Goal: Information Seeking & Learning: Learn about a topic

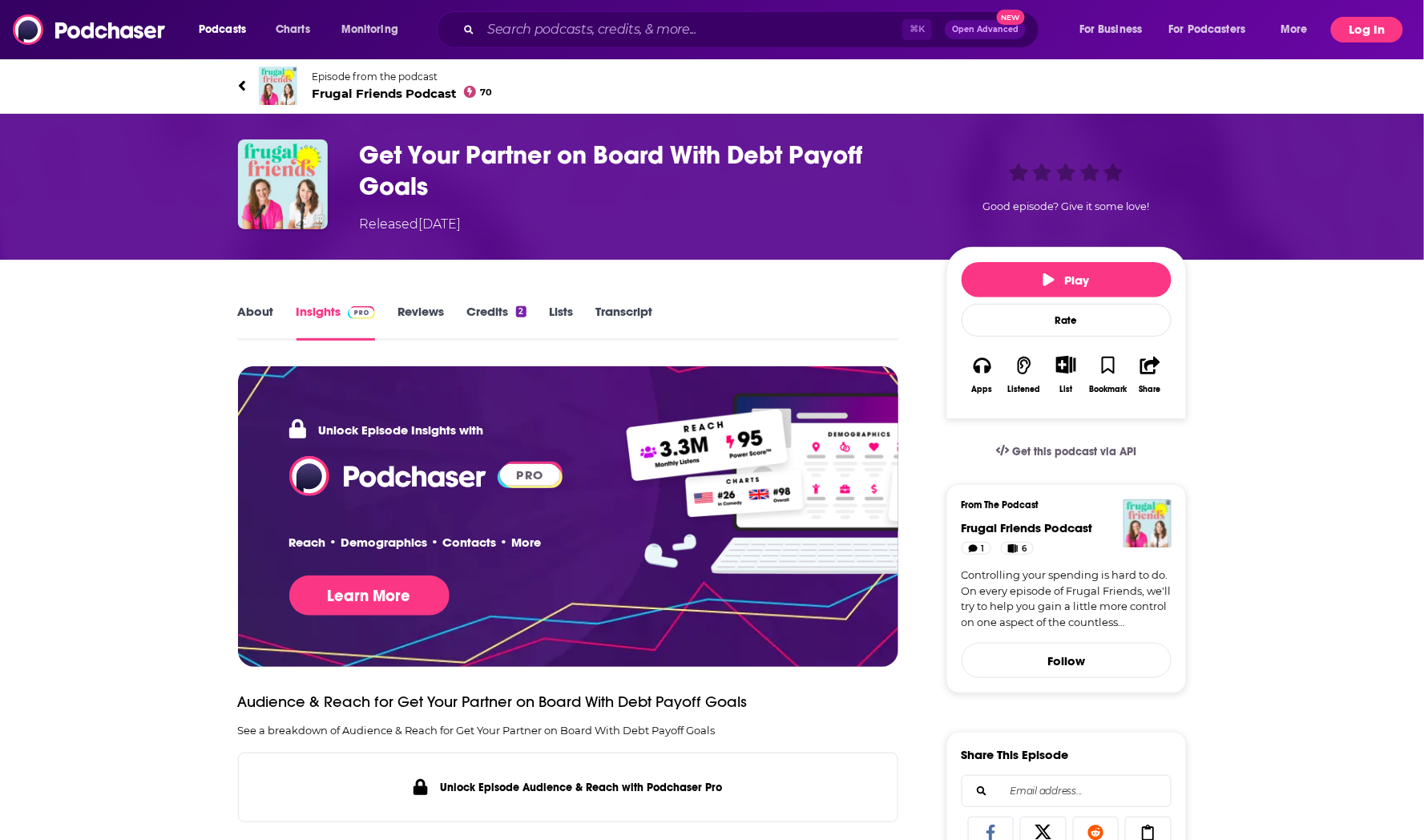
click at [1361, 35] on button "Log In" at bounding box center [1366, 29] width 72 height 26
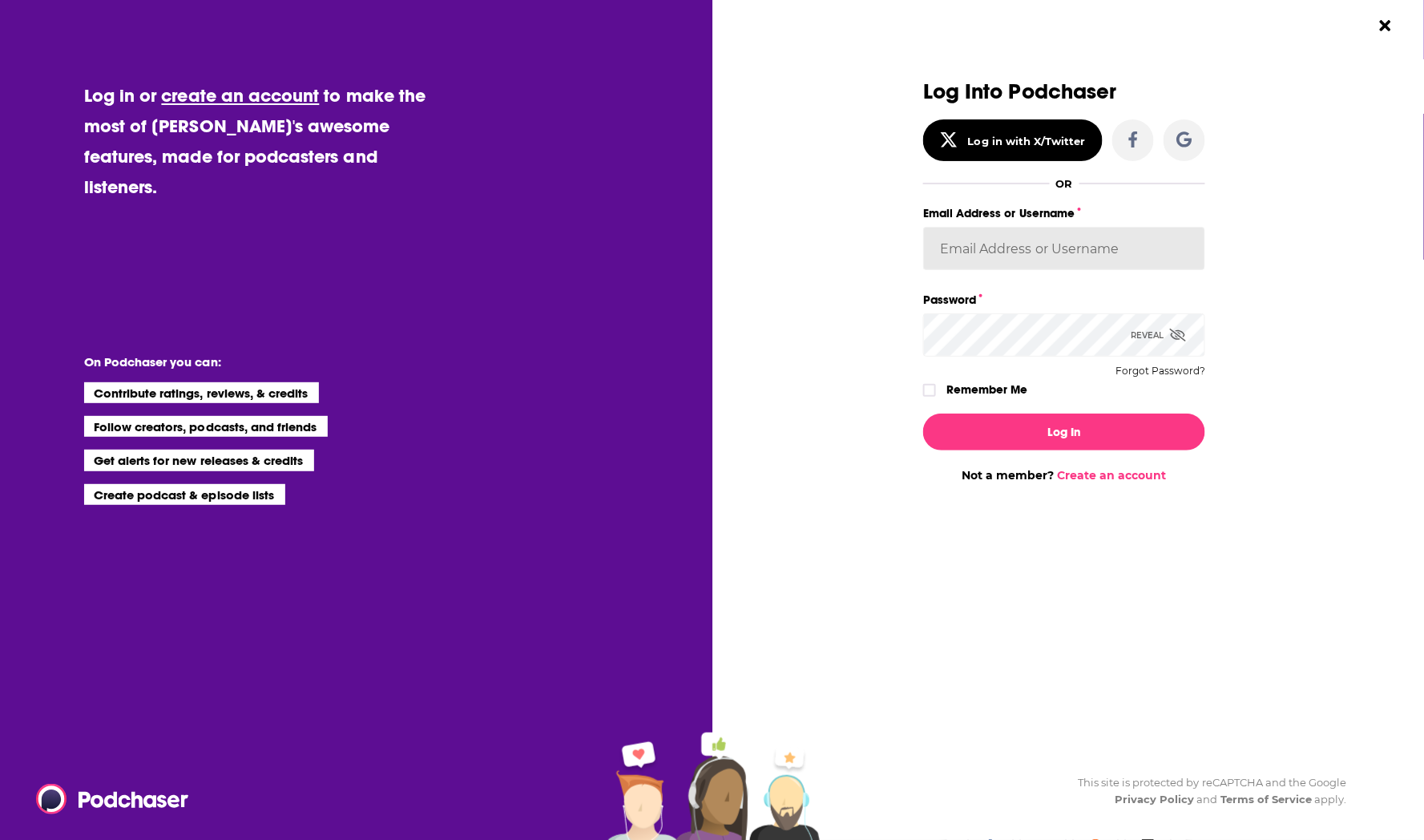
type input "Rowan.Sullivan"
click at [1064, 430] on button "Log In" at bounding box center [1064, 432] width 282 height 37
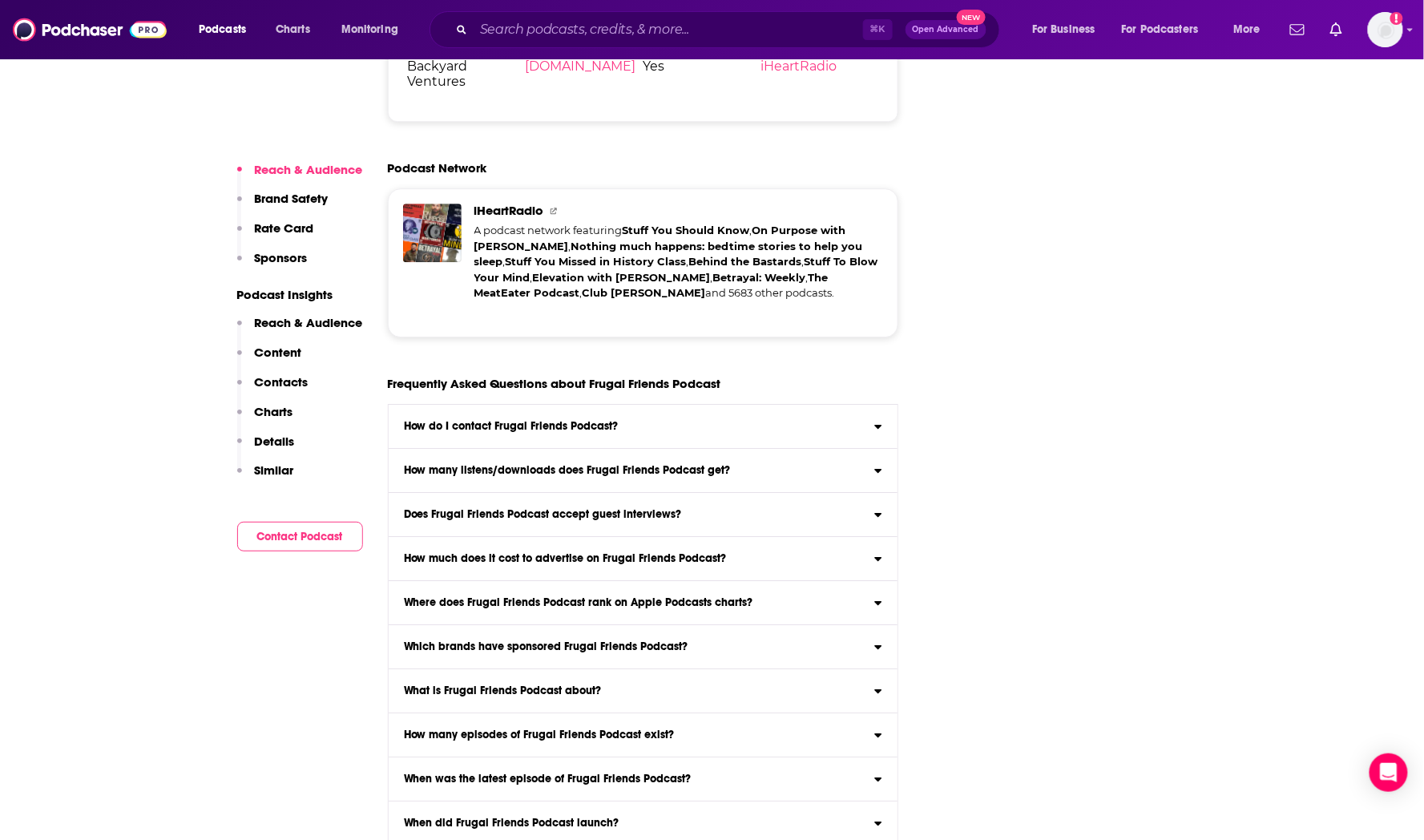
scroll to position [3752, 0]
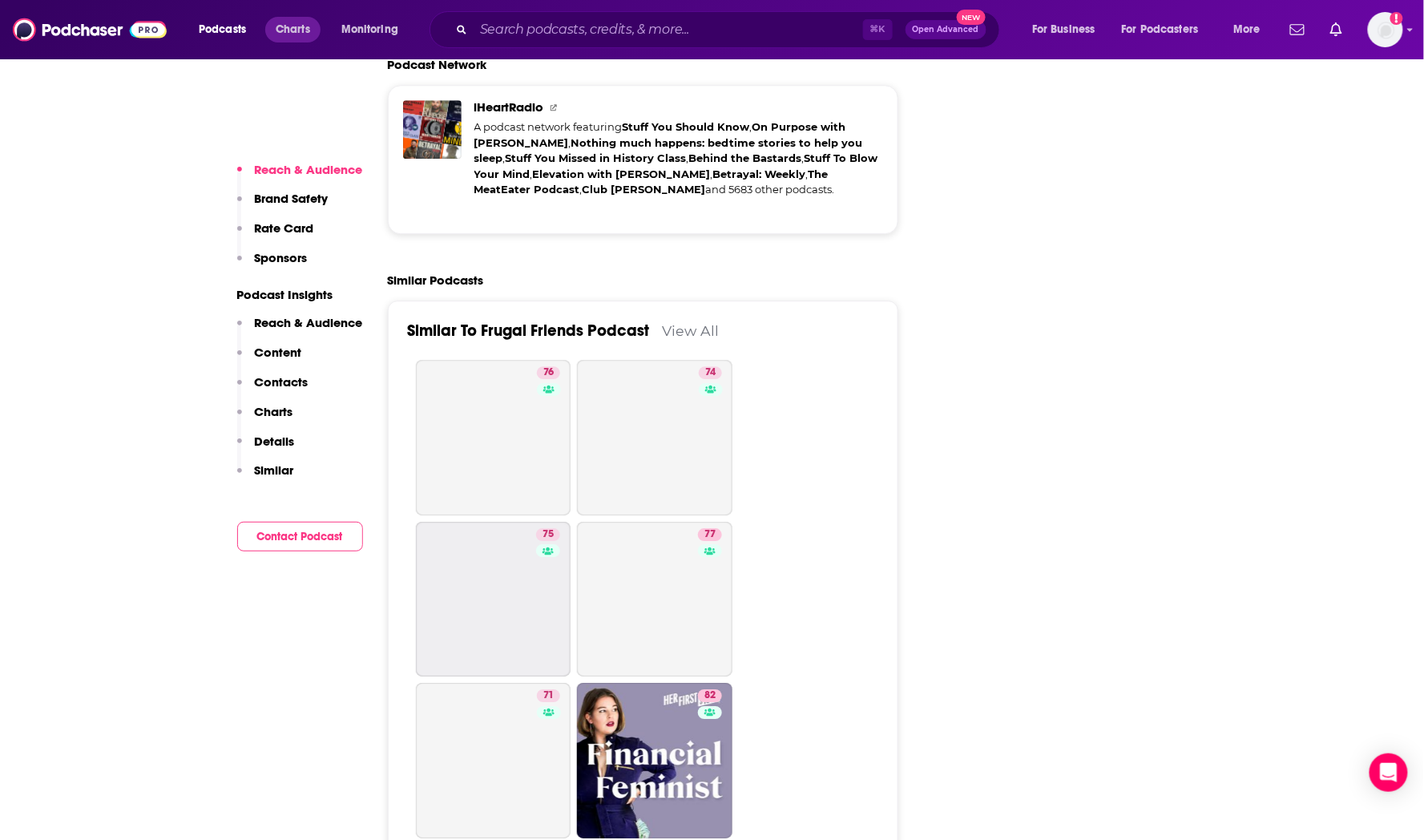
click at [305, 31] on span "Charts" at bounding box center [292, 29] width 35 height 22
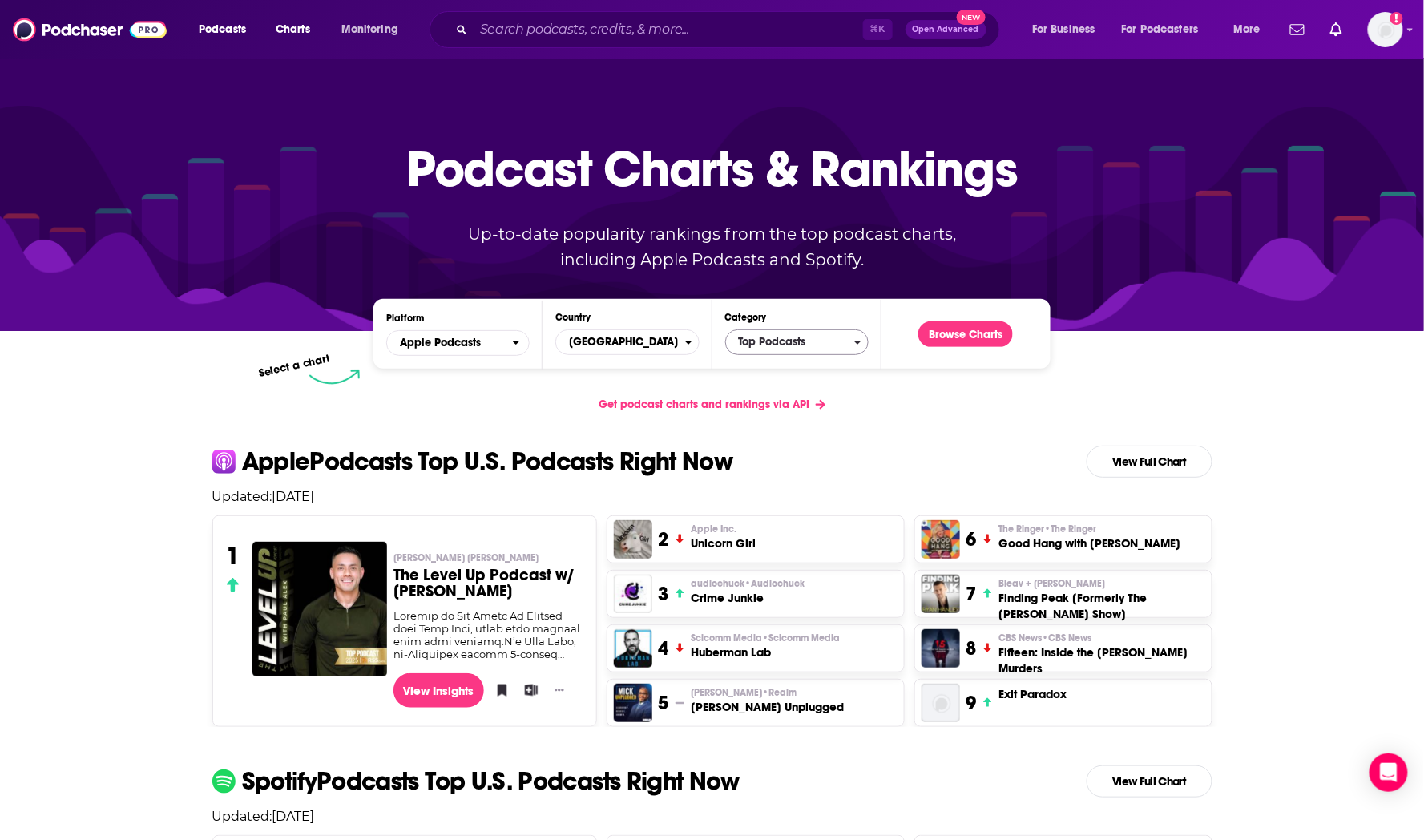
click at [759, 346] on span "Top Podcasts" at bounding box center [790, 342] width 128 height 28
click at [778, 424] on button "Music" at bounding box center [796, 415] width 129 height 20
click at [948, 332] on button "Browse Charts" at bounding box center [966, 334] width 95 height 26
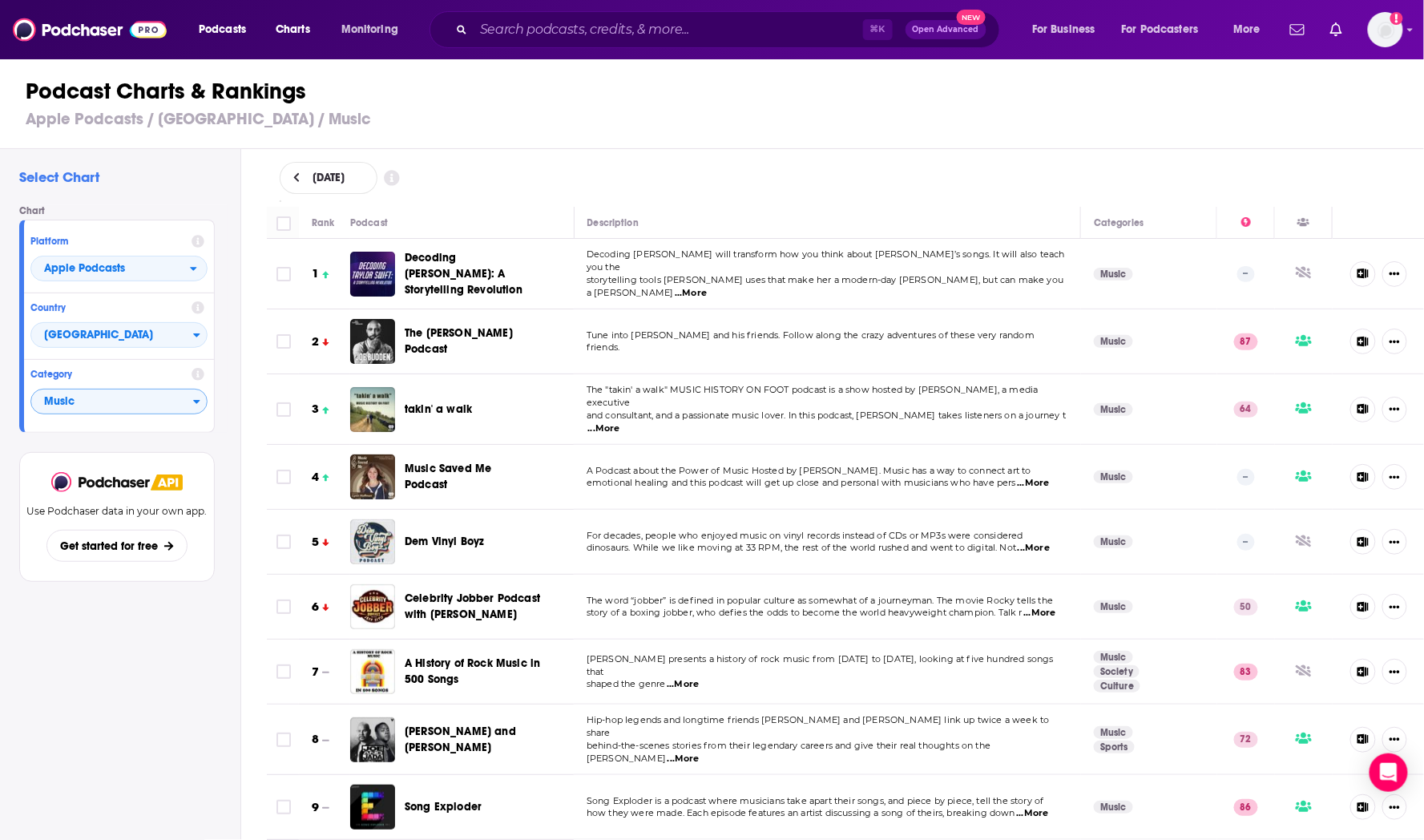
click at [179, 394] on span "Music" at bounding box center [111, 402] width 161 height 28
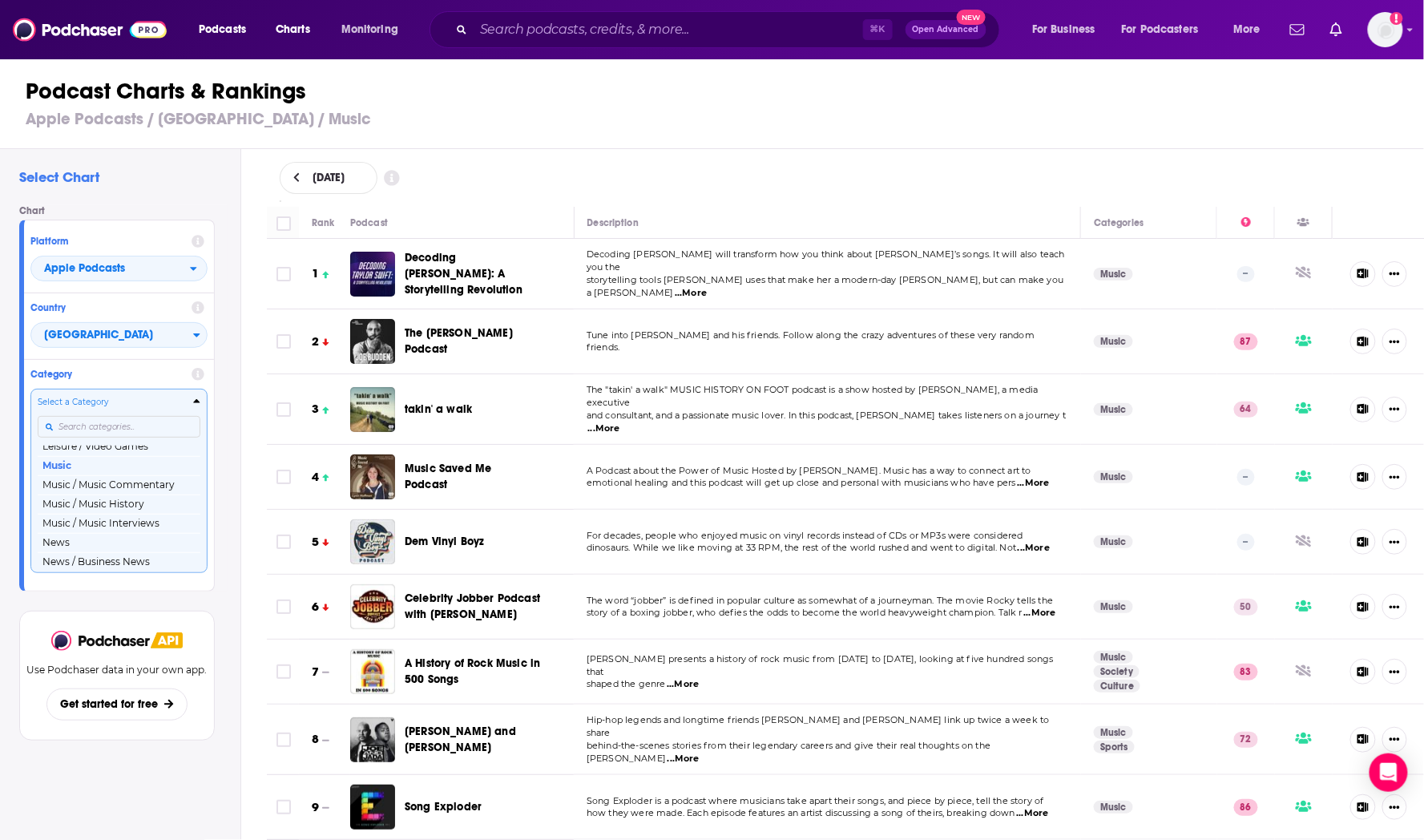
scroll to position [1000, 0]
click at [155, 508] on button "Music / Music Interviews" at bounding box center [119, 498] width 162 height 20
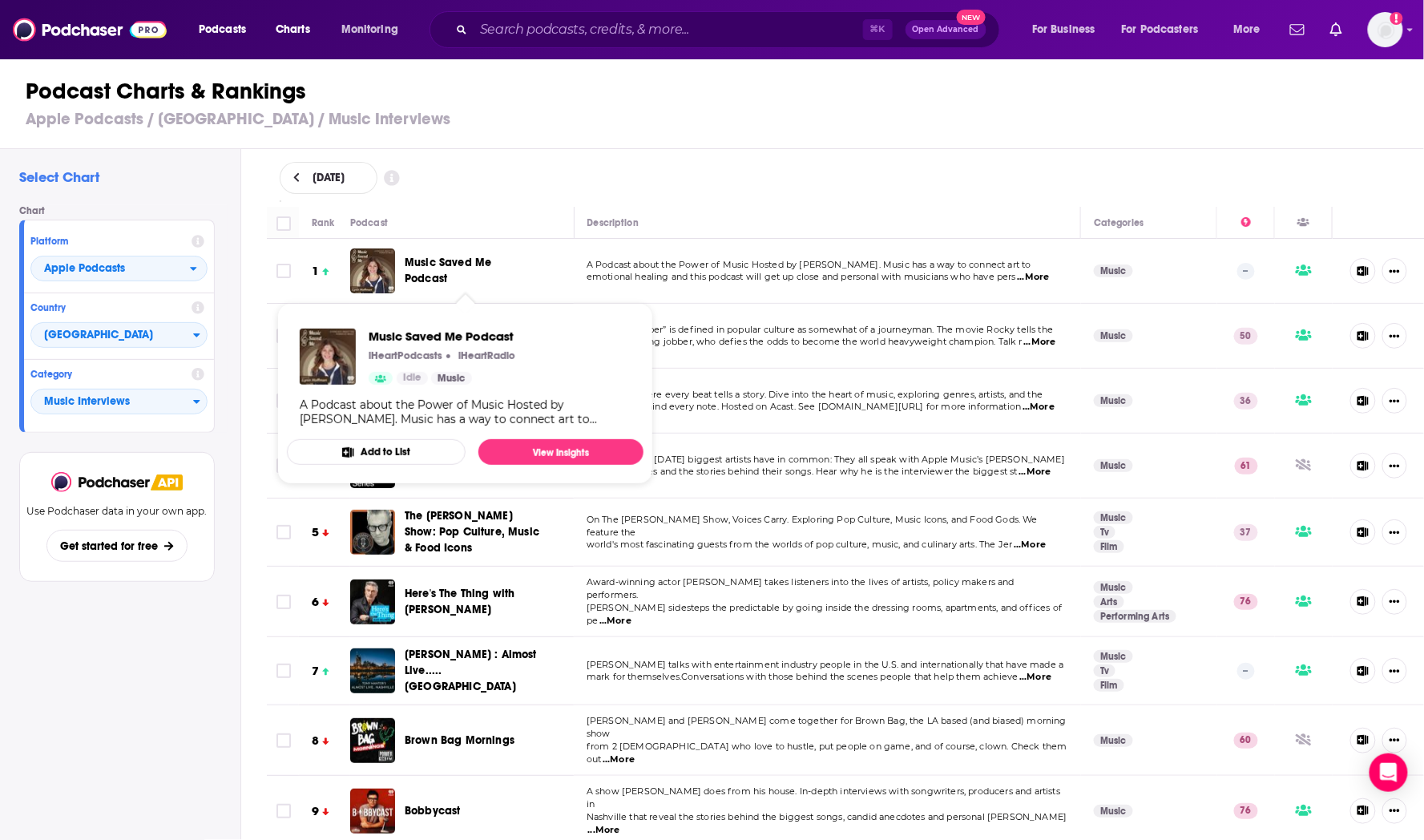
click at [467, 262] on span "Music Saved Me Podcast" at bounding box center [448, 270] width 86 height 29
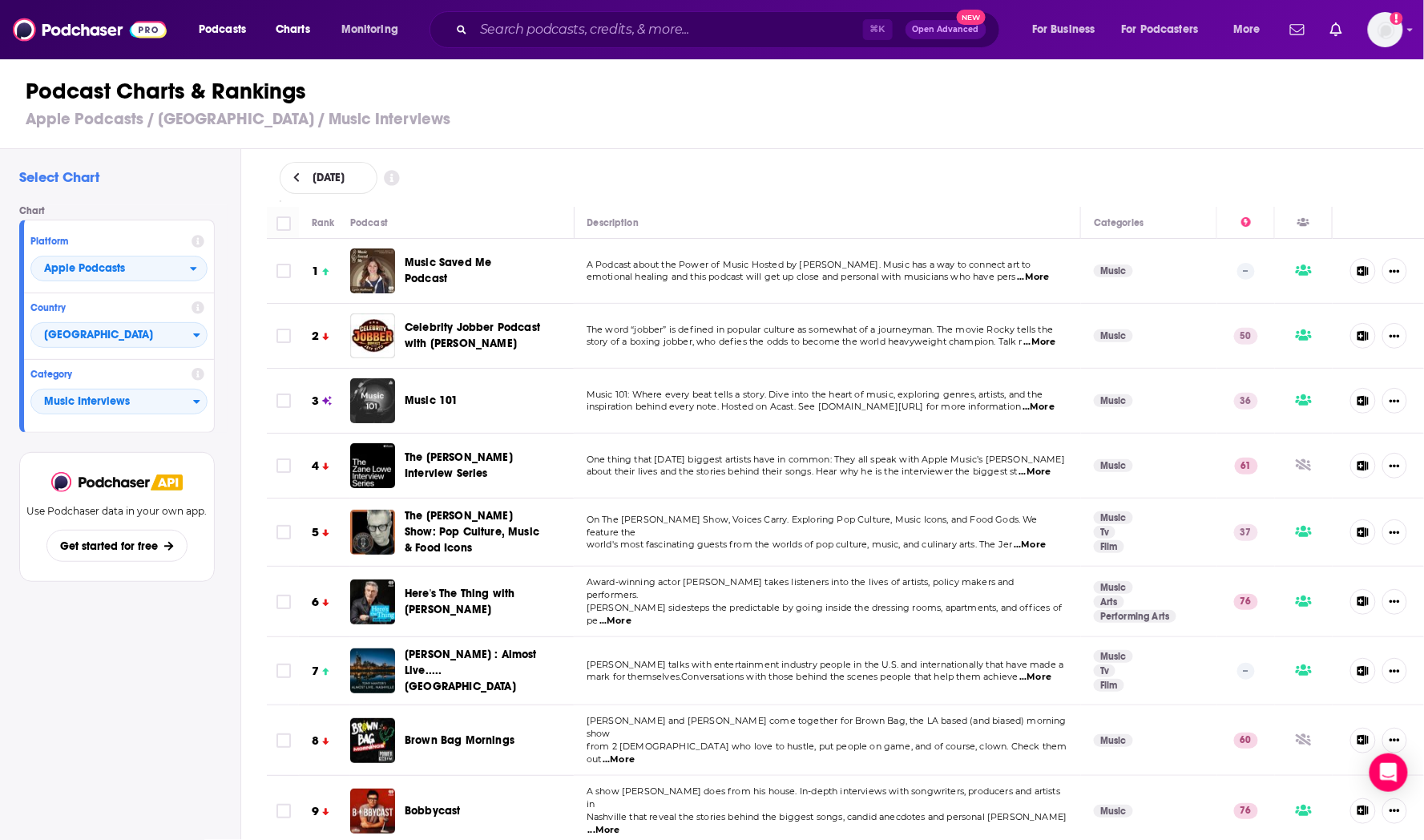
click at [540, 207] on th "Podcast" at bounding box center [463, 223] width 225 height 32
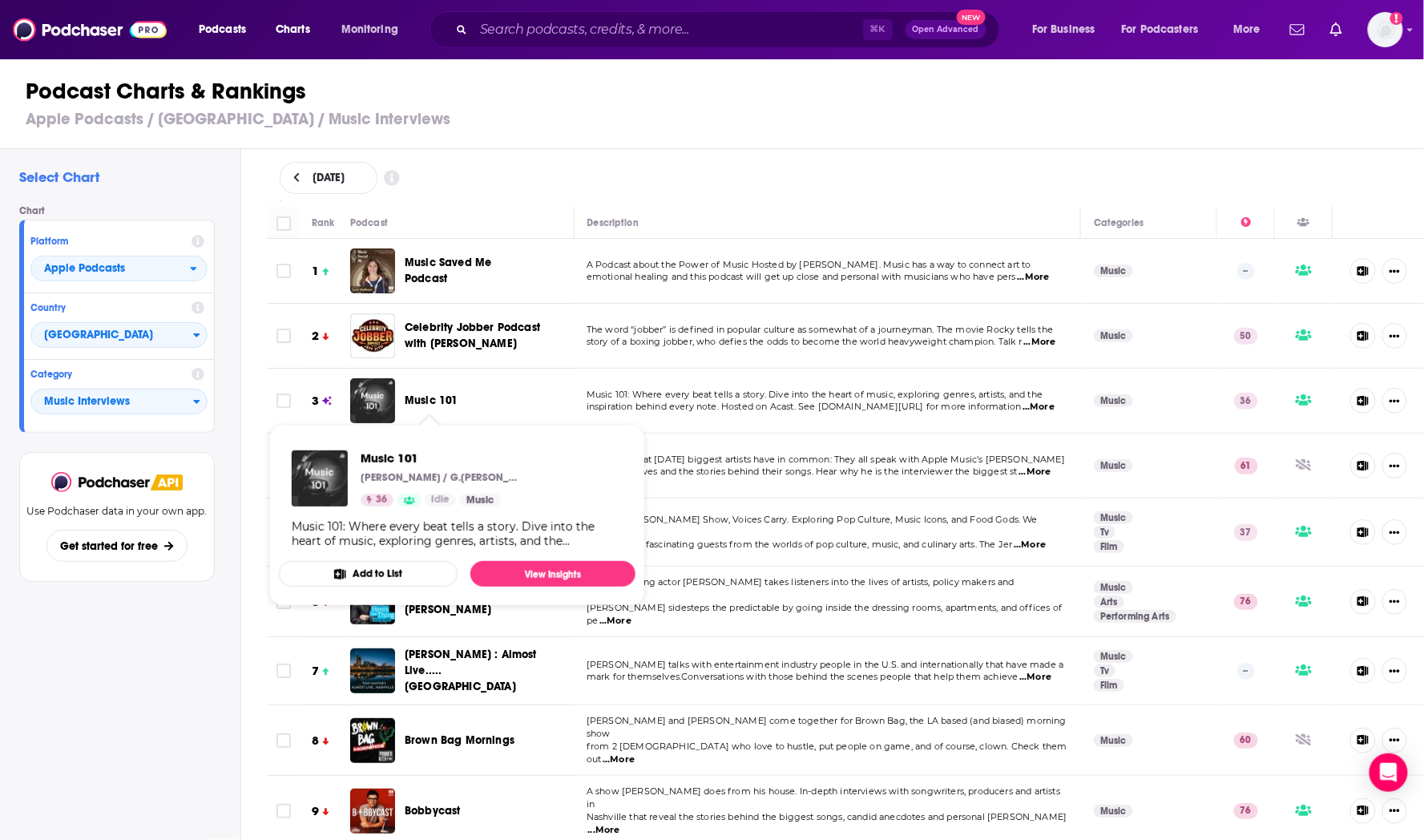
click at [440, 399] on span "Music 101" at bounding box center [432, 399] width 54 height 13
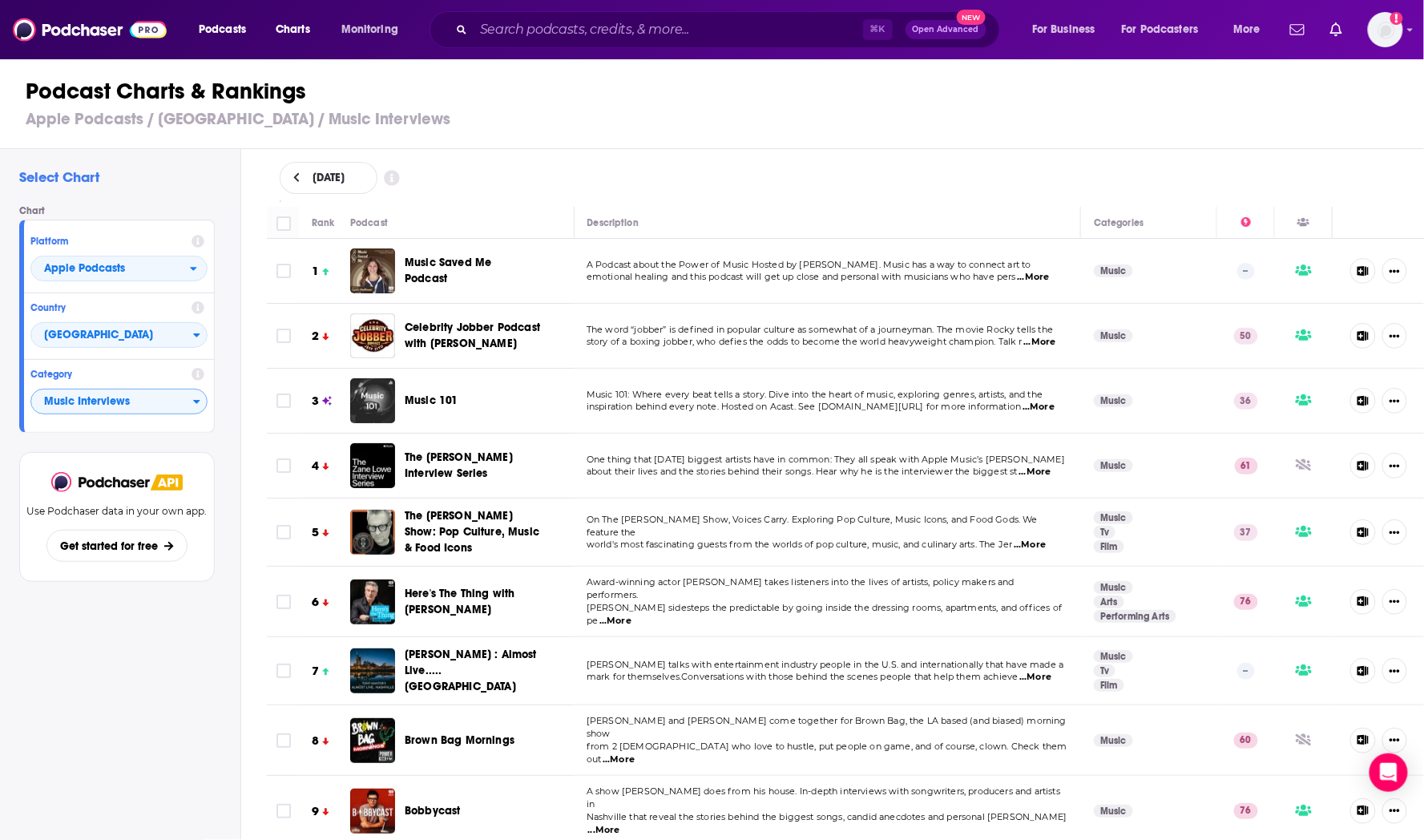
click at [166, 396] on span "Music Interviews" at bounding box center [111, 402] width 161 height 28
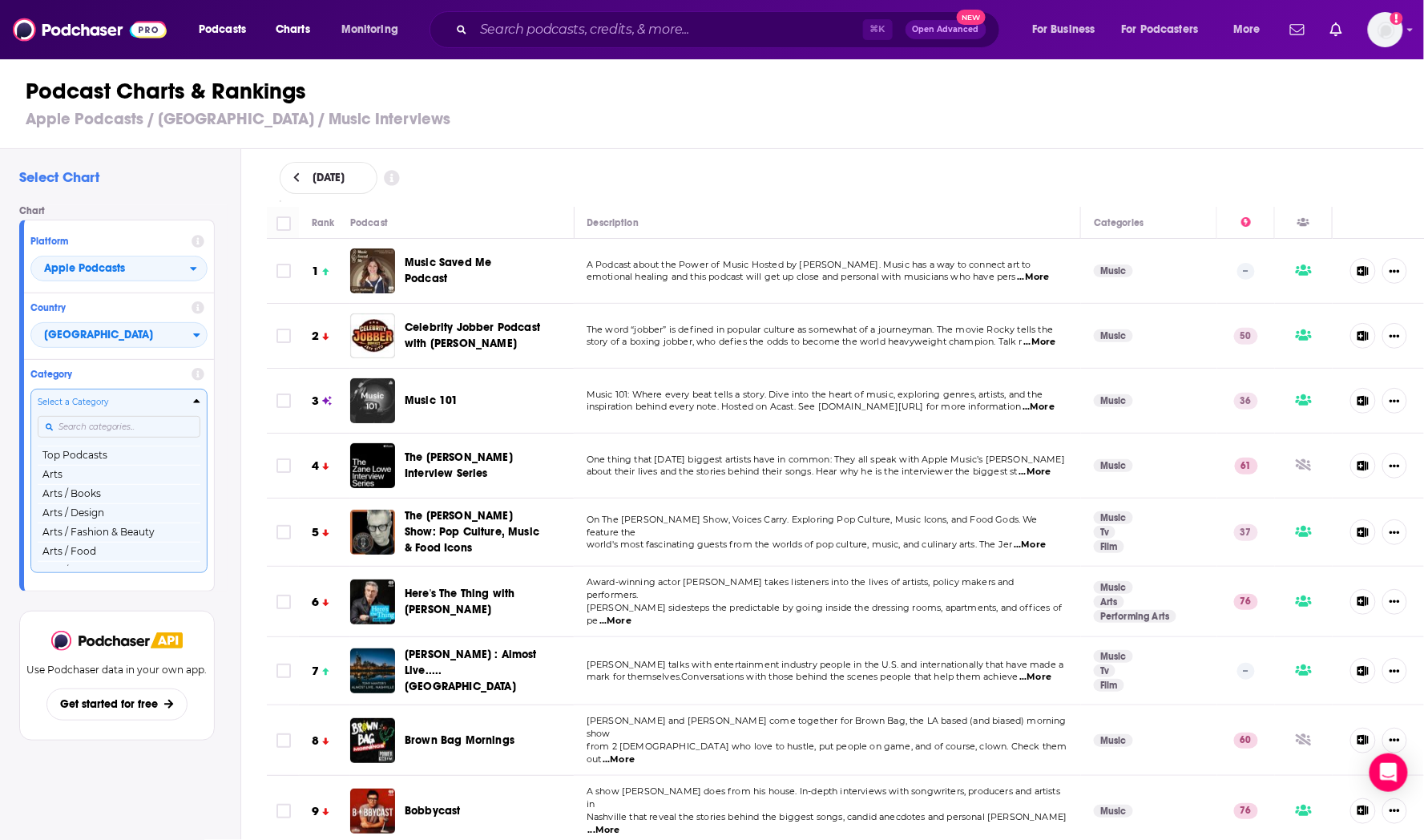
scroll to position [951, 0]
click at [143, 499] on button "Music" at bounding box center [119, 490] width 162 height 20
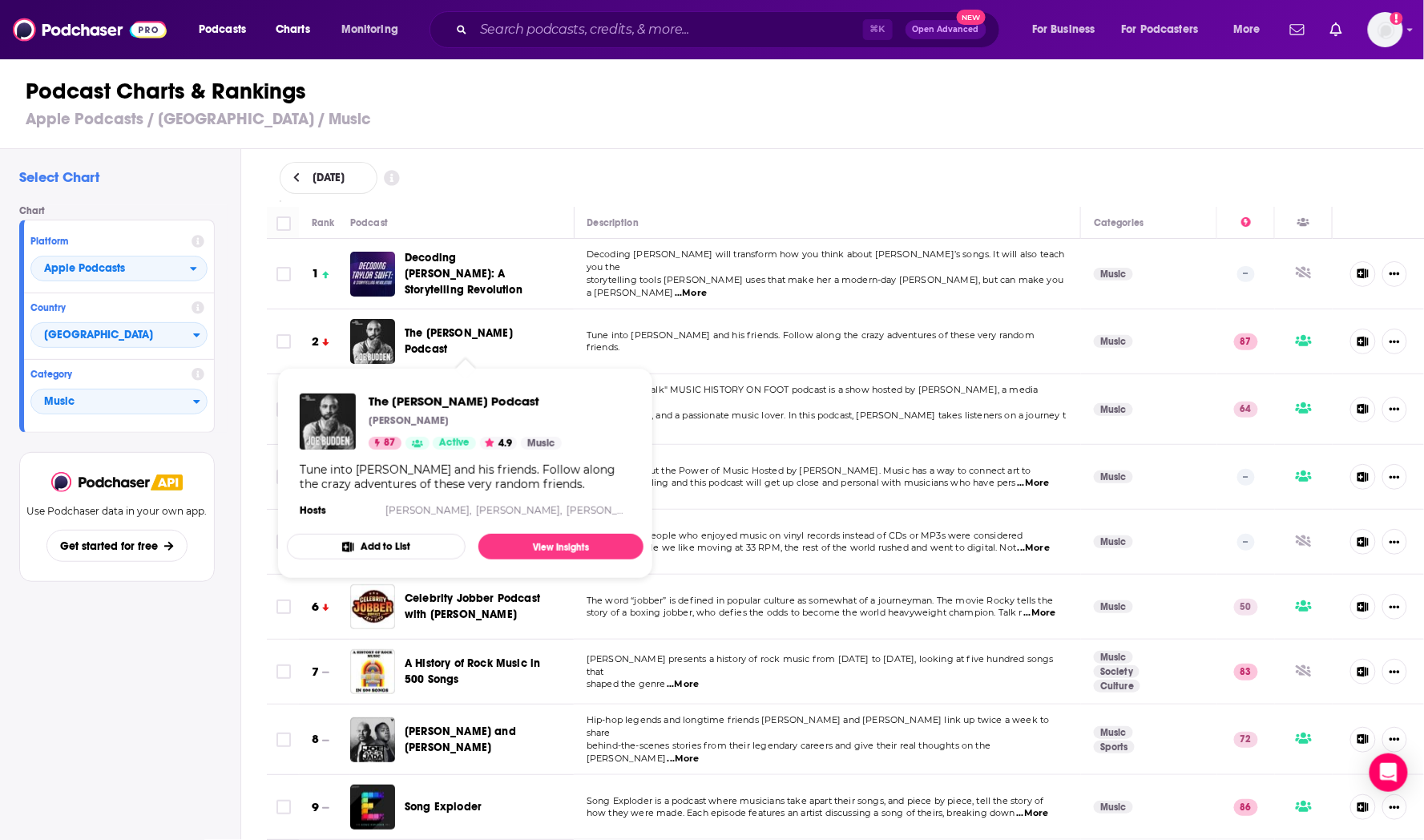
click at [447, 327] on span "The [PERSON_NAME] Podcast" at bounding box center [458, 341] width 108 height 29
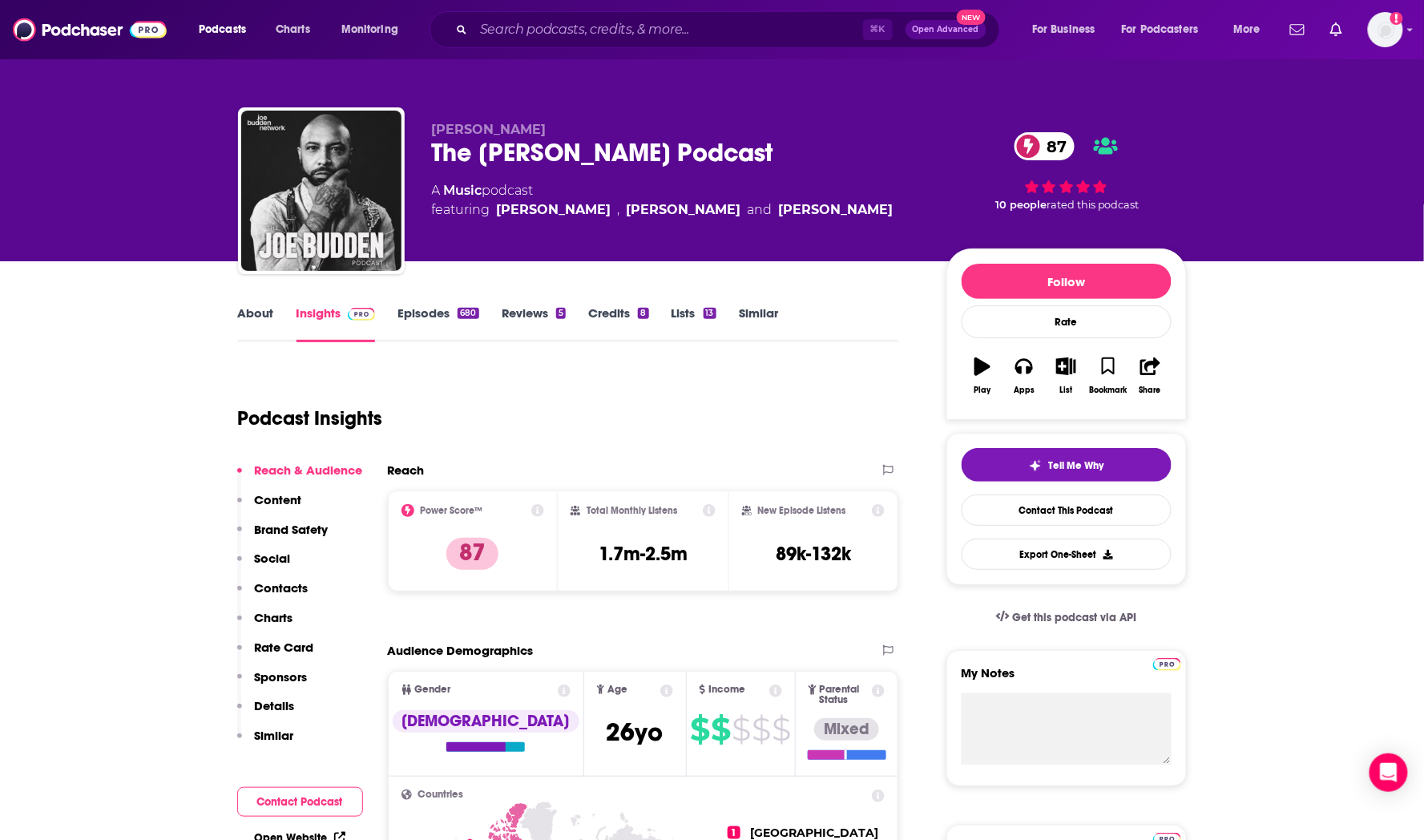
click at [257, 311] on link "About" at bounding box center [256, 323] width 36 height 37
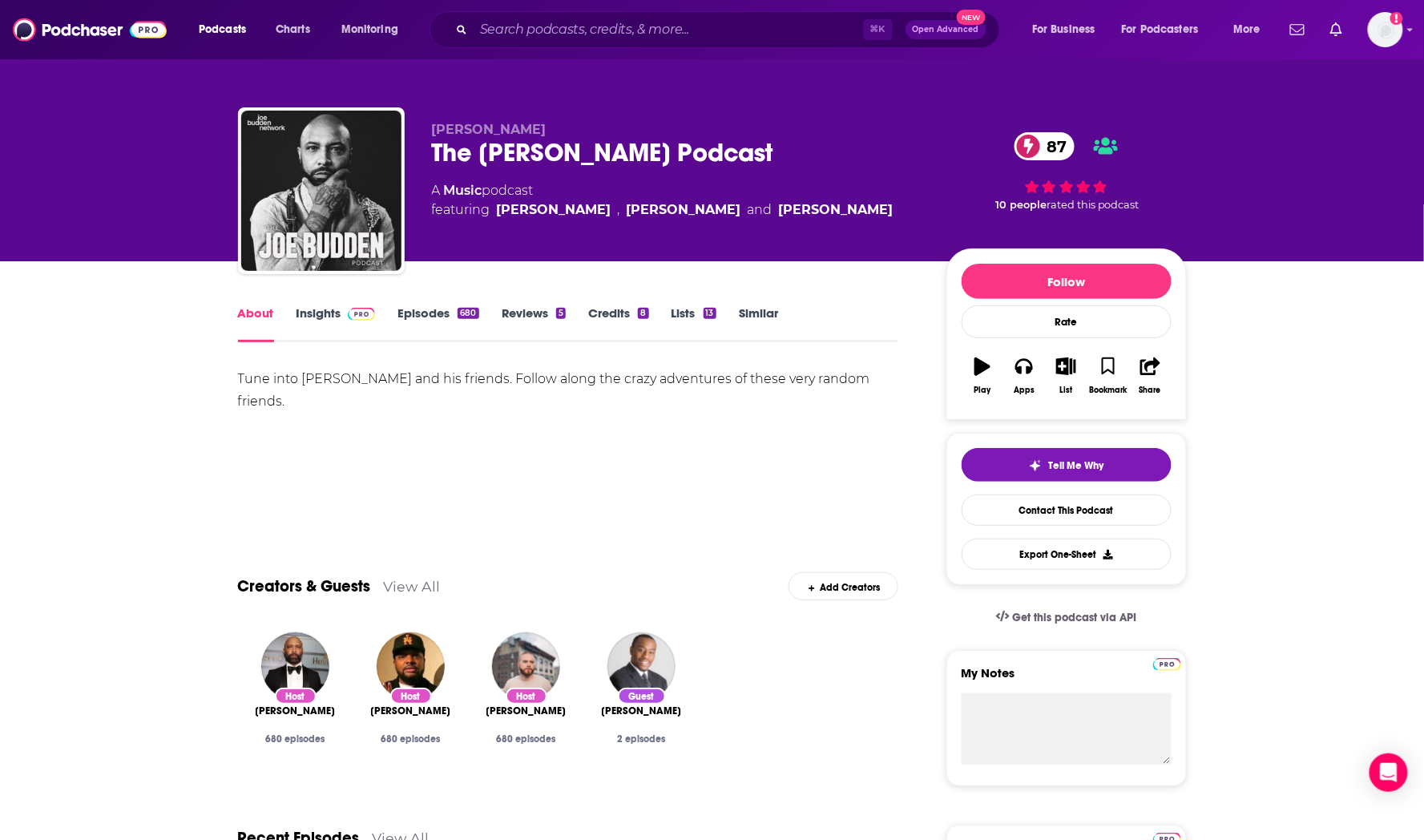
click at [420, 308] on link "Episodes 680" at bounding box center [438, 323] width 81 height 37
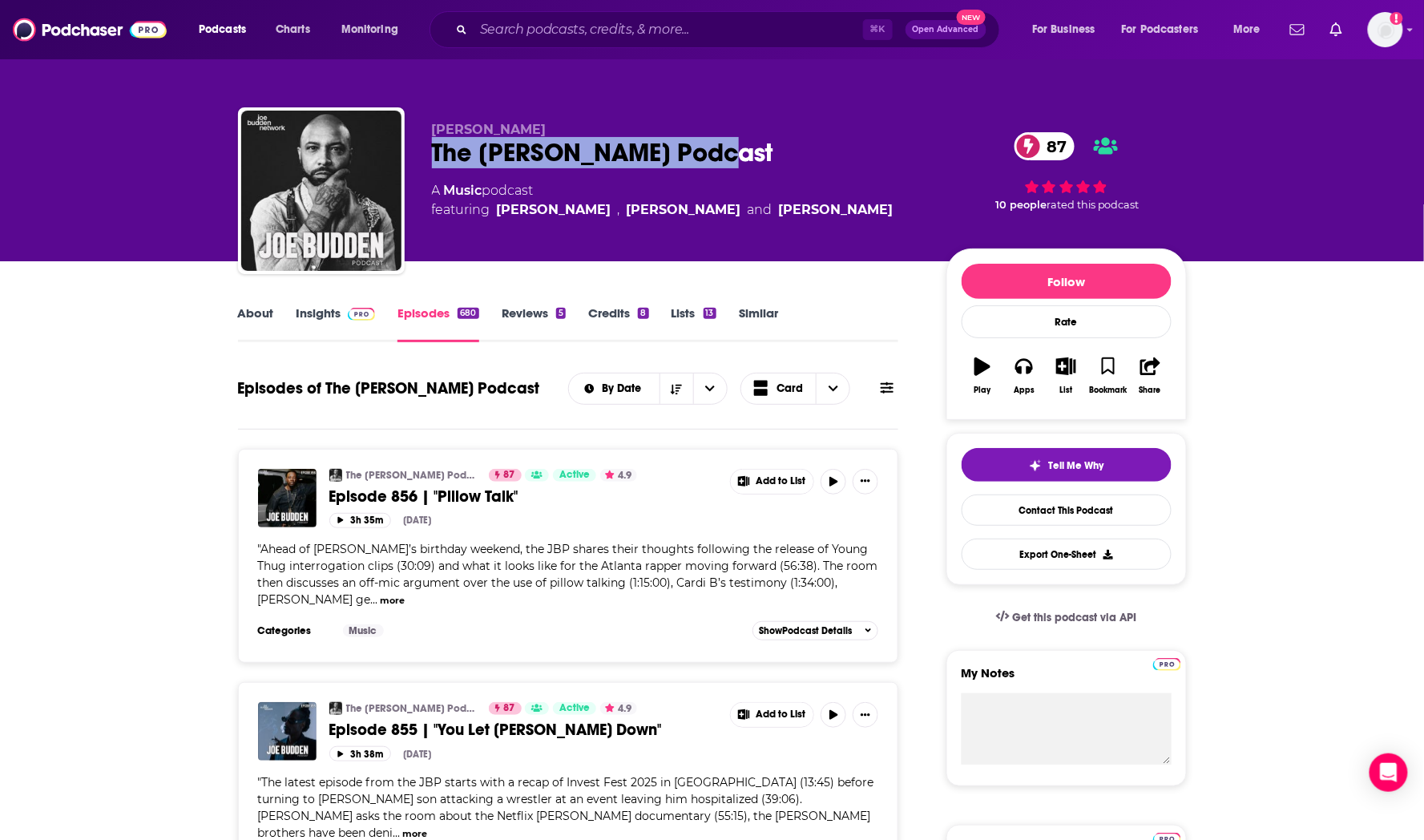
drag, startPoint x: 722, startPoint y: 150, endPoint x: 428, endPoint y: 144, distance: 294.1
click at [428, 144] on div "Joe Budden The Joe Budden Podcast 87 A Music podcast featuring Joe Budden , Ror…" at bounding box center [712, 194] width 949 height 173
copy h2 "The [PERSON_NAME] Podcast"
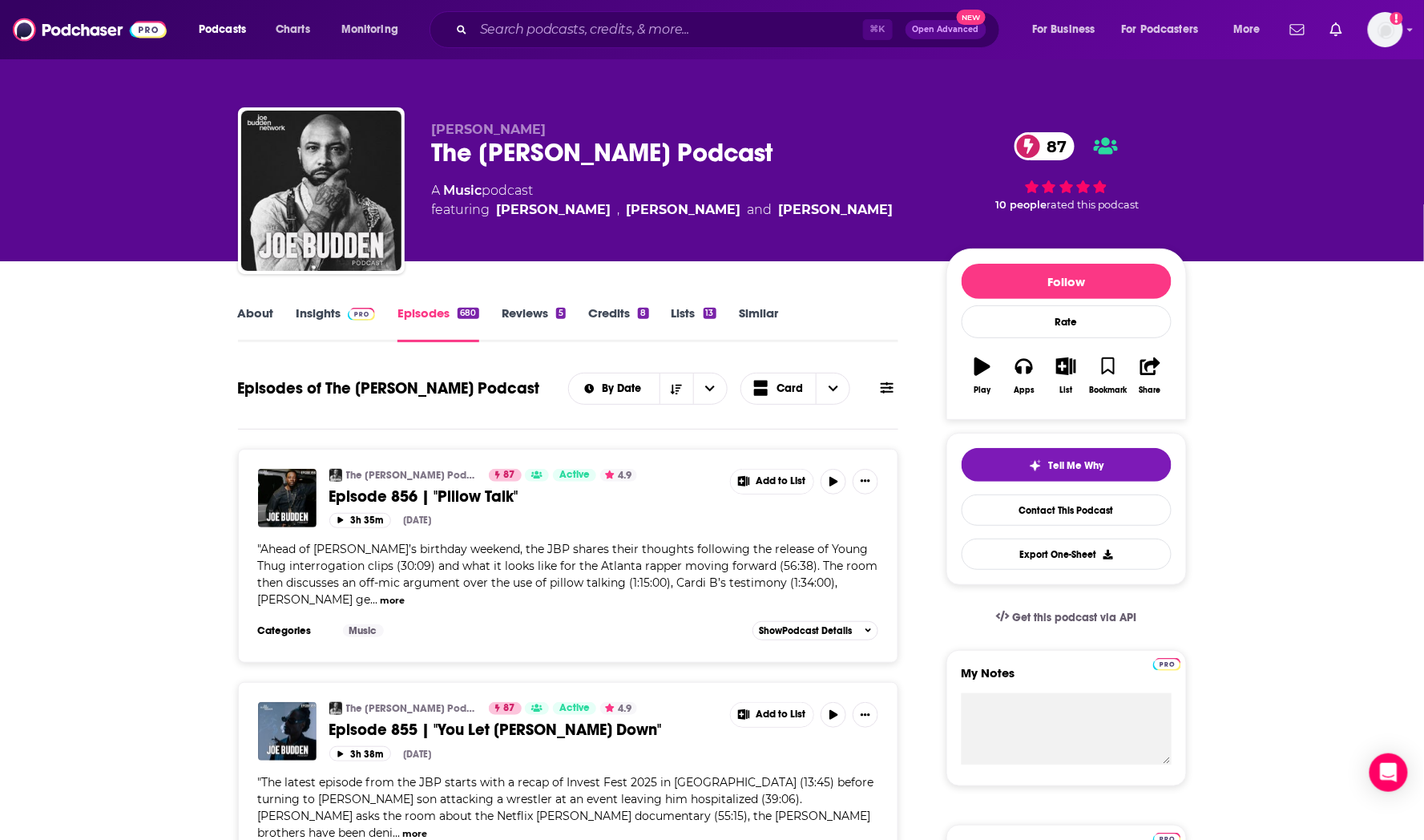
click at [311, 309] on link "Insights" at bounding box center [335, 323] width 79 height 37
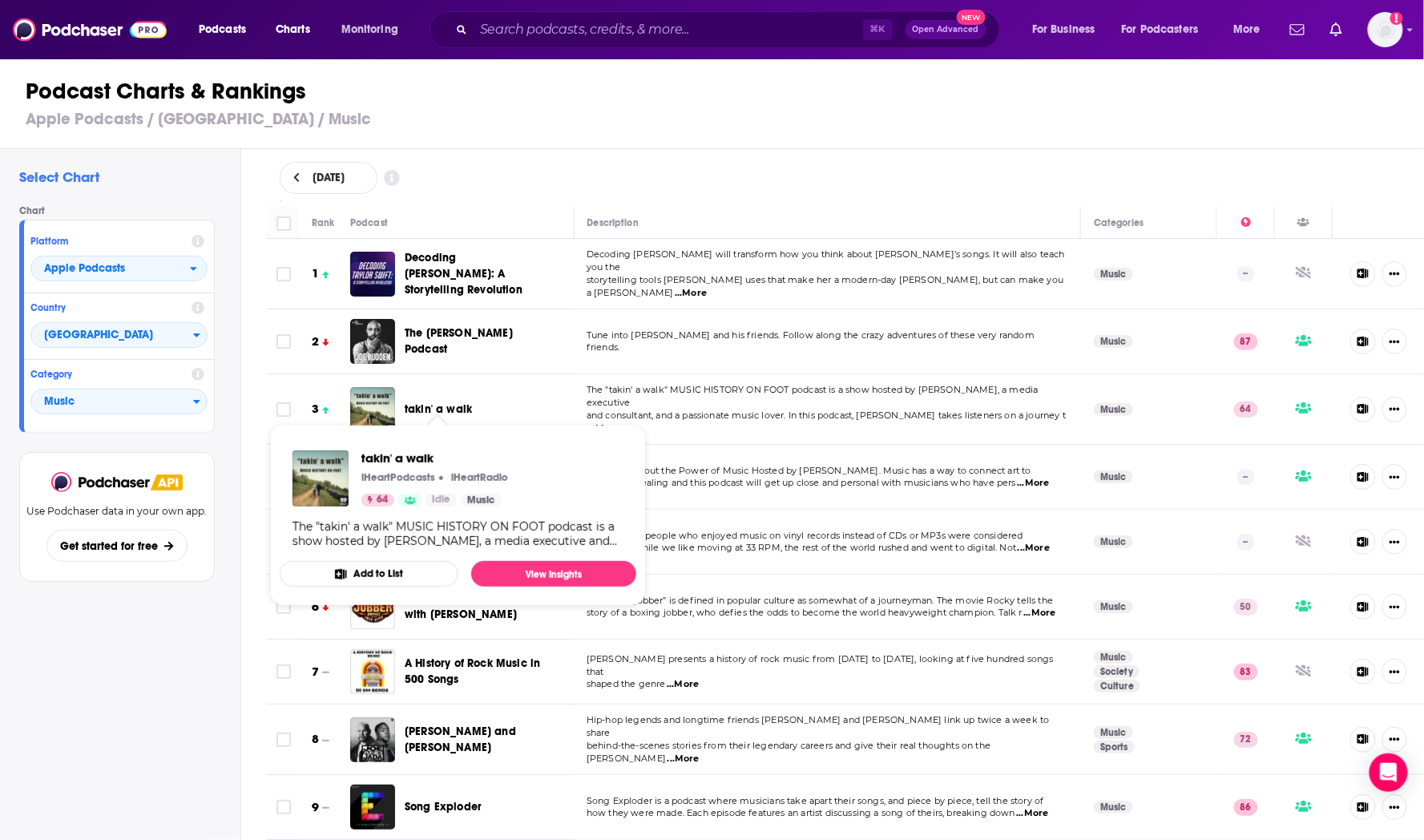
click at [430, 402] on span "takin' a walk" at bounding box center [438, 408] width 67 height 13
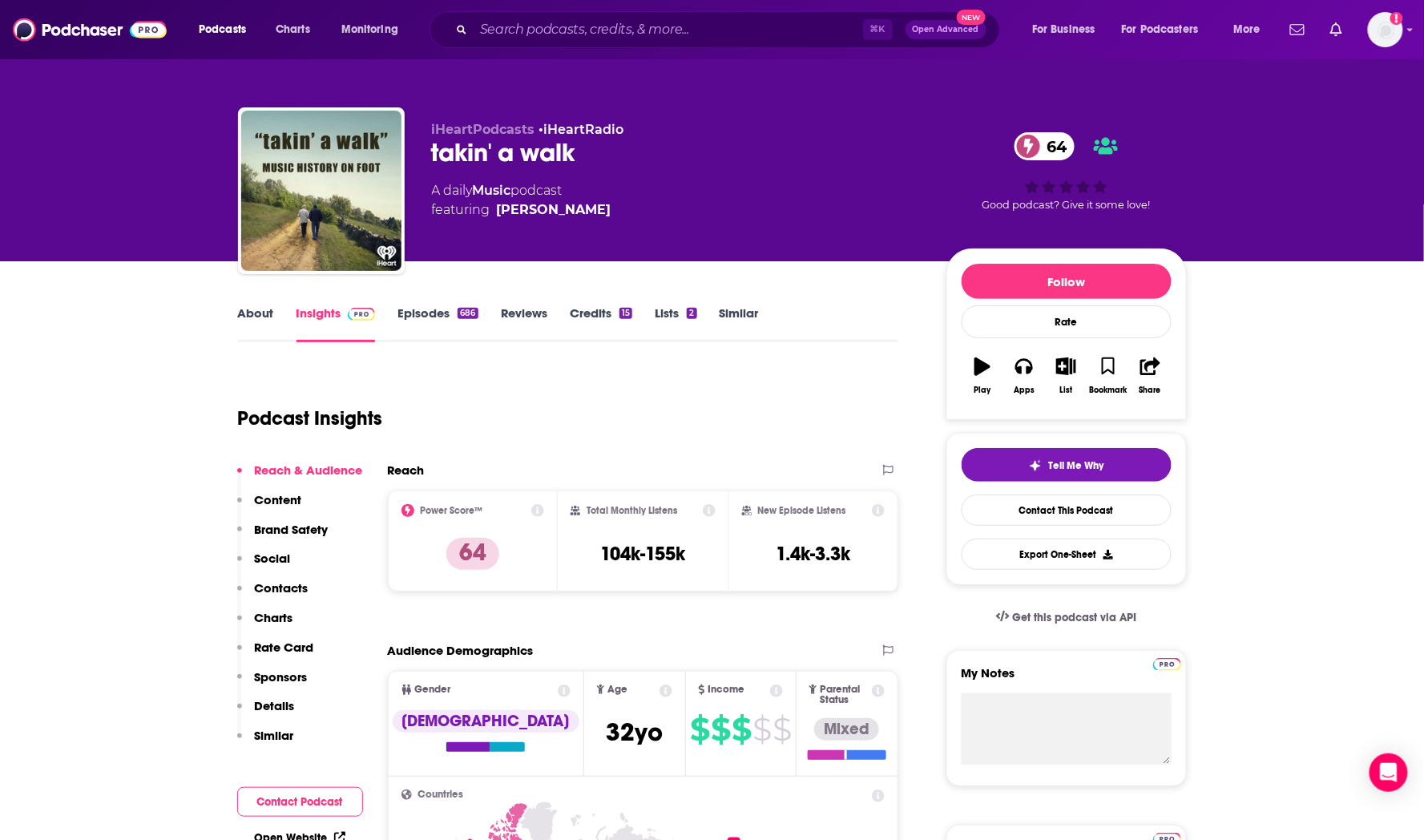
click at [260, 319] on link "About" at bounding box center [256, 323] width 36 height 37
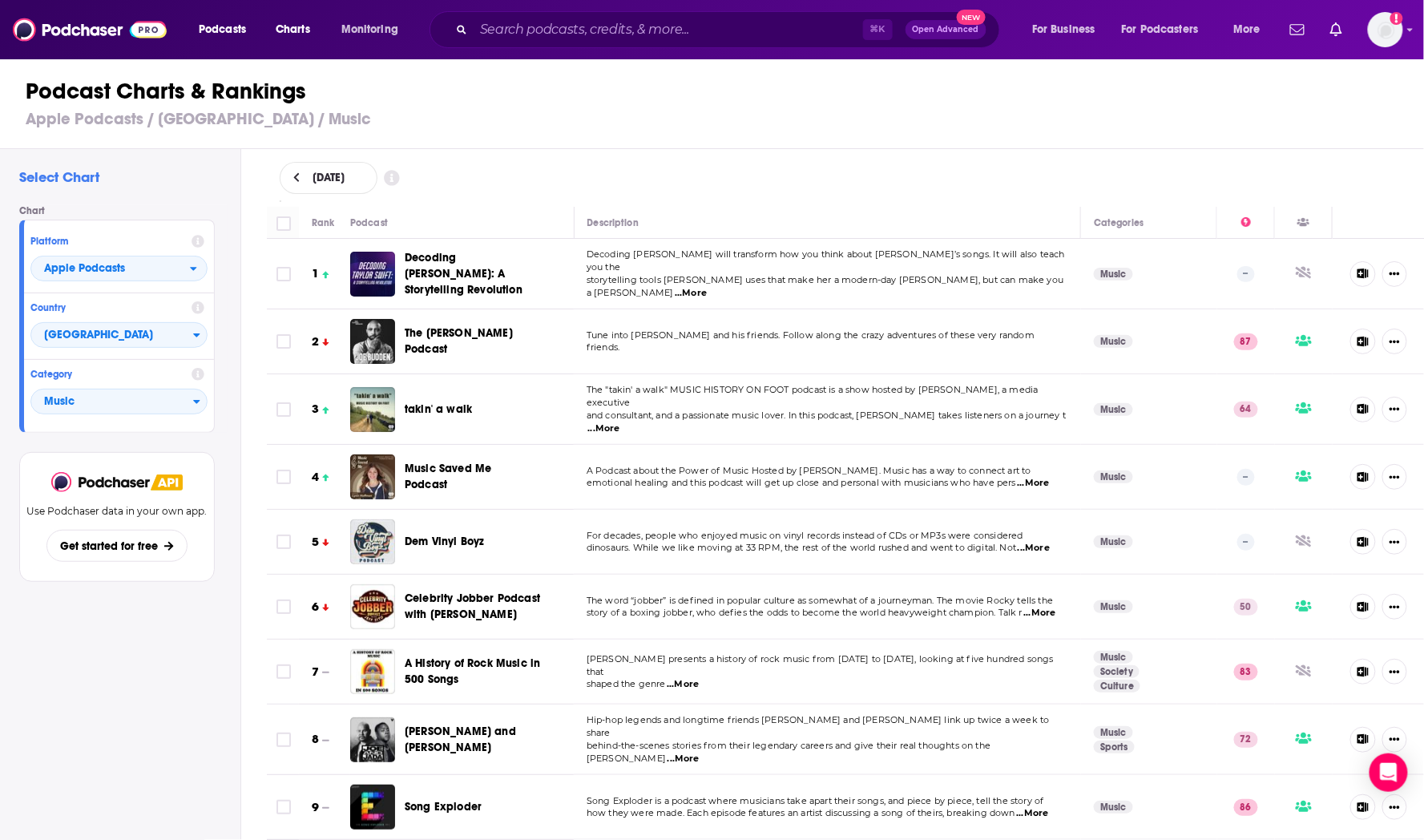
scroll to position [30, 0]
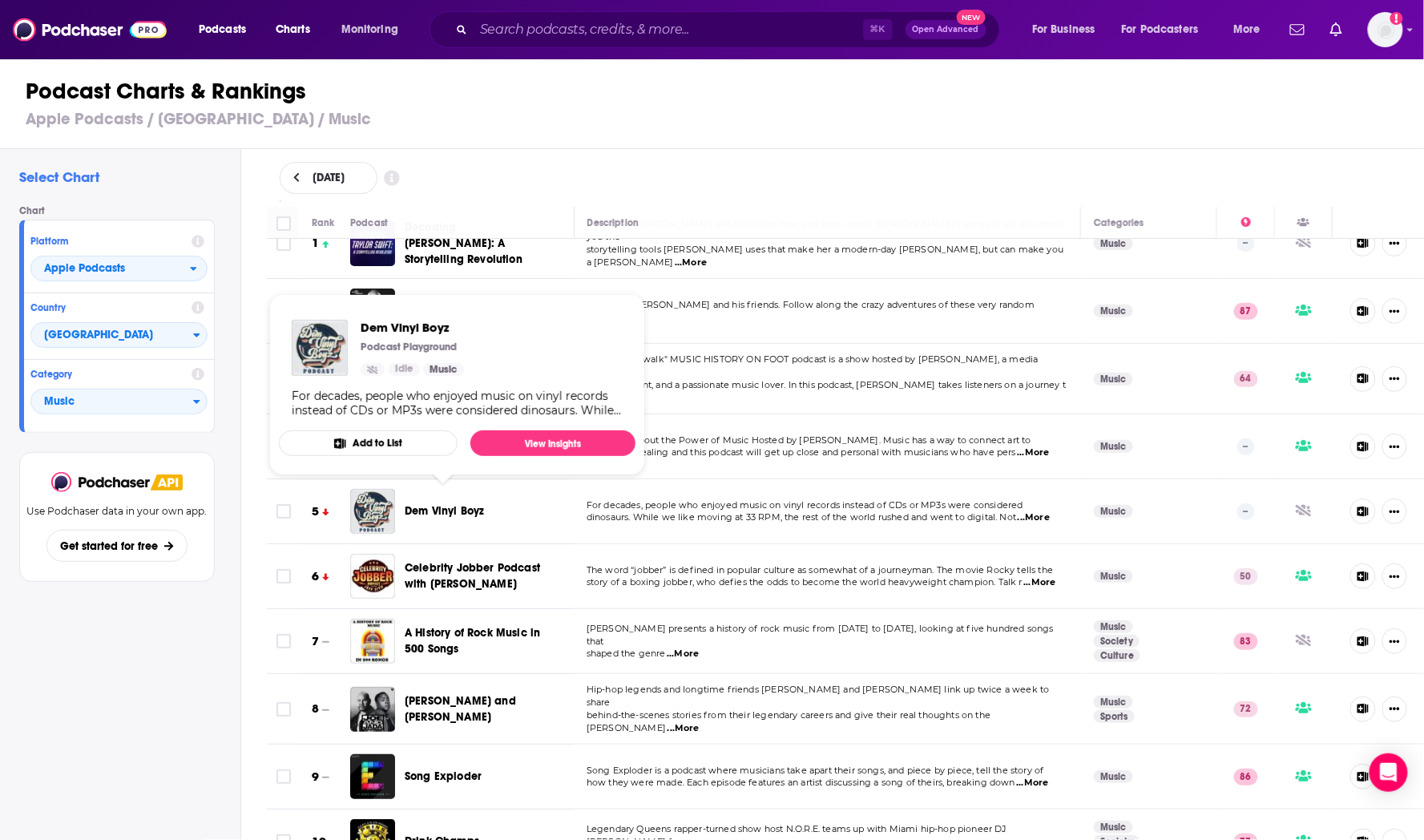
click at [455, 504] on span "Dem Vinyl Boyz" at bounding box center [444, 510] width 79 height 13
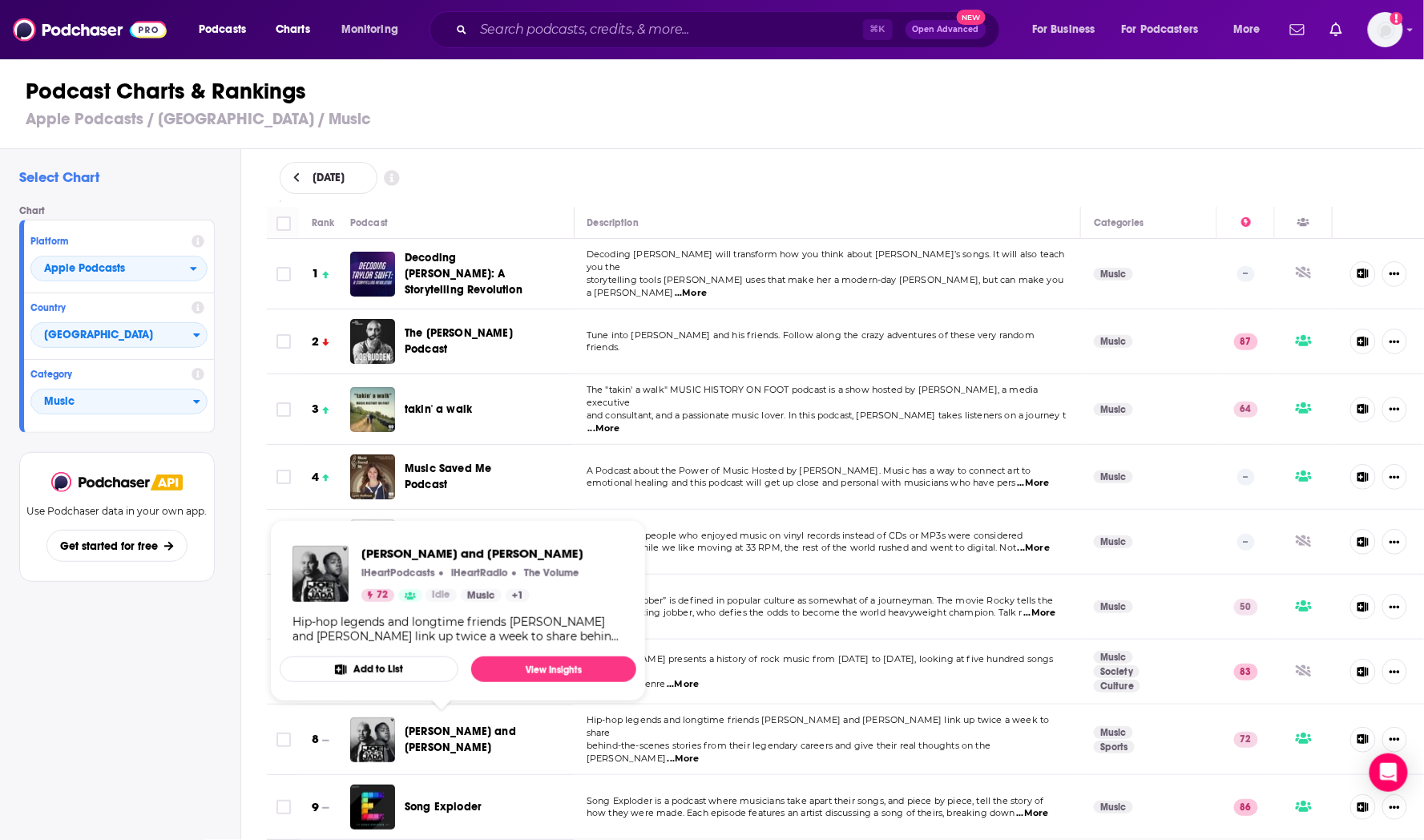
click at [442, 724] on span "[PERSON_NAME] and [PERSON_NAME]" at bounding box center [460, 738] width 111 height 29
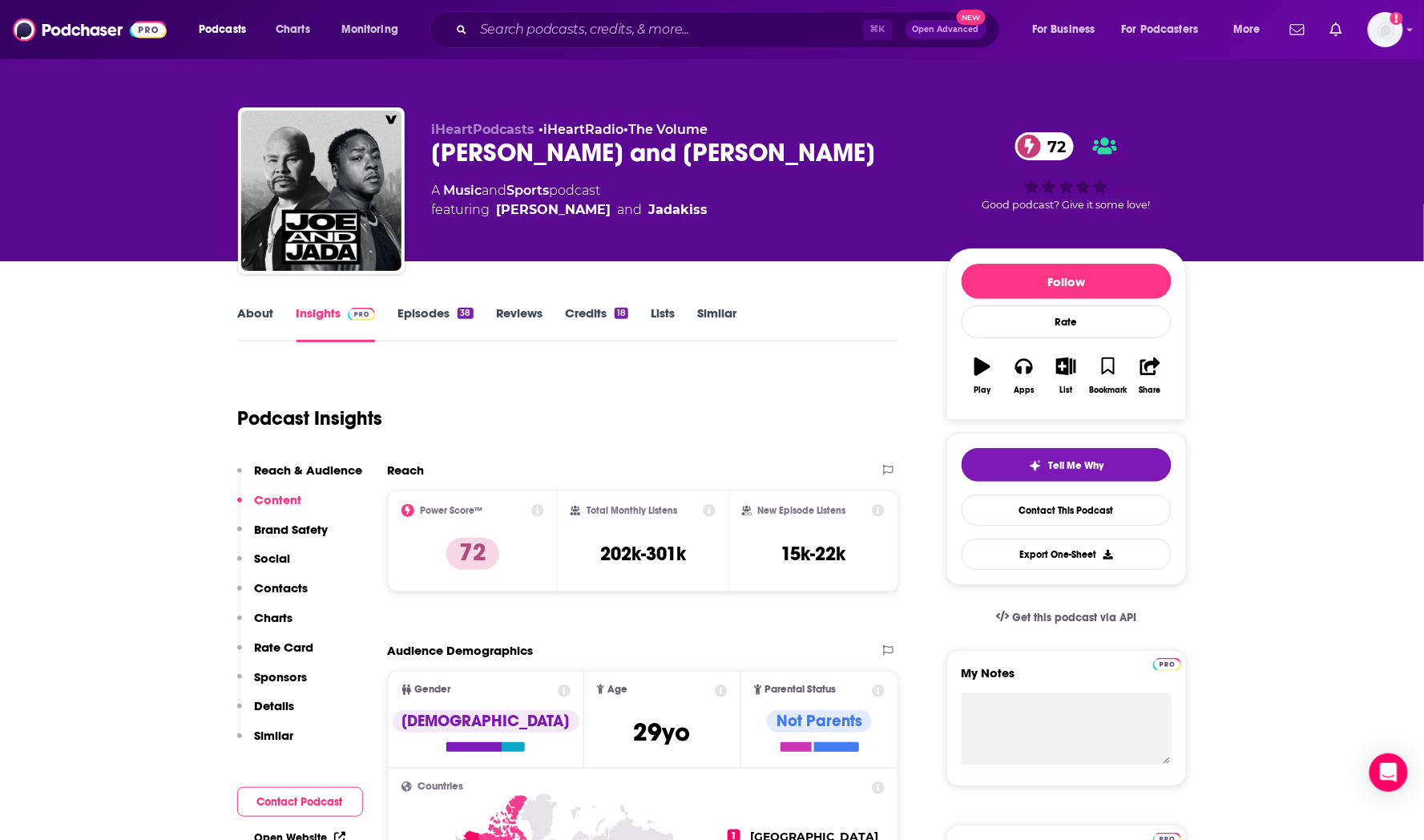
click at [252, 317] on link "About" at bounding box center [256, 323] width 36 height 37
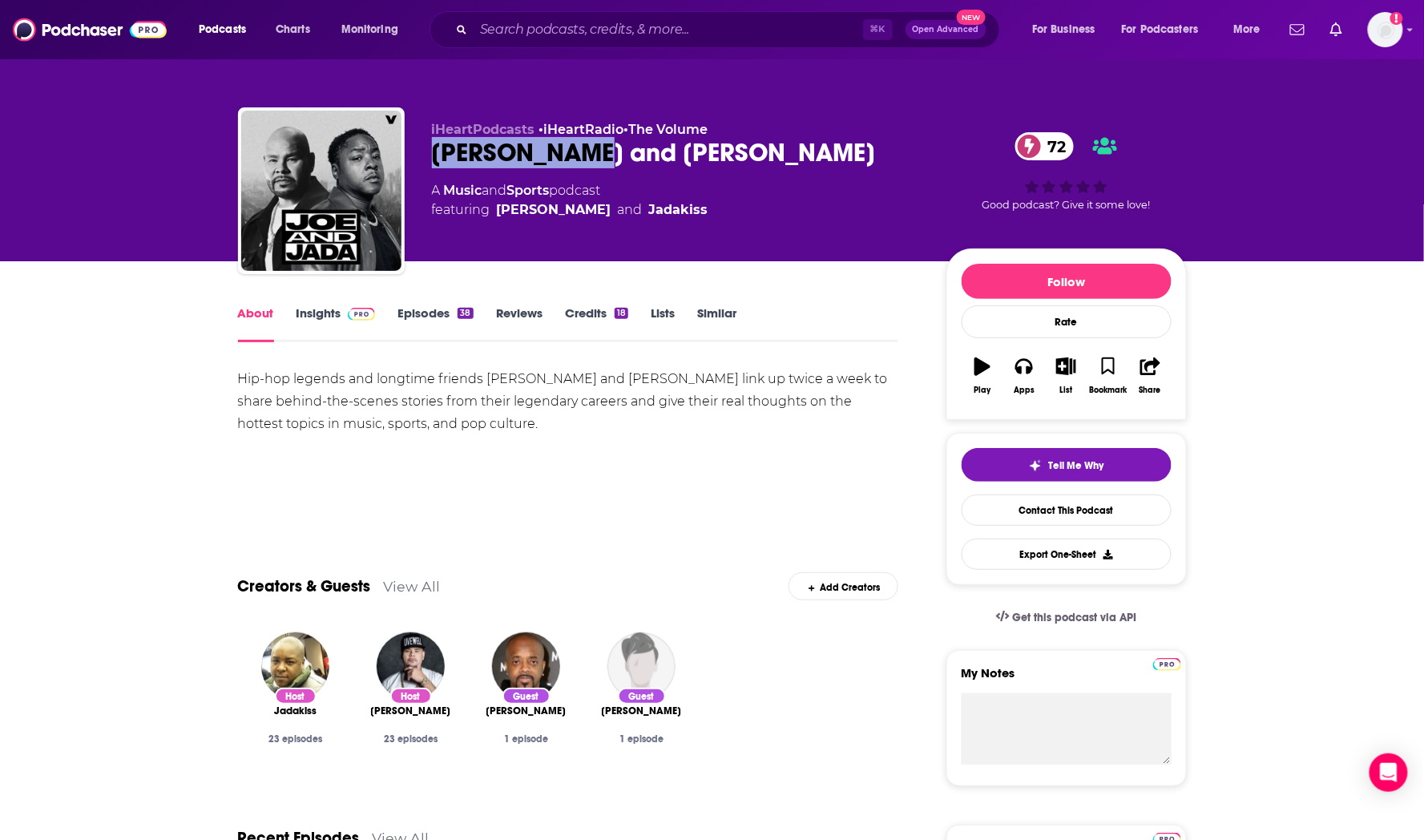
drag, startPoint x: 607, startPoint y: 150, endPoint x: 430, endPoint y: 152, distance: 177.0
click at [430, 152] on div "iHeartPodcasts • iHeartRadio • The Volume Joe and Jada 72 A Music and Sports po…" at bounding box center [712, 194] width 949 height 173
copy h1 "[PERSON_NAME] and [PERSON_NAME]"
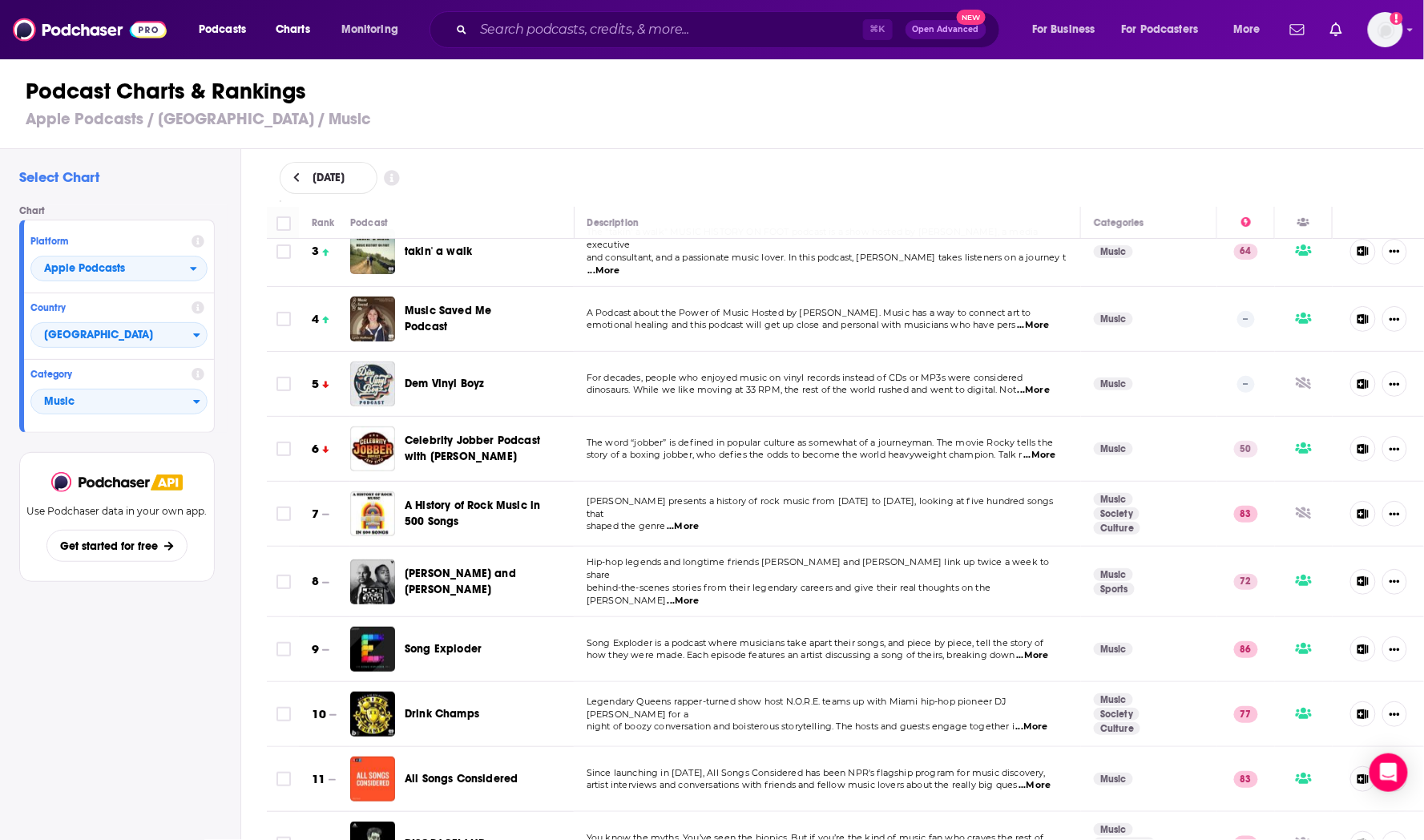
scroll to position [188, 0]
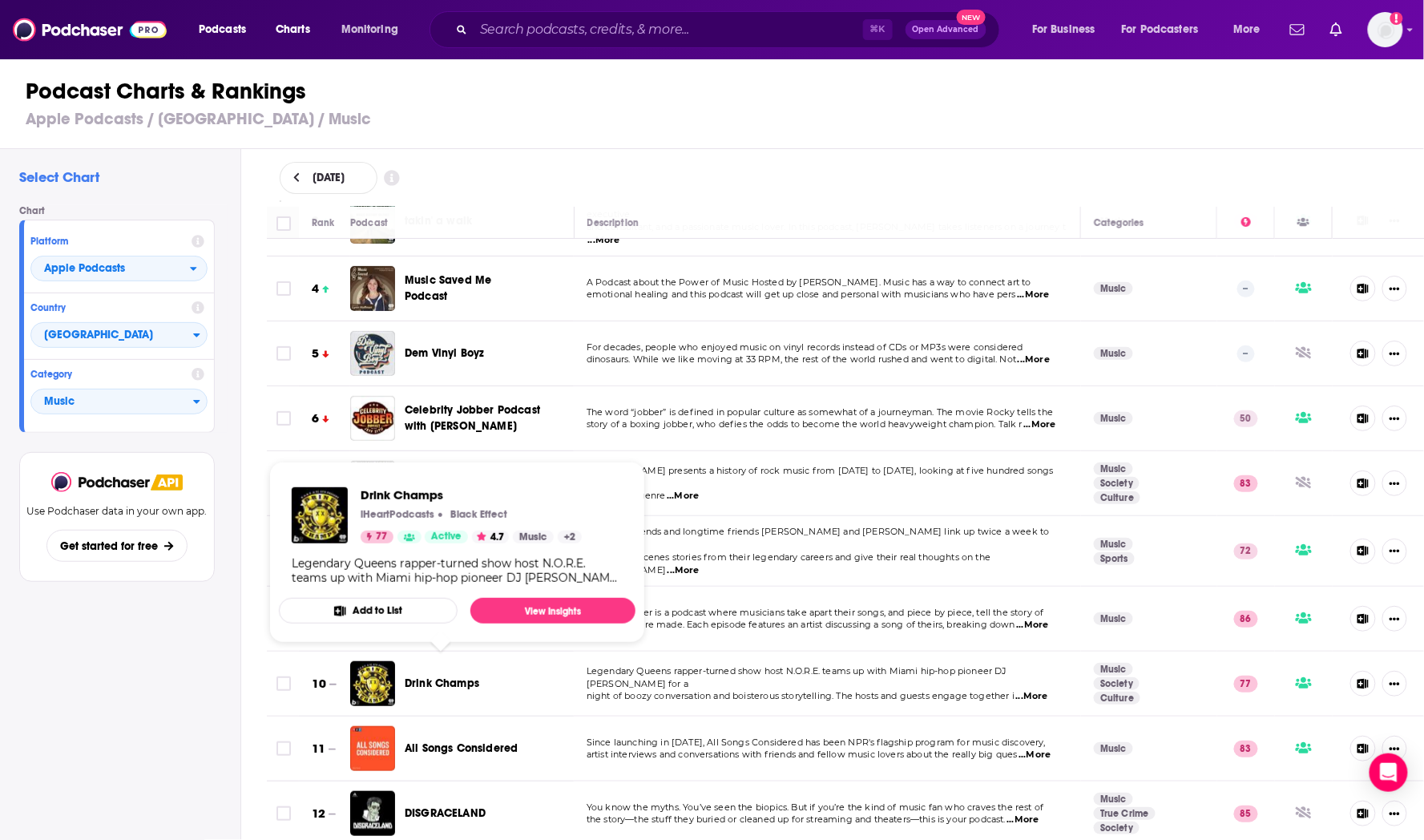
click at [449, 676] on span "Drink Champs" at bounding box center [442, 682] width 75 height 13
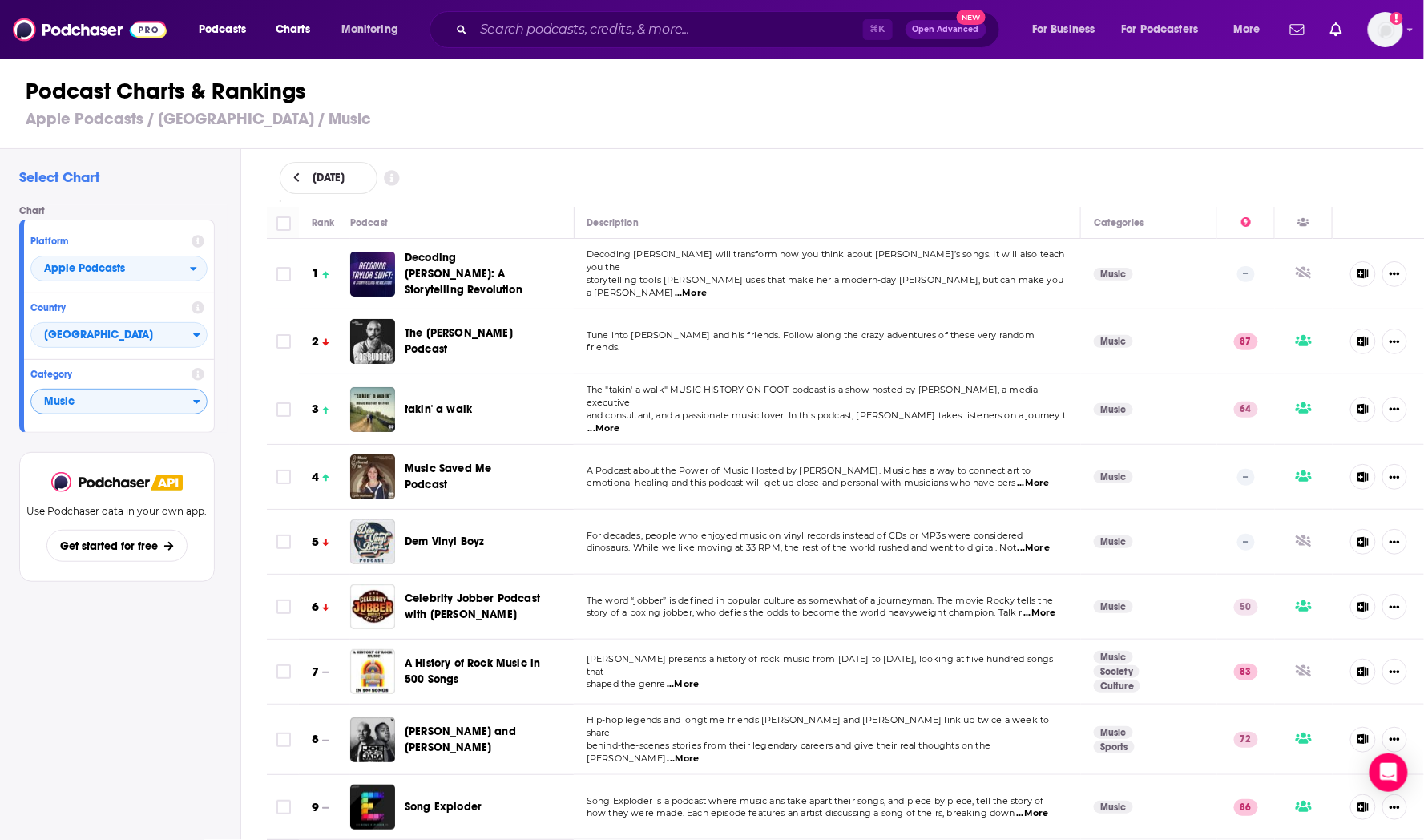
click at [161, 399] on span "Music" at bounding box center [111, 402] width 161 height 28
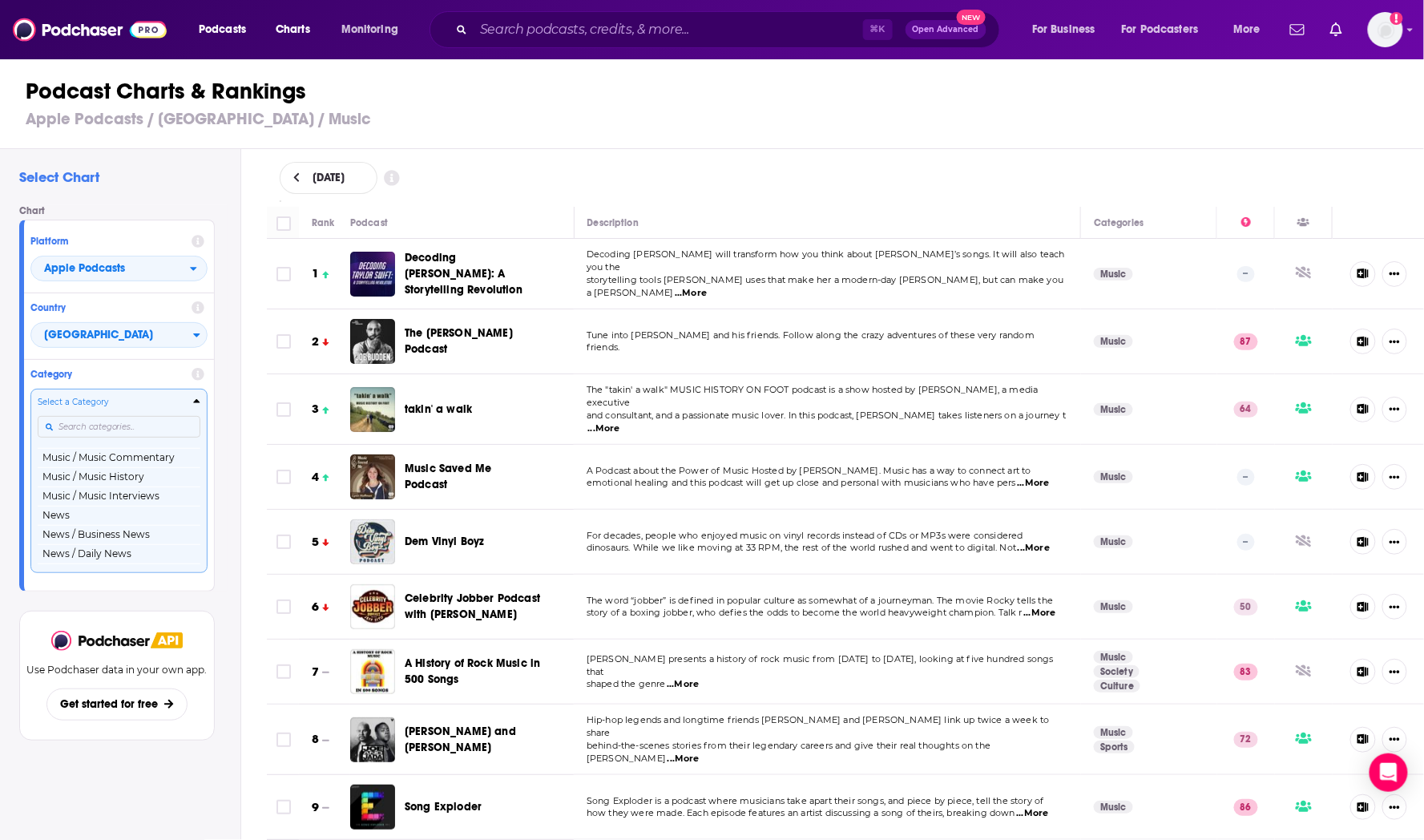
scroll to position [1009, 0]
click at [138, 477] on button "Music / Music History" at bounding box center [119, 470] width 162 height 20
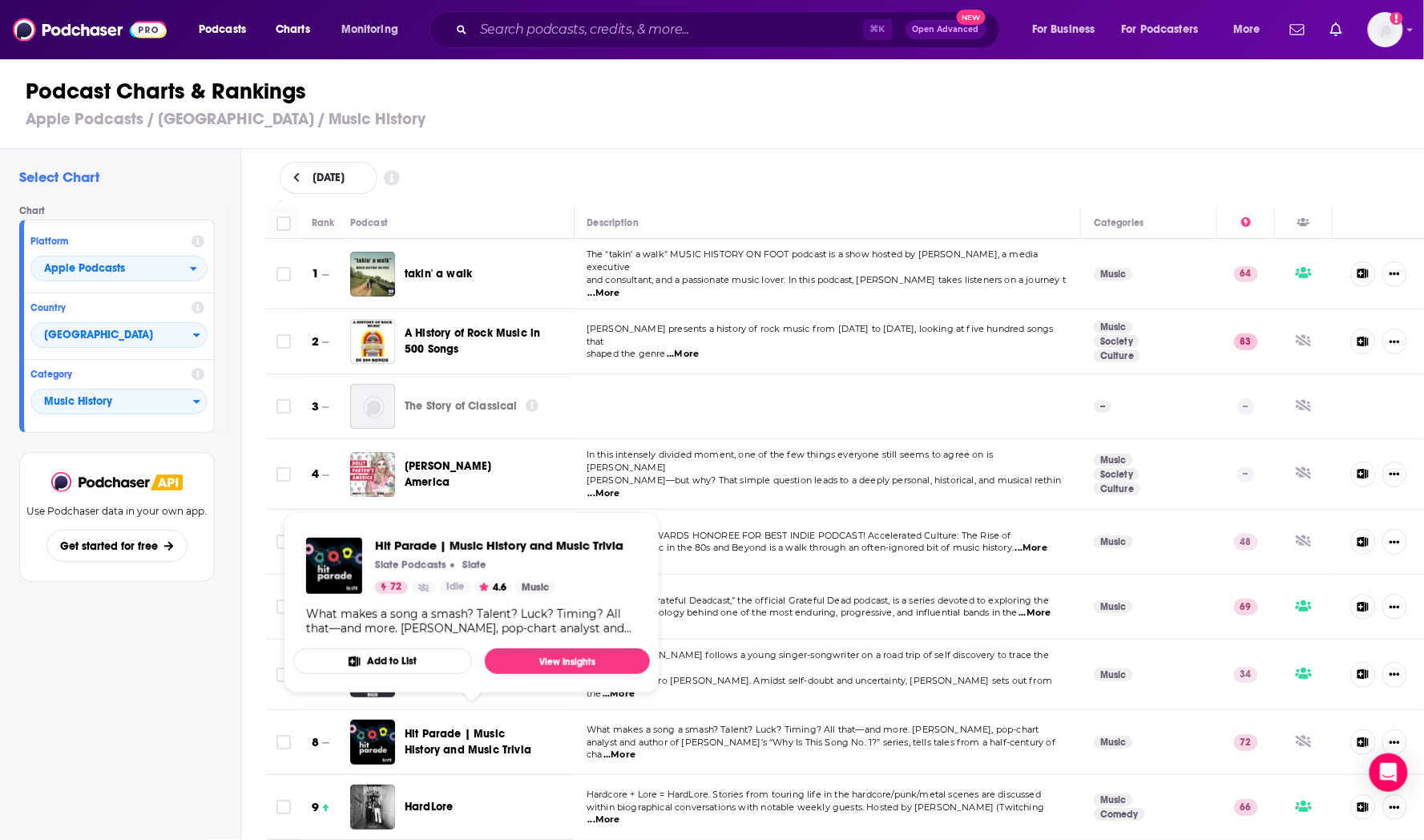
click at [435, 727] on span "Hit Parade | Music History and Music Trivia" at bounding box center [468, 741] width 127 height 29
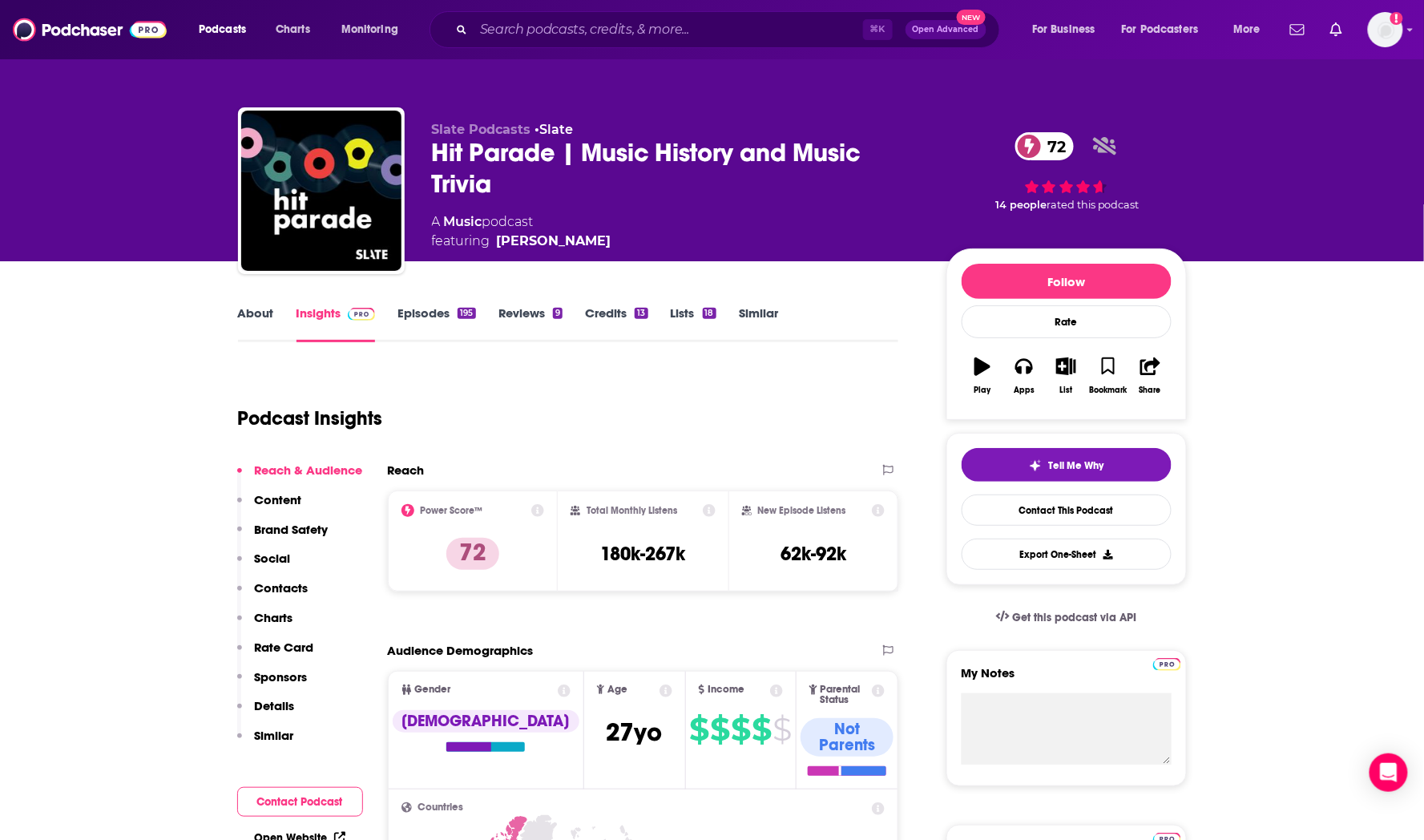
click at [252, 319] on link "About" at bounding box center [256, 323] width 36 height 37
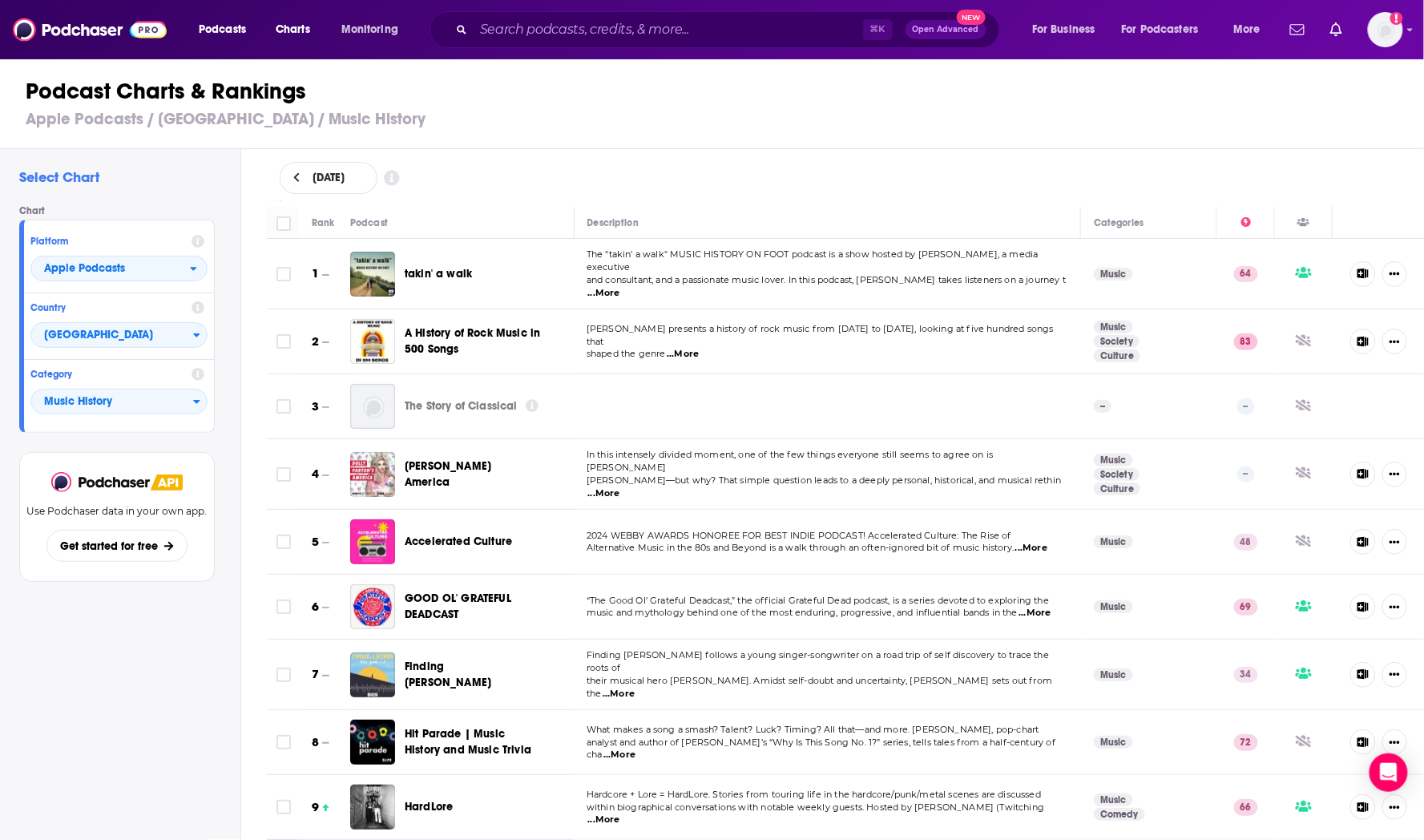
click at [765, 103] on h1 "Podcast Charts & Rankings" at bounding box center [719, 91] width 1386 height 29
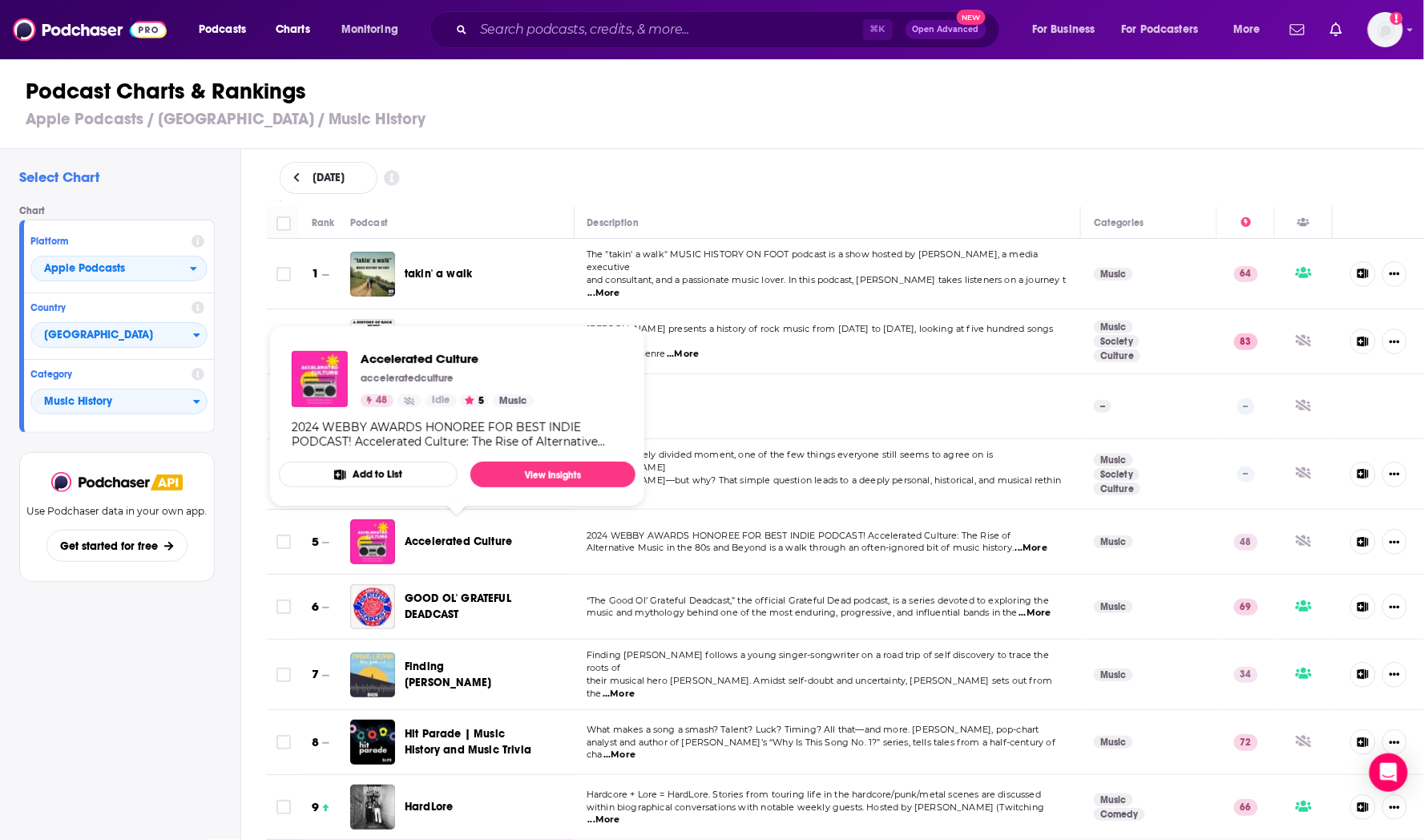
click at [486, 534] on span "Accelerated Culture" at bounding box center [458, 540] width 107 height 13
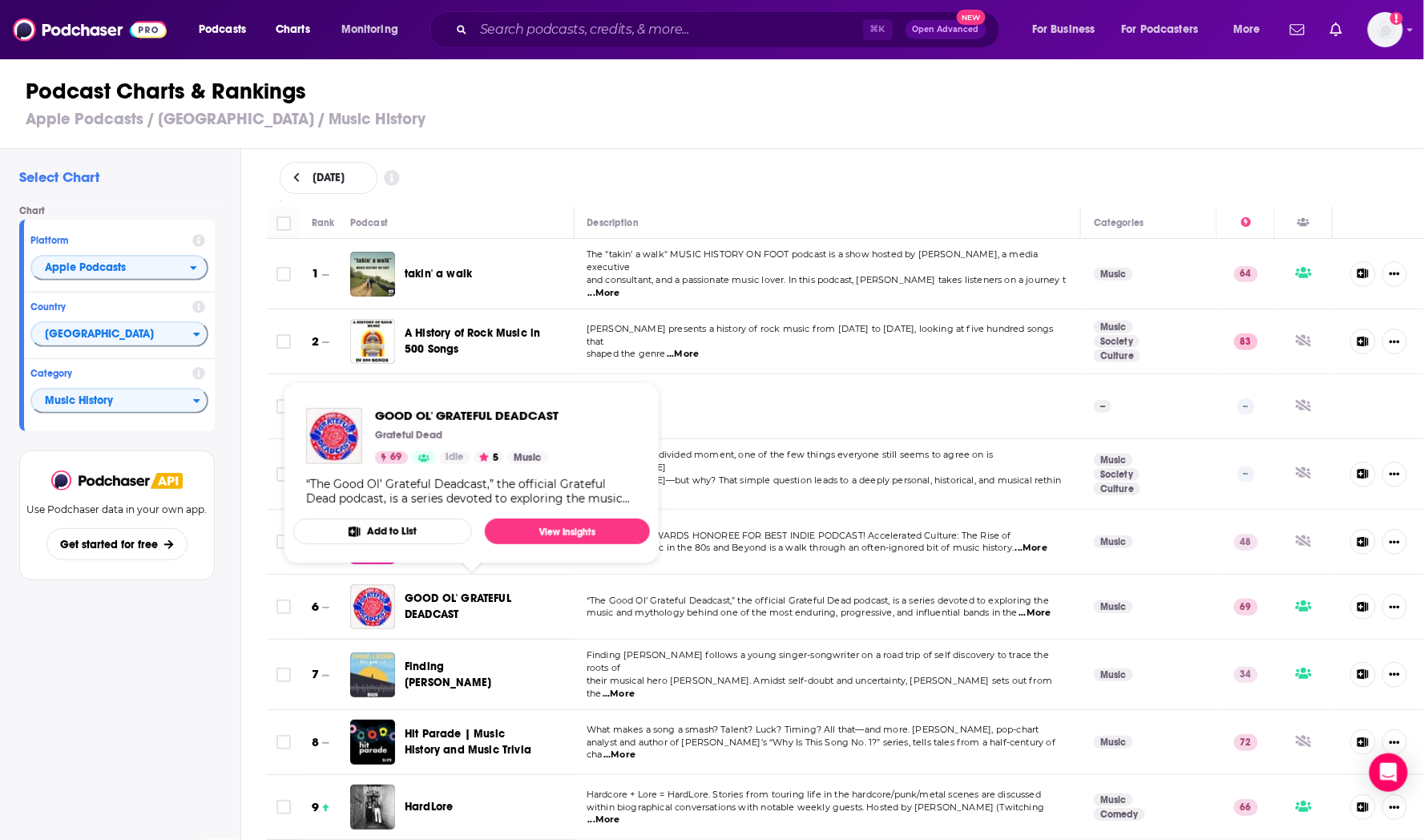
click at [421, 595] on span "GOOD OL' GRATEFUL DEADCAST" at bounding box center [473, 606] width 136 height 32
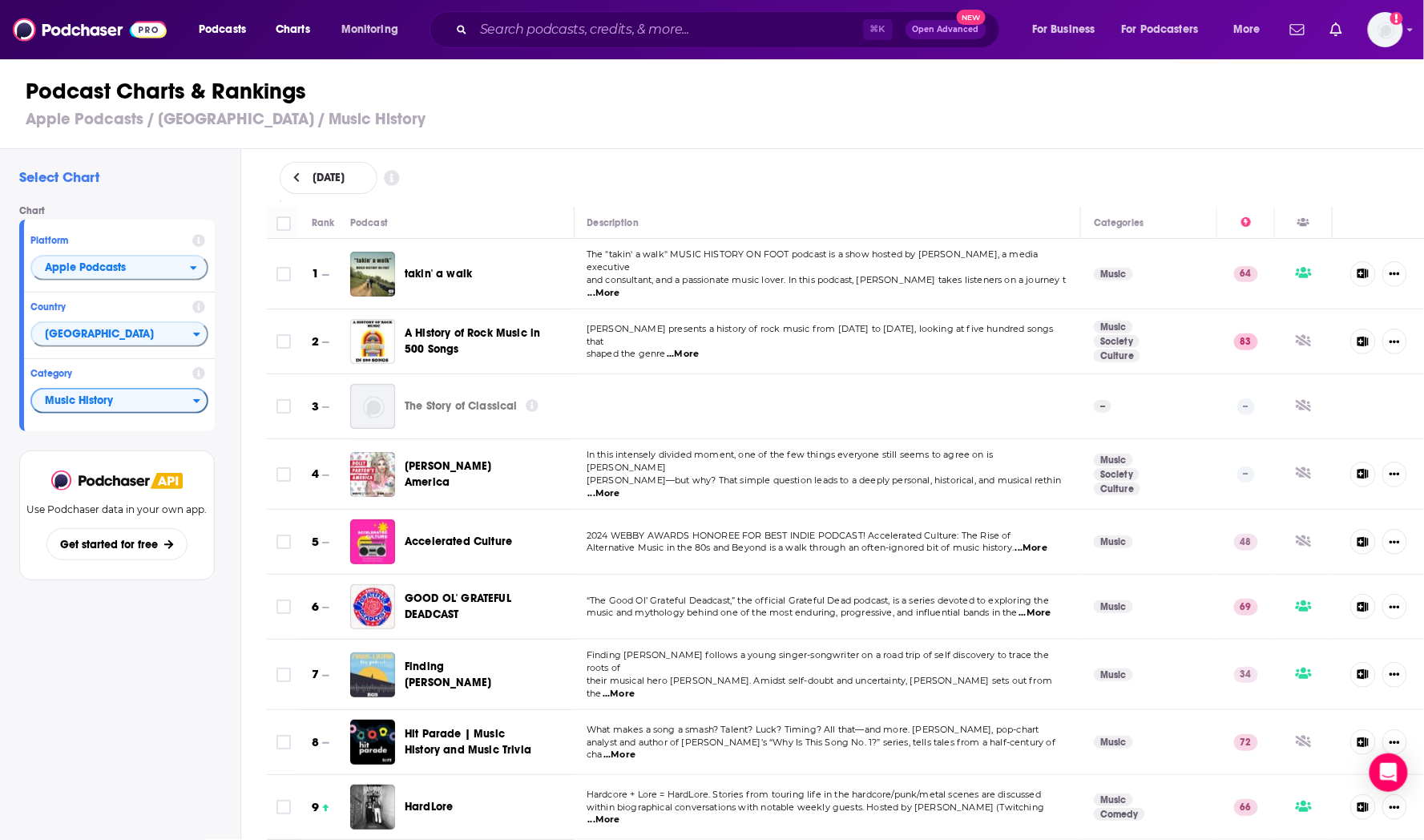
click at [102, 397] on span "Music History" at bounding box center [112, 401] width 161 height 28
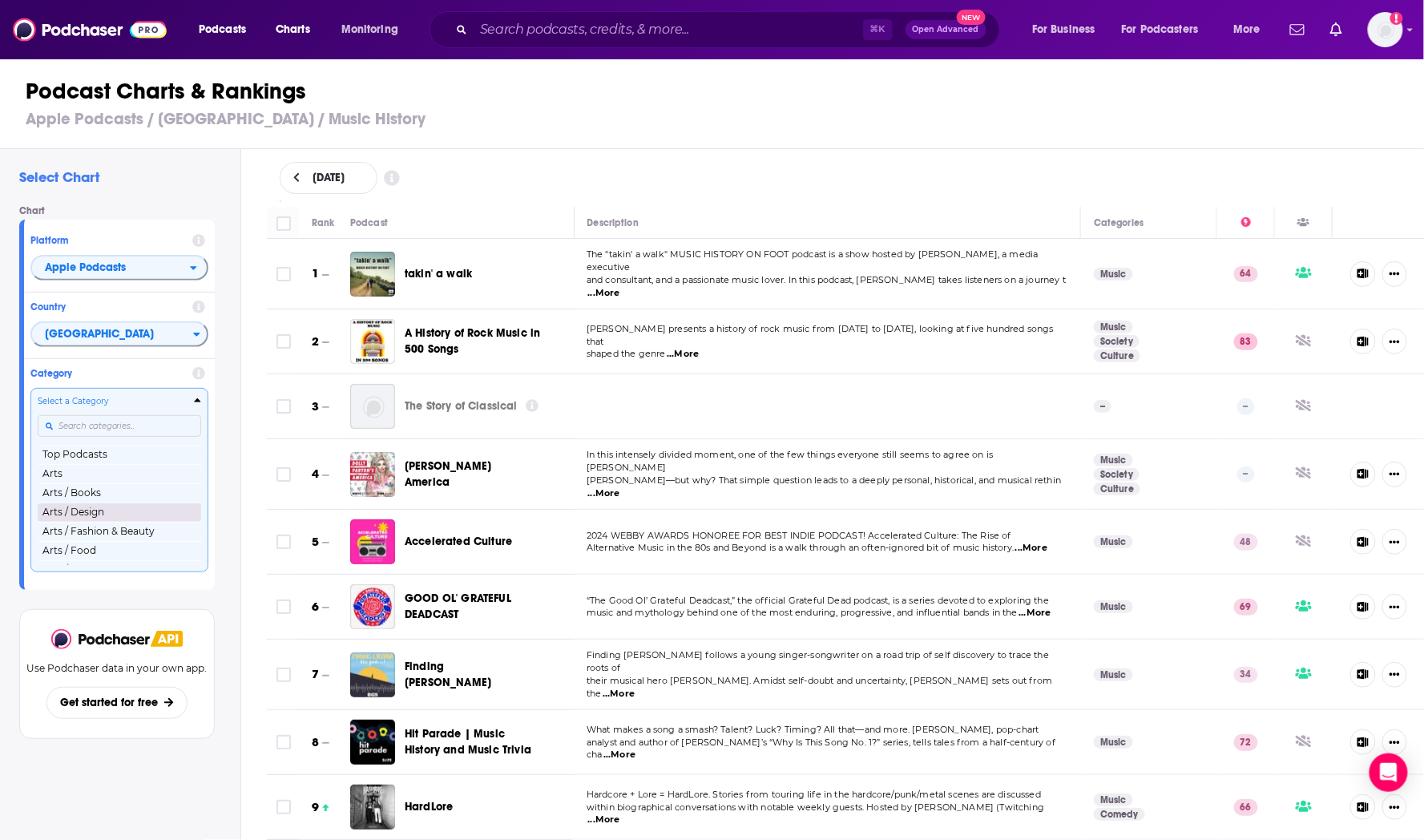
scroll to position [22, 0]
click at [126, 514] on button "Arts / Fashion & Beauty" at bounding box center [119, 509] width 163 height 20
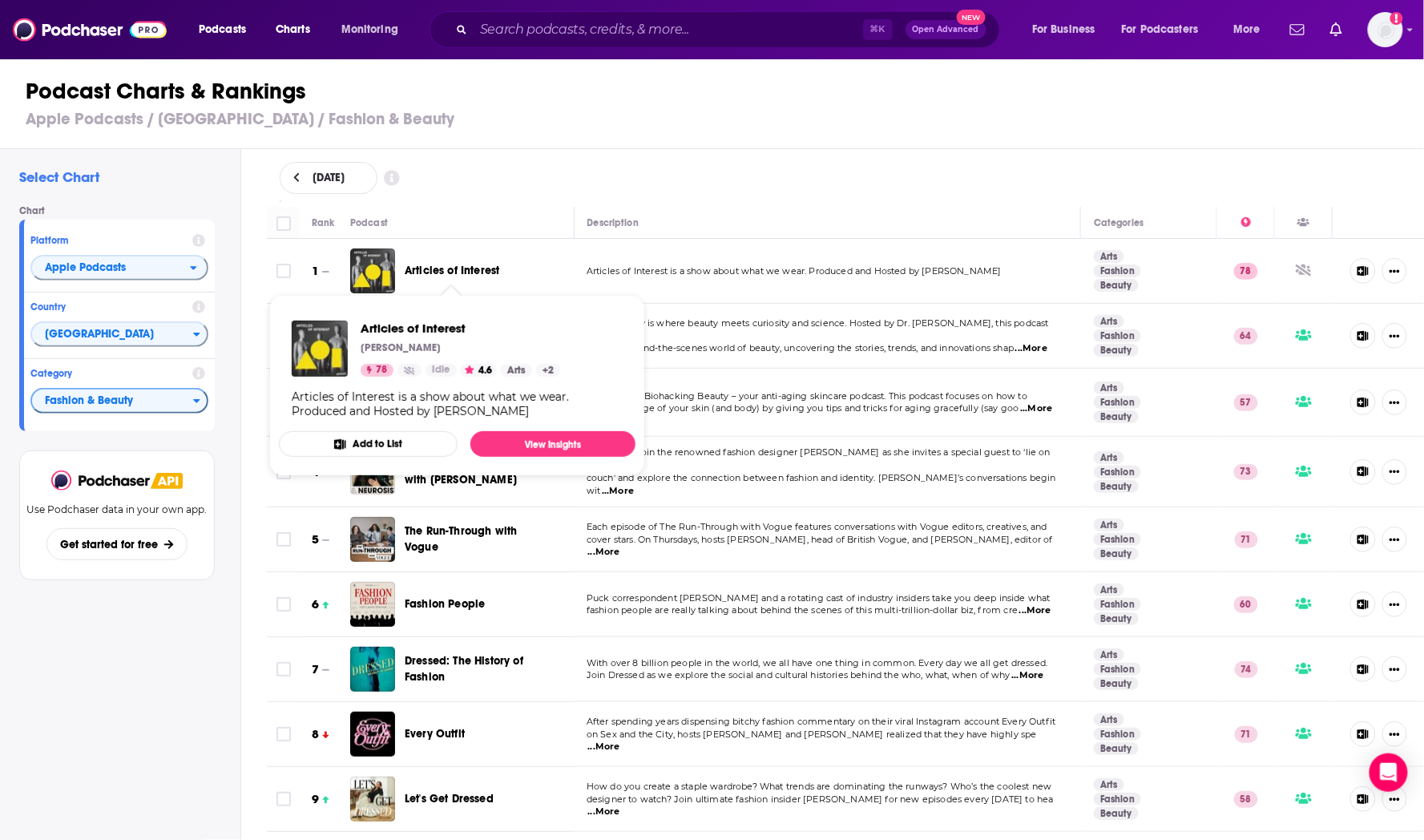
click at [453, 276] on span "Articles of Interest" at bounding box center [452, 270] width 95 height 13
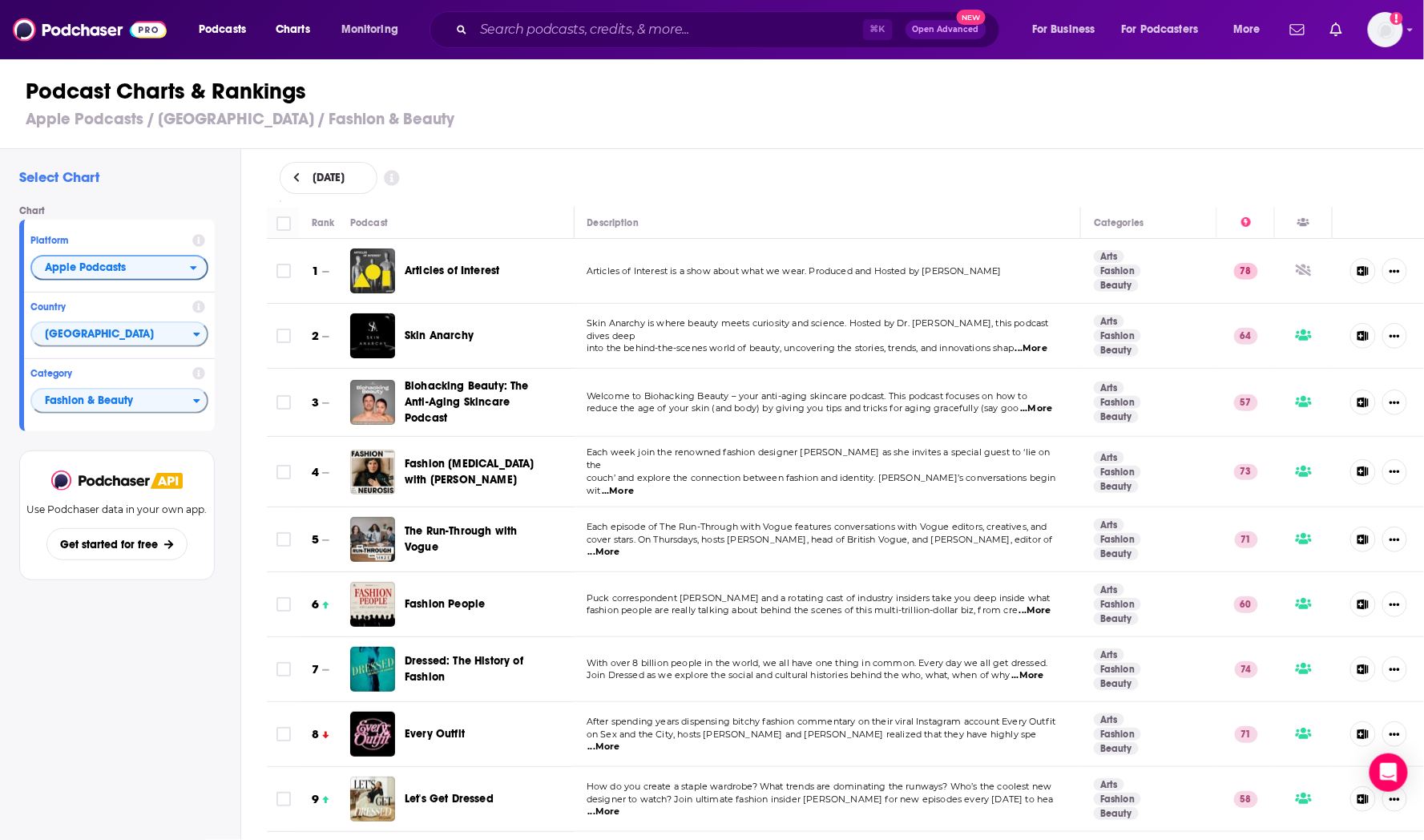
click at [191, 260] on button "Apple Podcasts" at bounding box center [119, 268] width 177 height 26
click at [166, 311] on div "Spotify" at bounding box center [119, 317] width 165 height 20
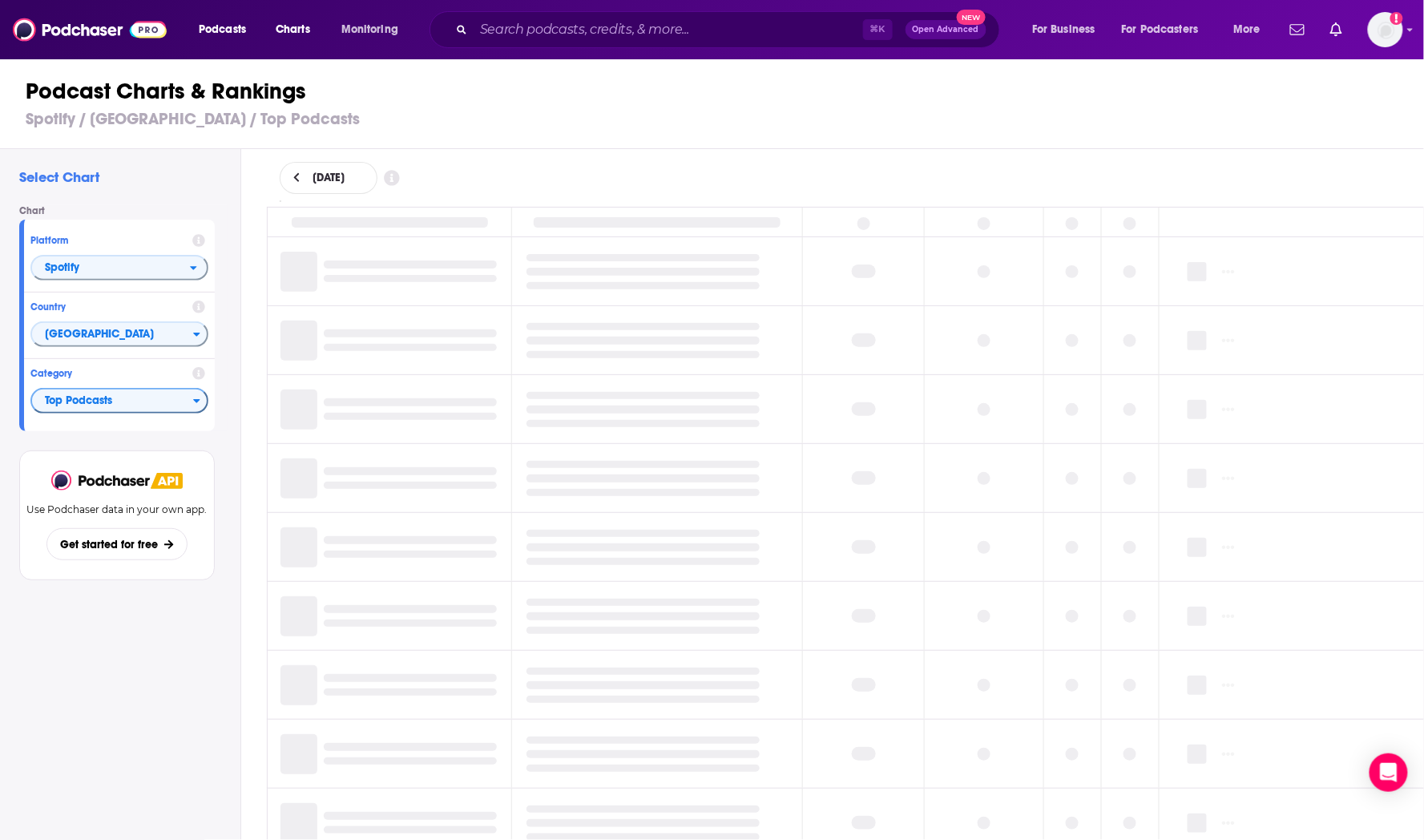
click at [178, 404] on span "Top Podcasts" at bounding box center [112, 401] width 161 height 28
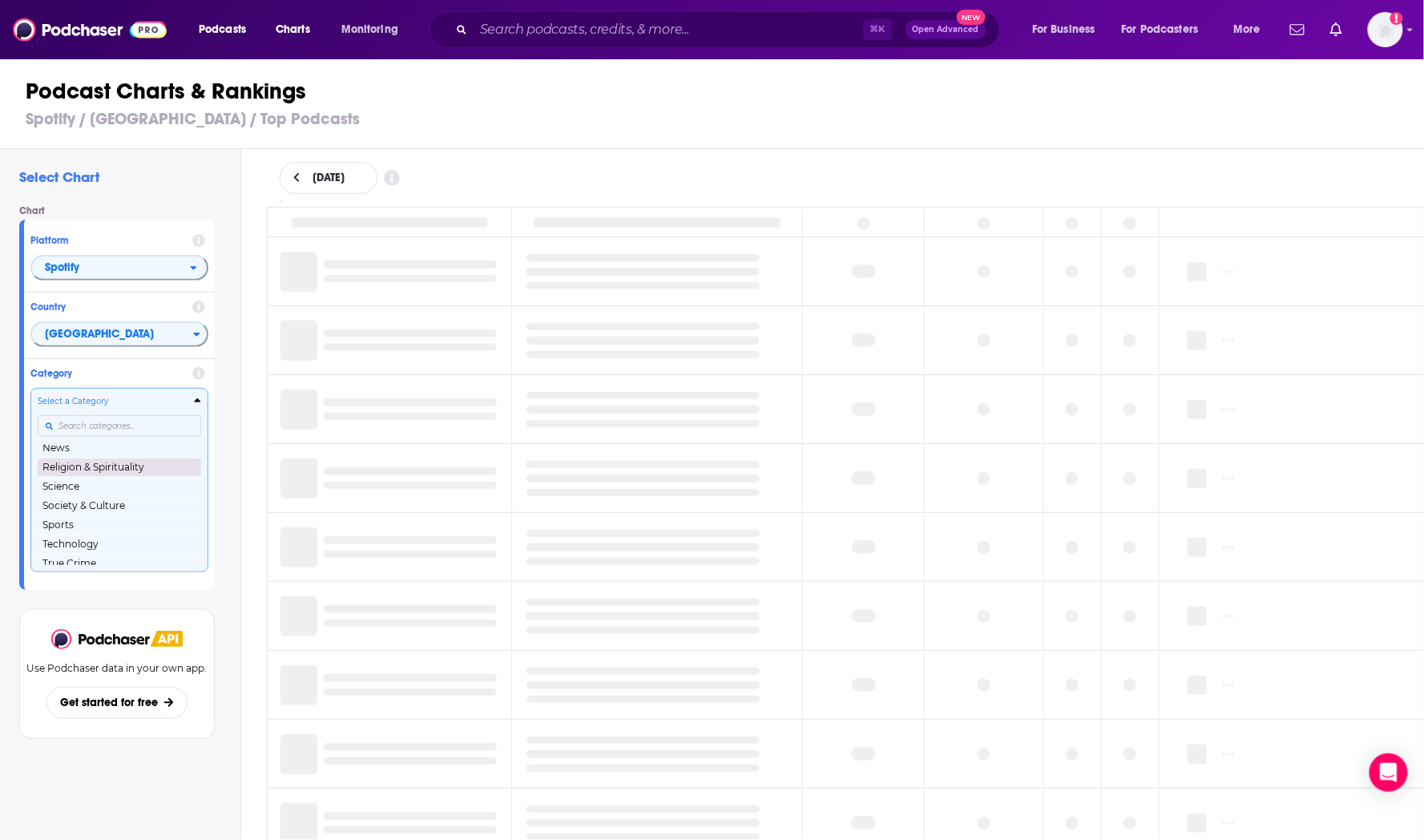
scroll to position [219, 0]
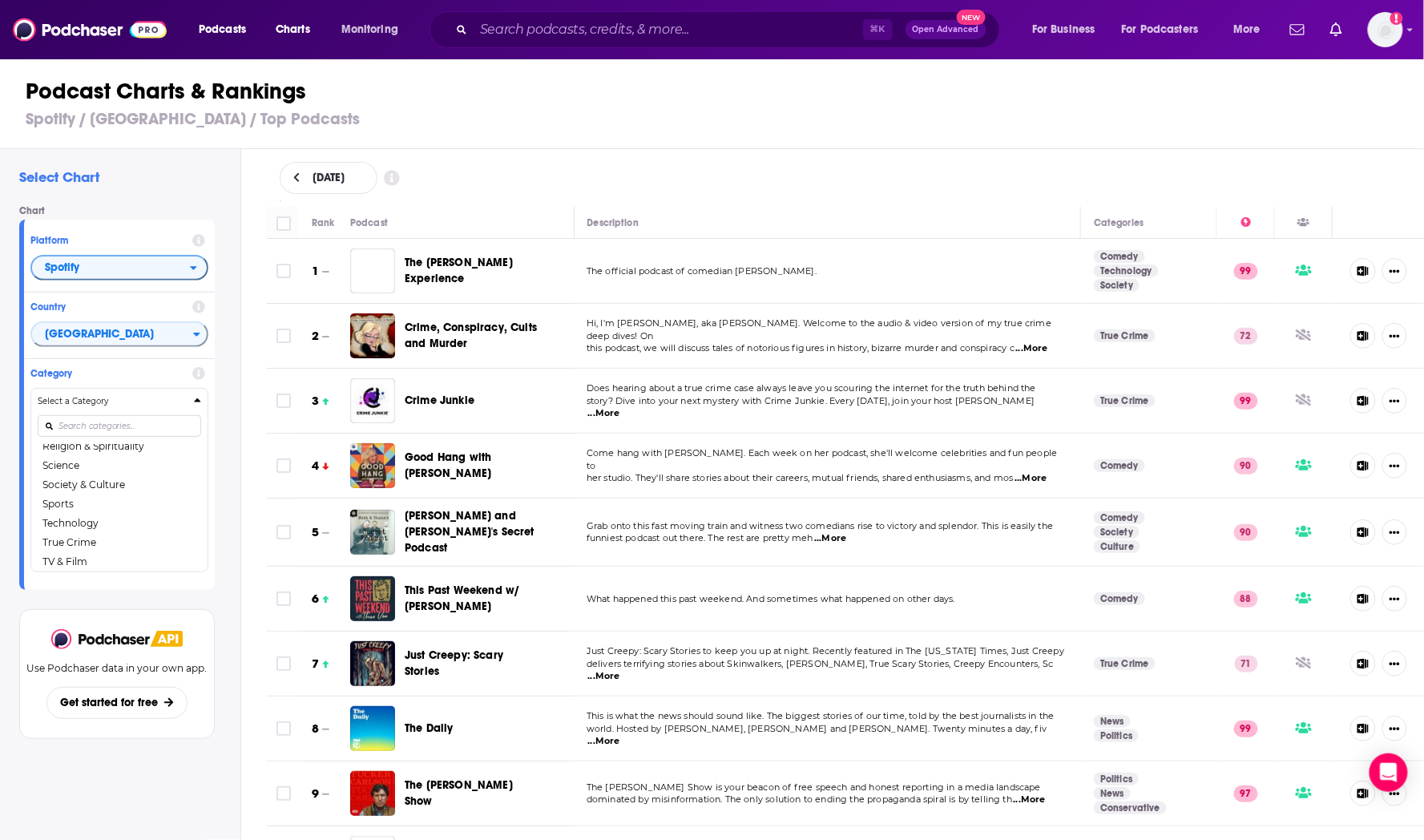
click at [153, 269] on span "Spotify" at bounding box center [111, 268] width 158 height 28
click at [142, 292] on span "Apple Podcasts" at bounding box center [119, 296] width 157 height 10
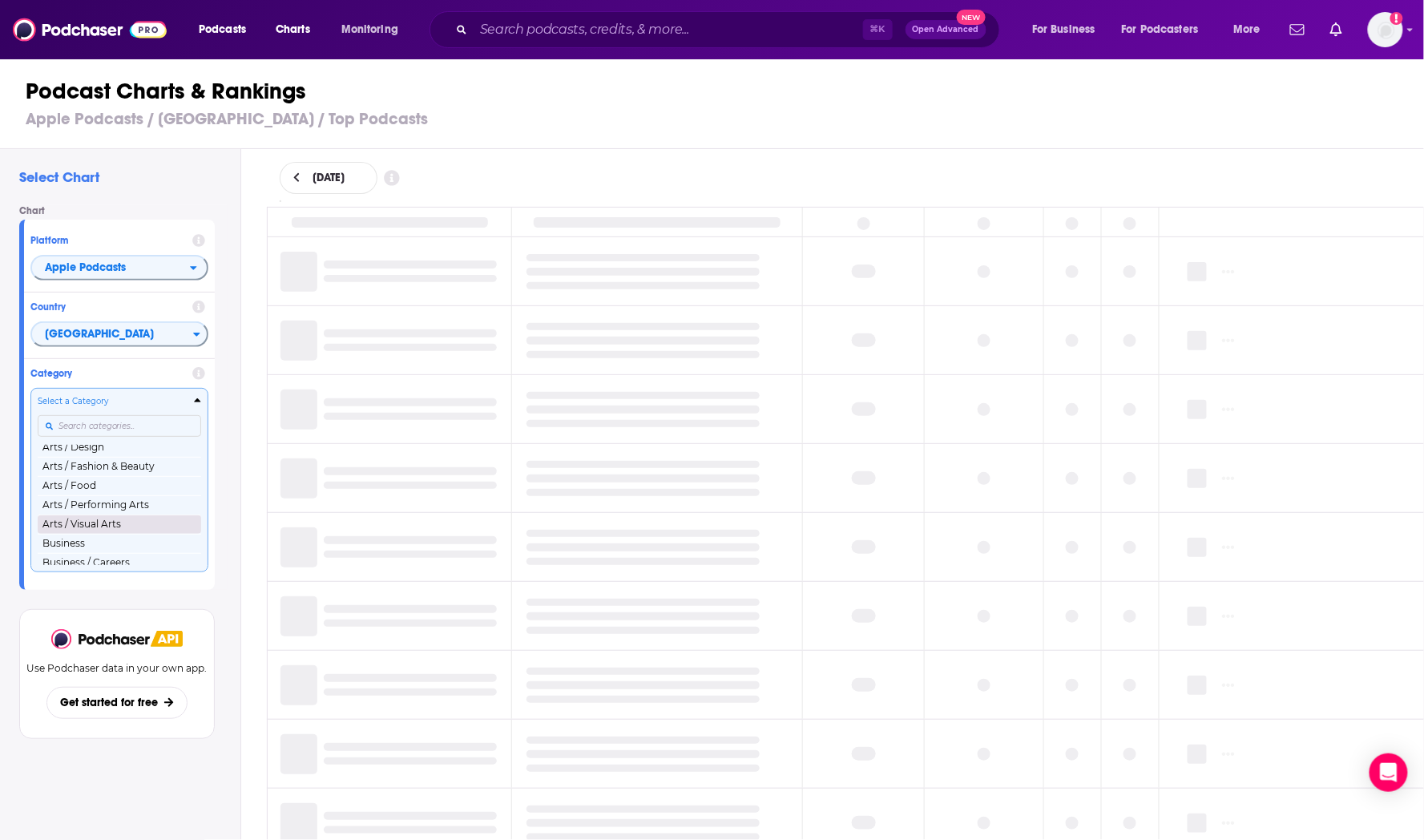
scroll to position [46, 0]
click at [124, 489] on button "Arts / Fashion & Beauty" at bounding box center [119, 485] width 163 height 20
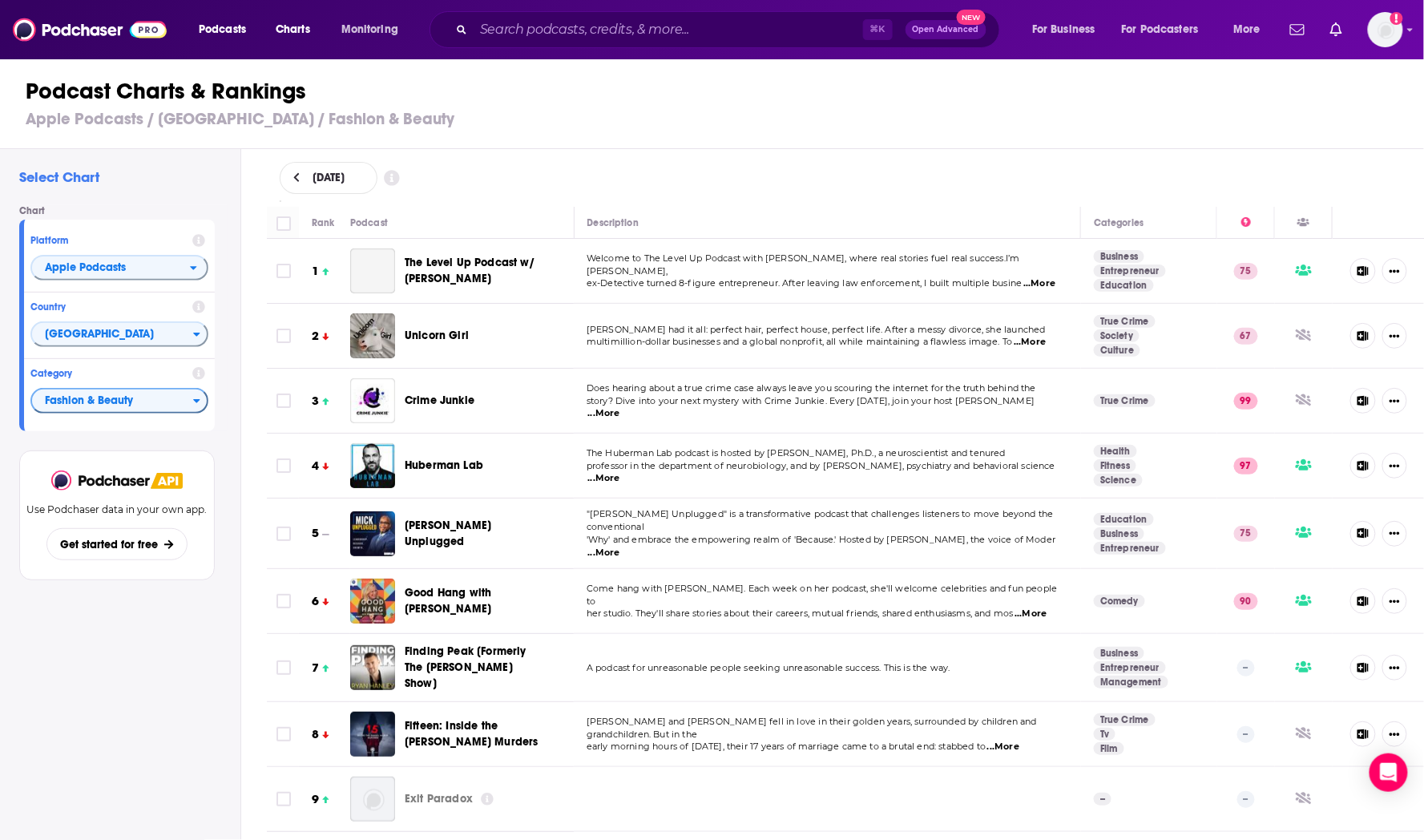
click at [152, 407] on span "Fashion & Beauty" at bounding box center [112, 401] width 161 height 28
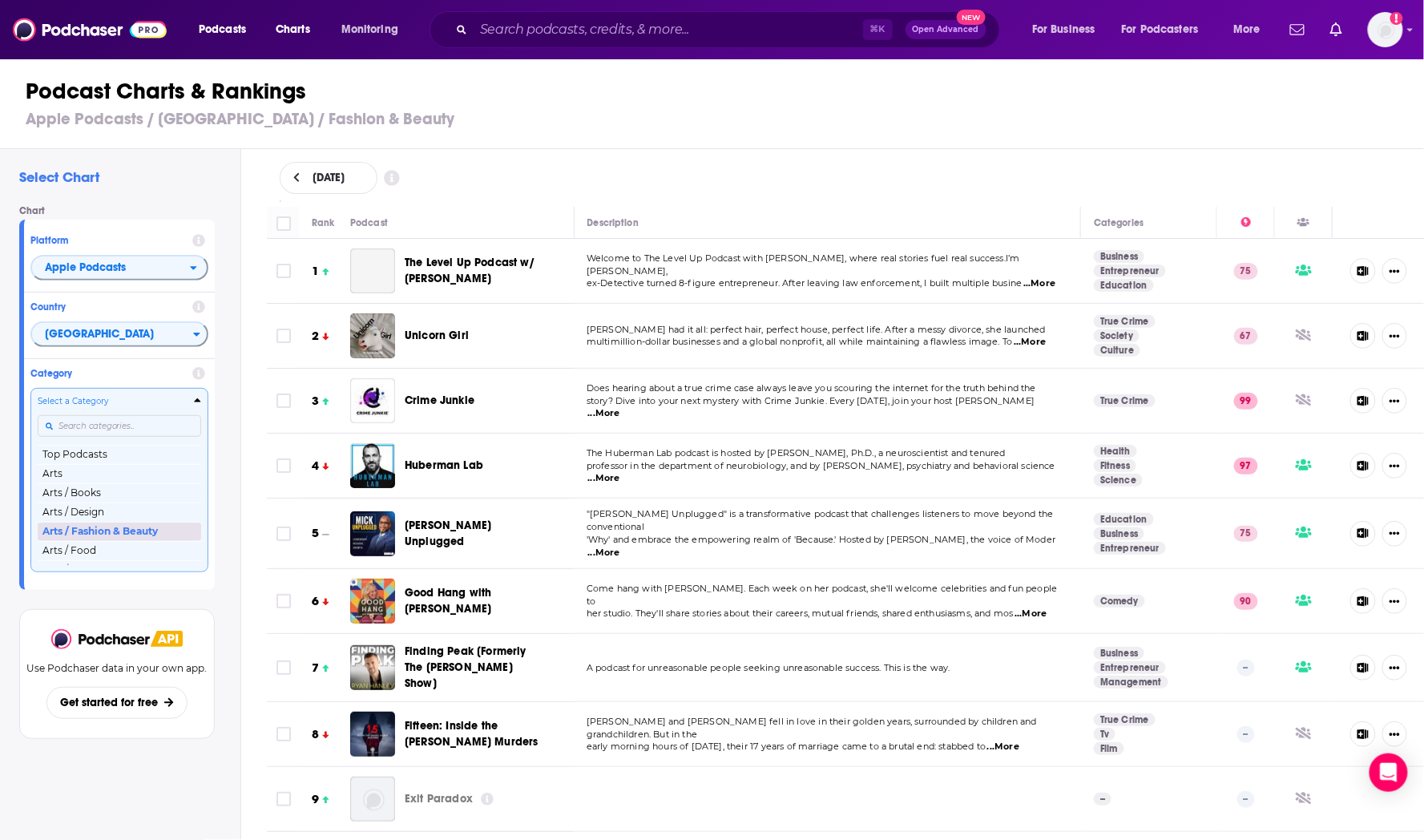
click at [135, 530] on button "Arts / Fashion & Beauty" at bounding box center [119, 531] width 163 height 20
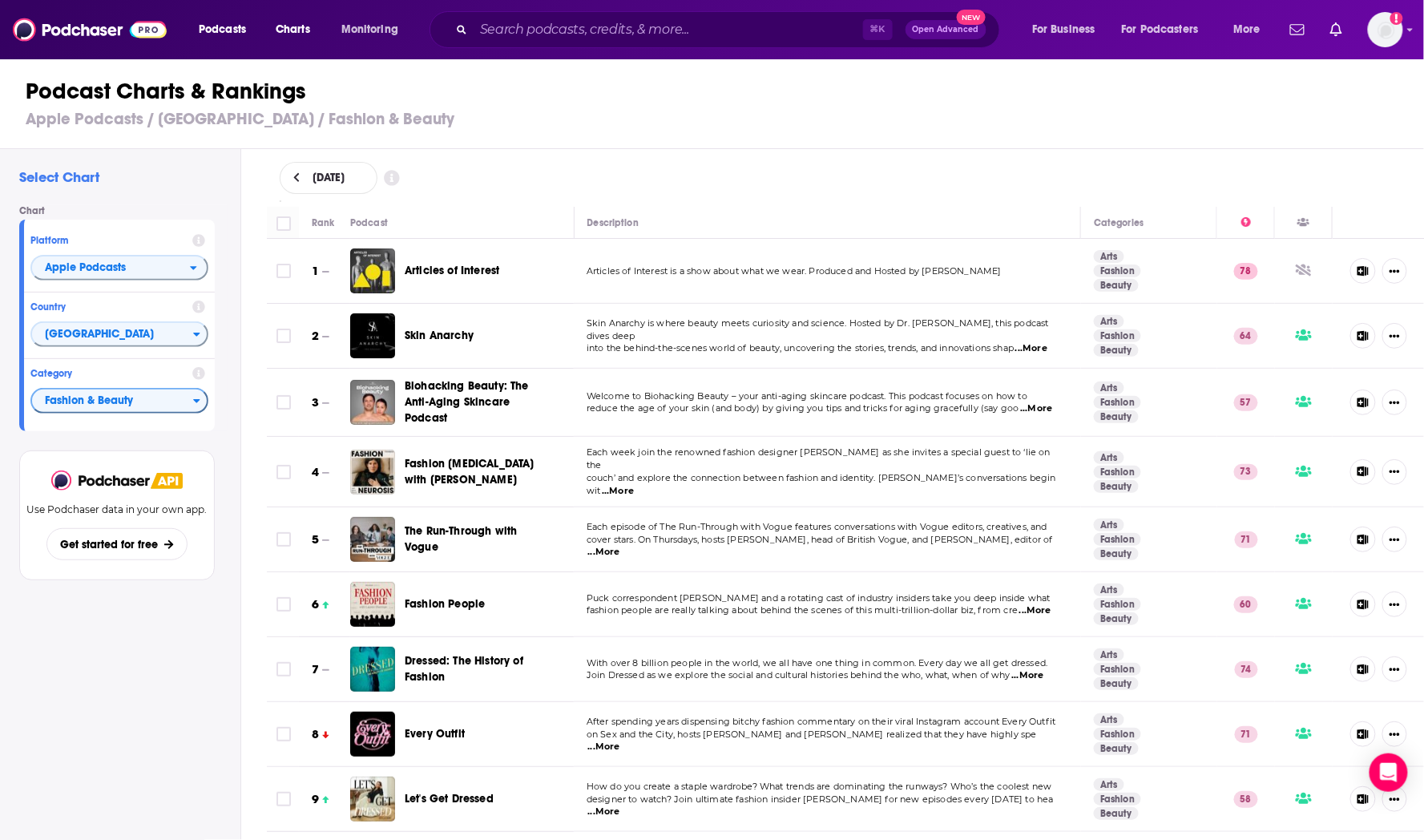
click at [419, 659] on span "Dressed: The History of Fashion" at bounding box center [464, 668] width 119 height 29
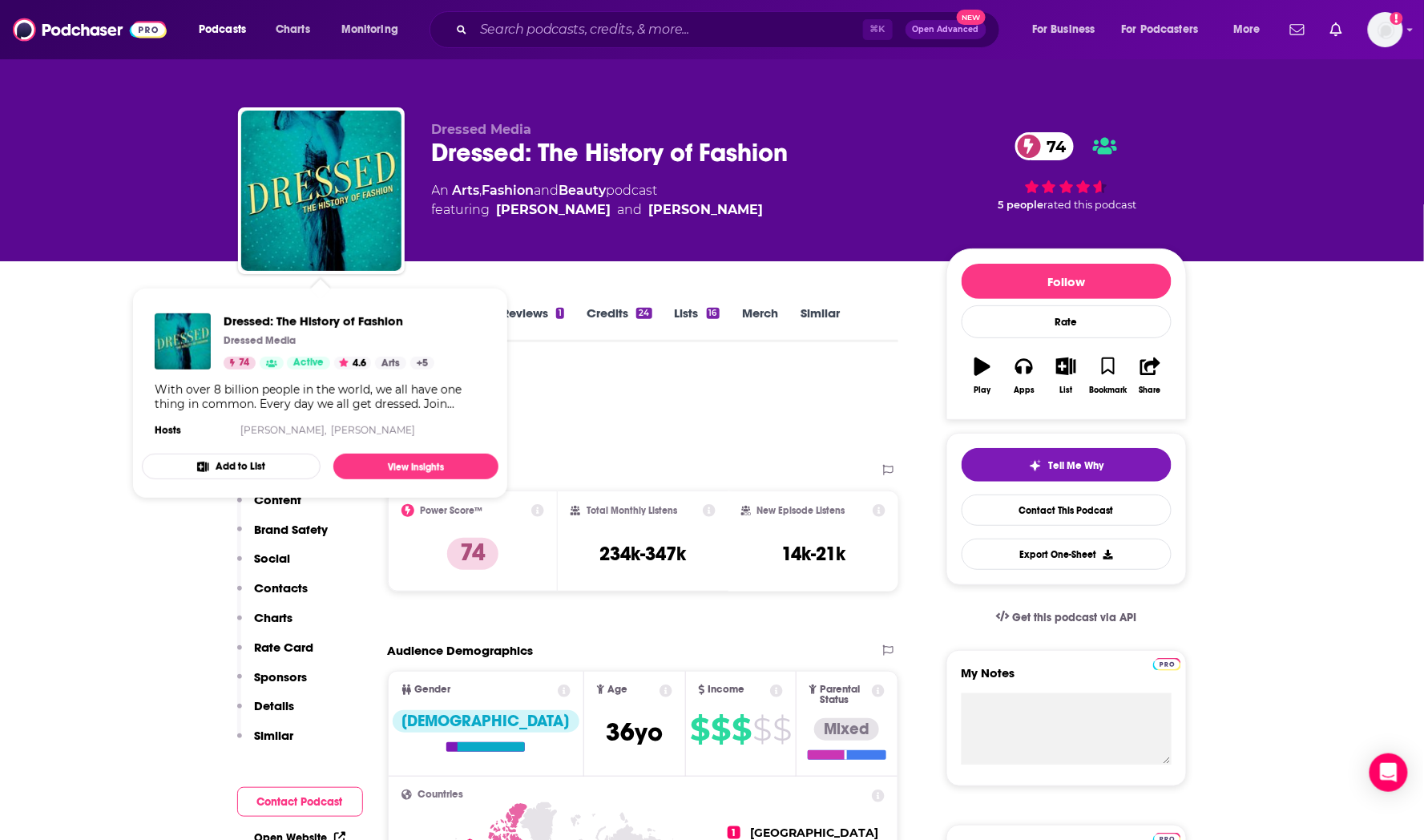
click at [260, 317] on span "Dressed: The History of Fashion" at bounding box center [329, 320] width 210 height 15
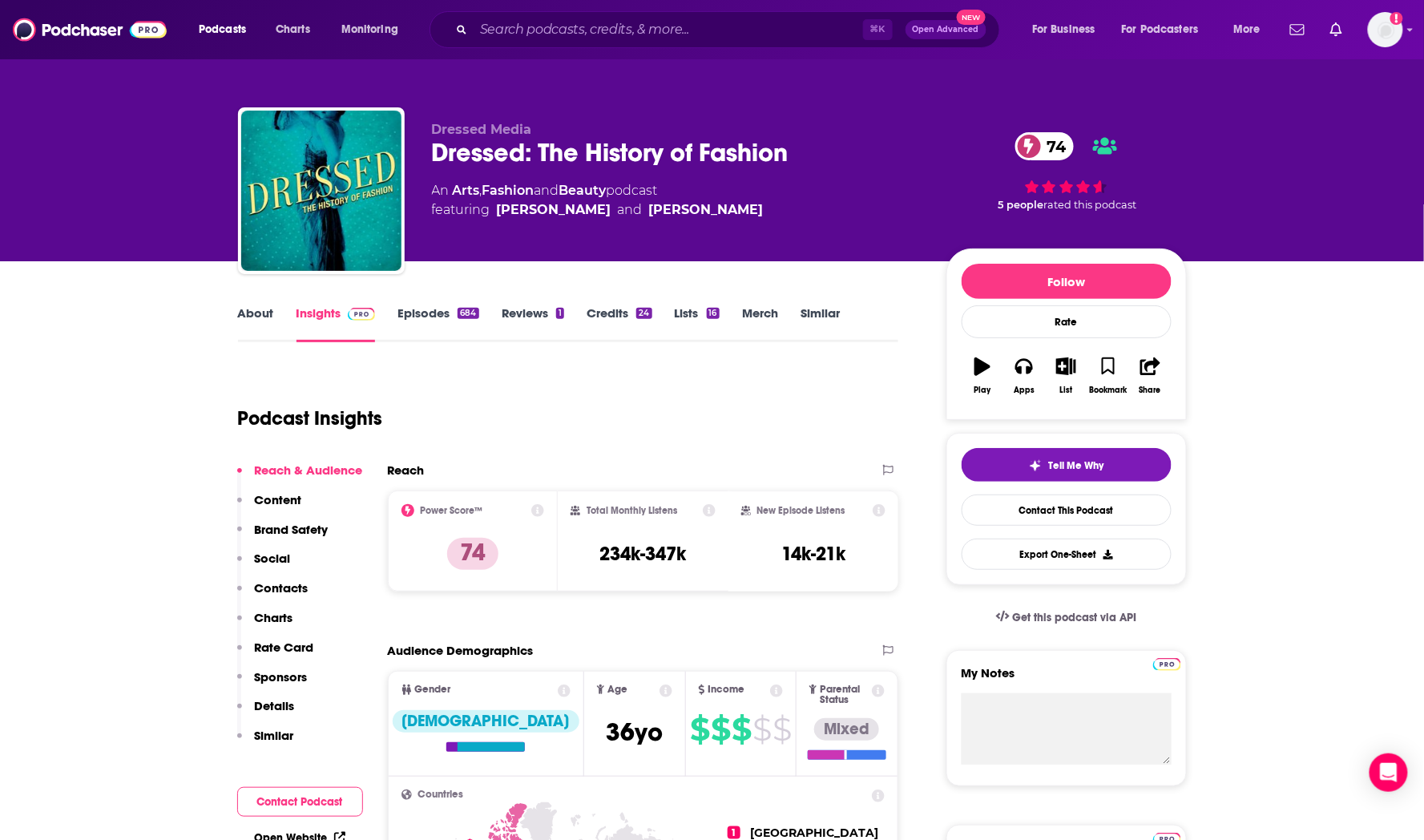
click at [254, 312] on link "About" at bounding box center [256, 323] width 36 height 37
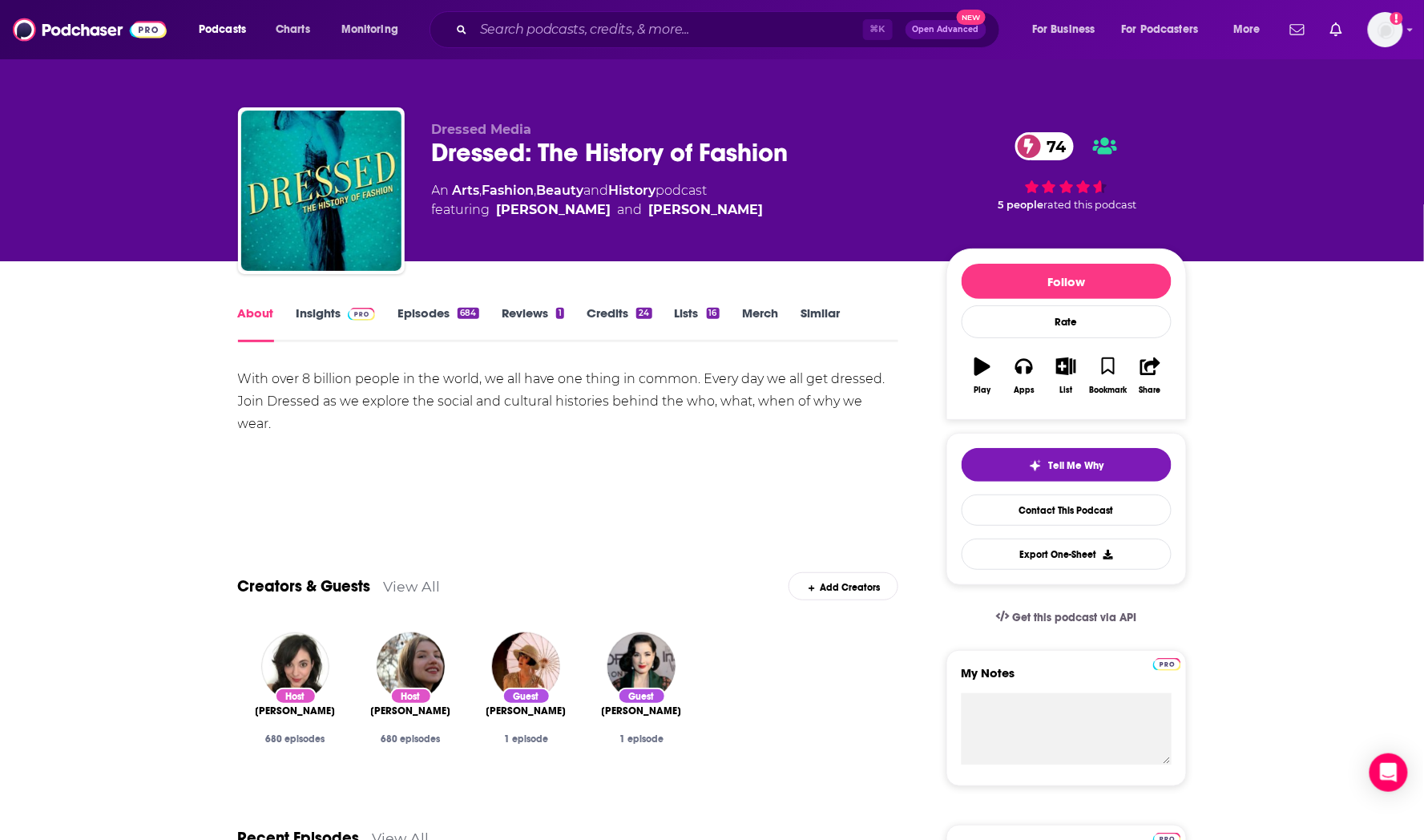
click at [327, 314] on link "Insights" at bounding box center [335, 323] width 79 height 37
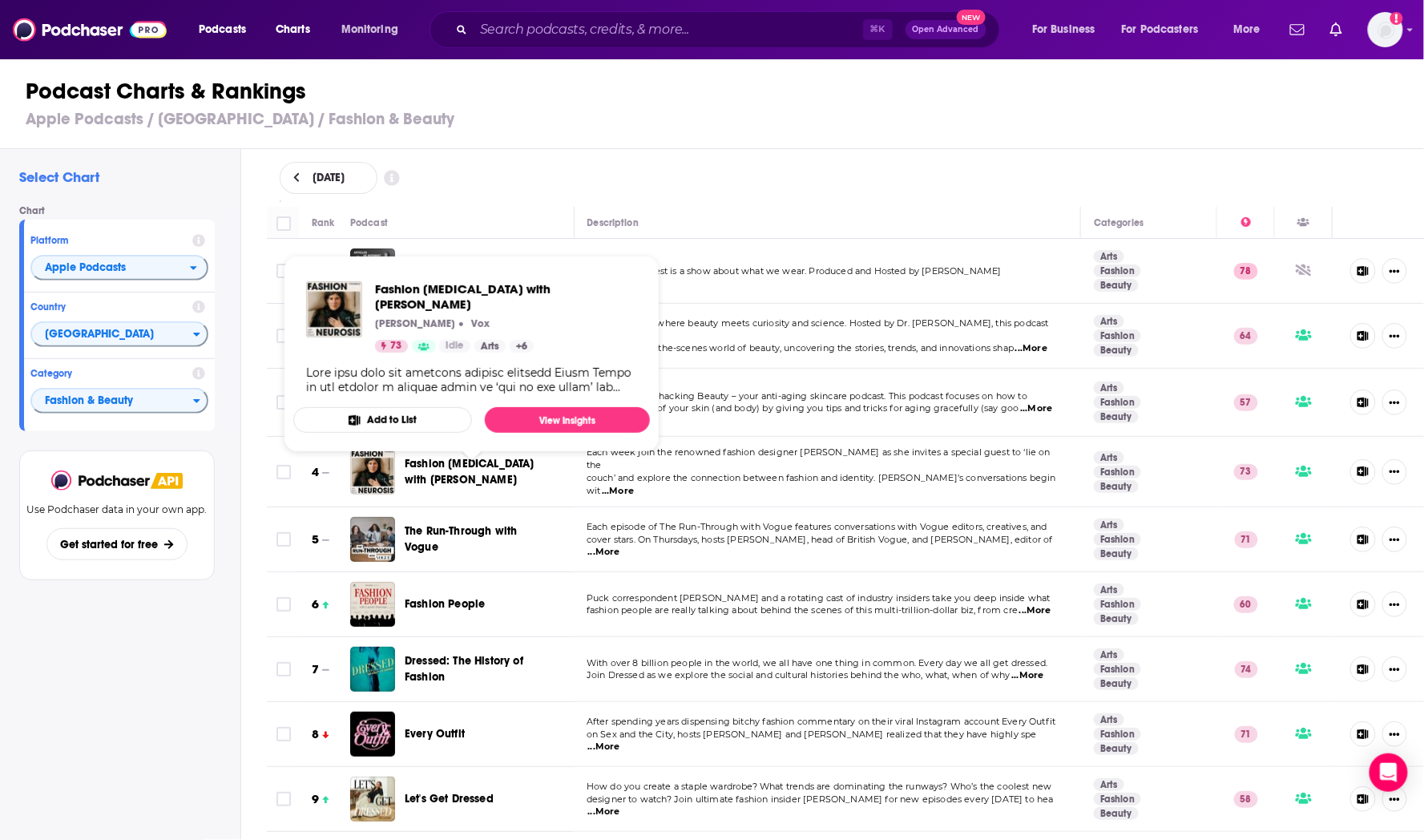
click at [429, 474] on span "Fashion [MEDICAL_DATA] with [PERSON_NAME]" at bounding box center [470, 471] width 130 height 29
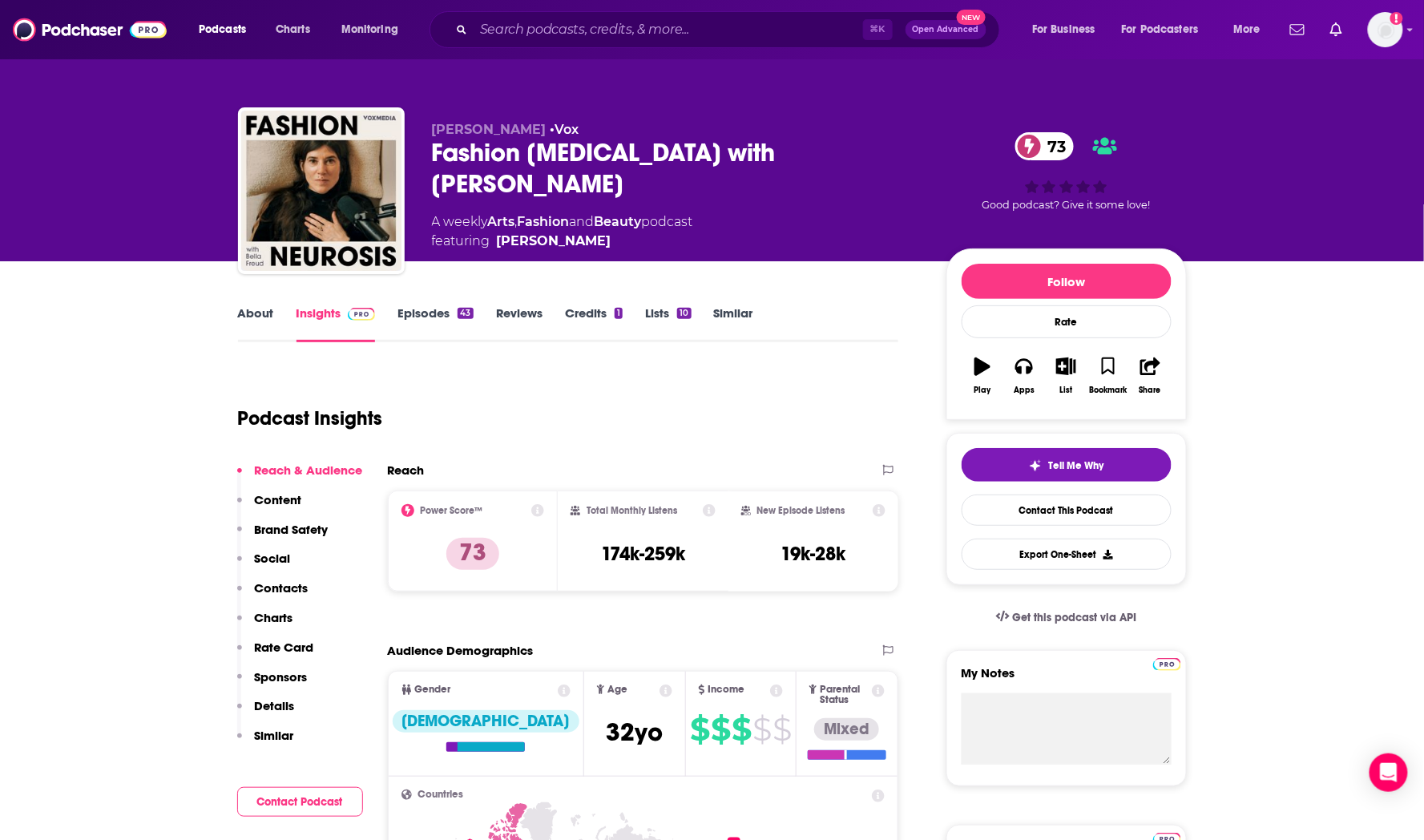
click at [268, 308] on link "About" at bounding box center [256, 323] width 36 height 37
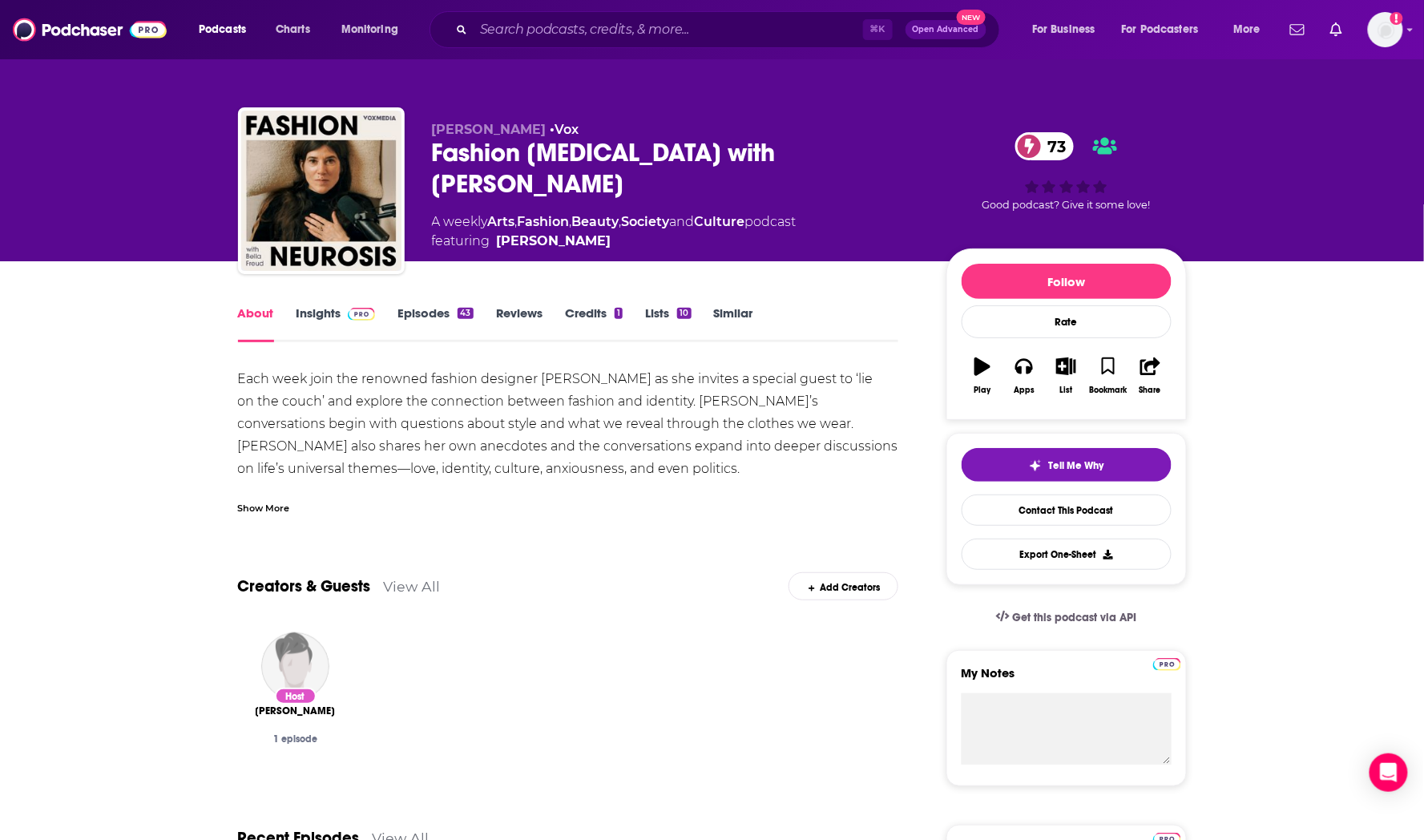
click at [423, 312] on link "Episodes 43" at bounding box center [435, 323] width 75 height 37
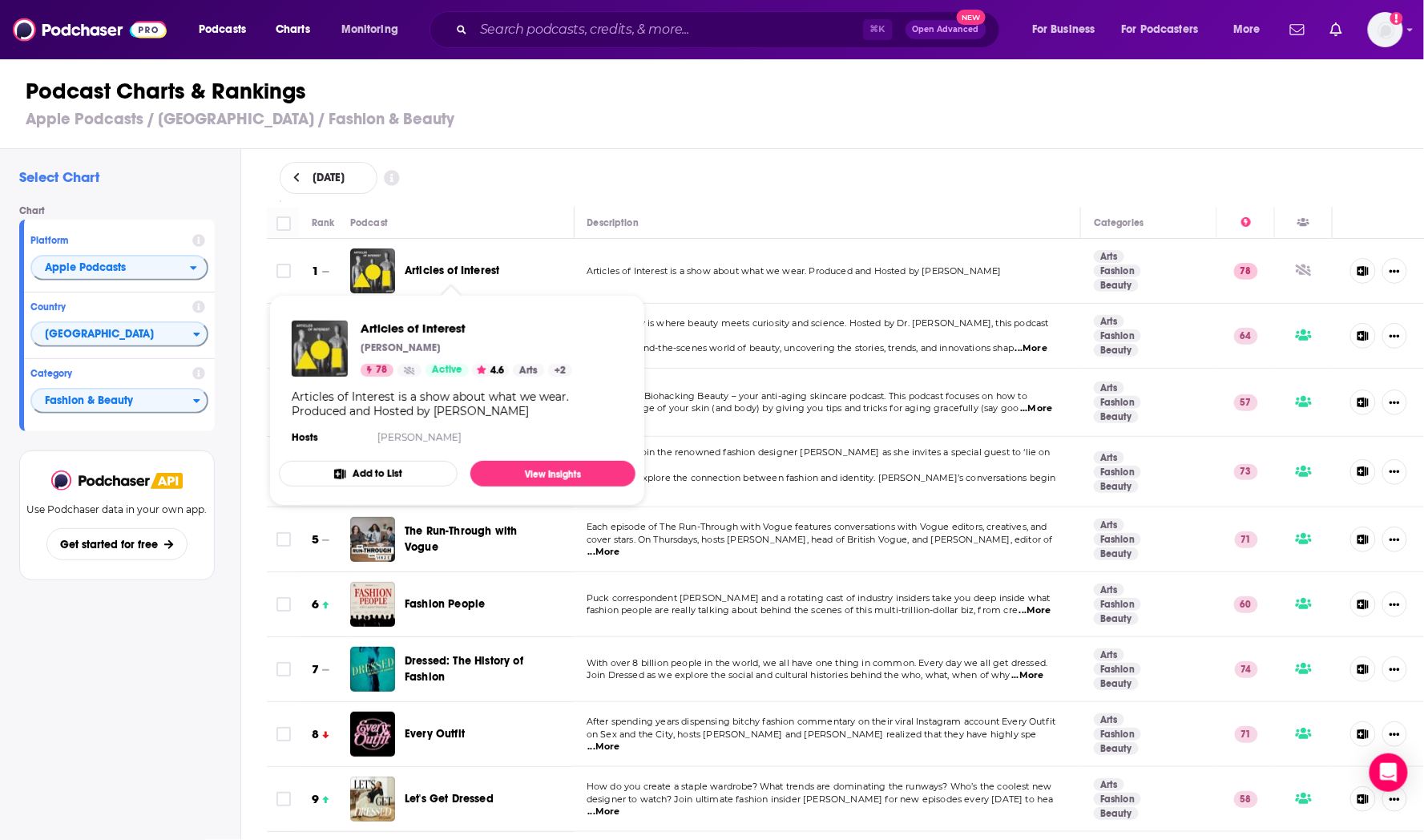
click at [442, 264] on span "Articles of Interest" at bounding box center [452, 270] width 95 height 13
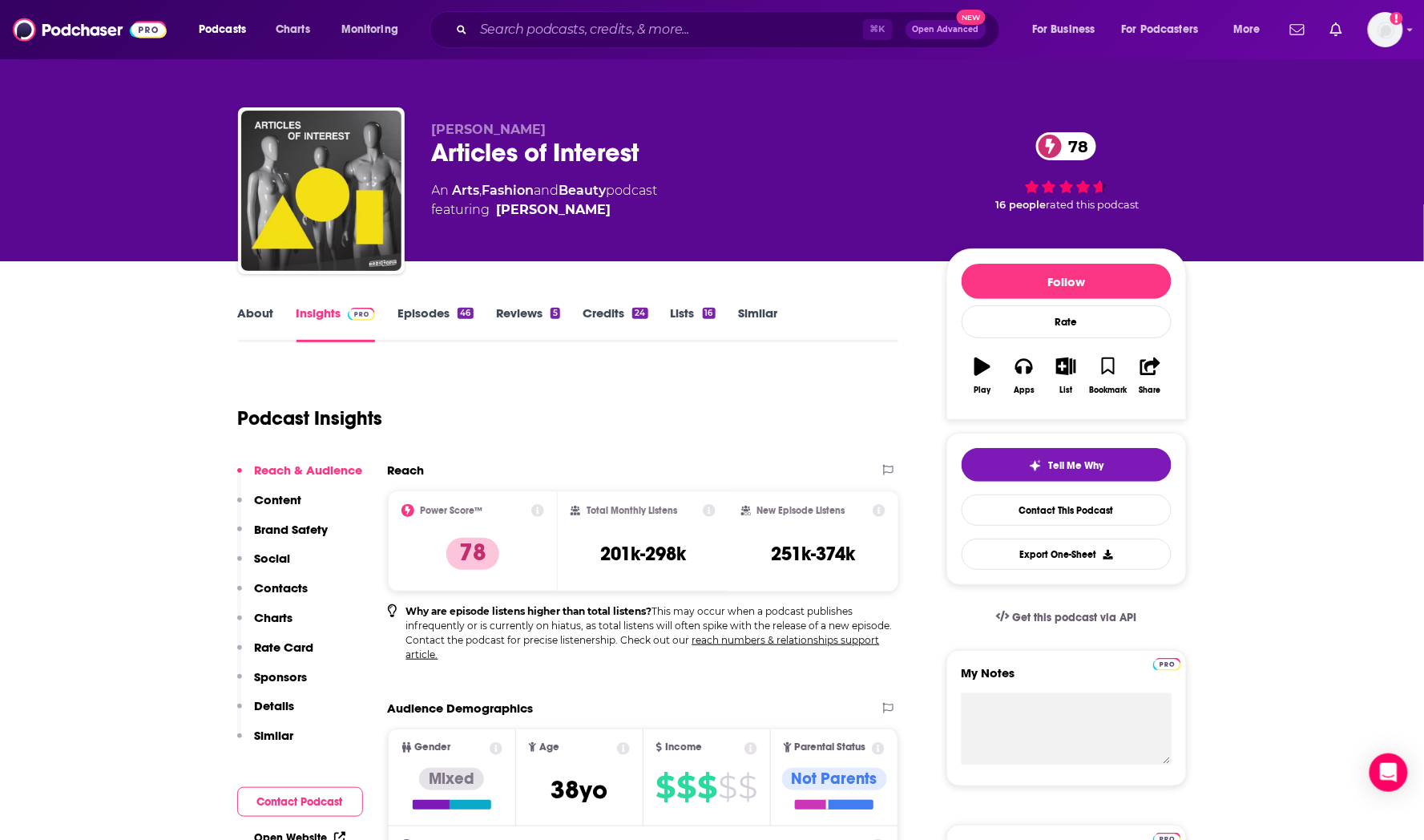
click at [407, 312] on link "Episodes 46" at bounding box center [435, 323] width 75 height 37
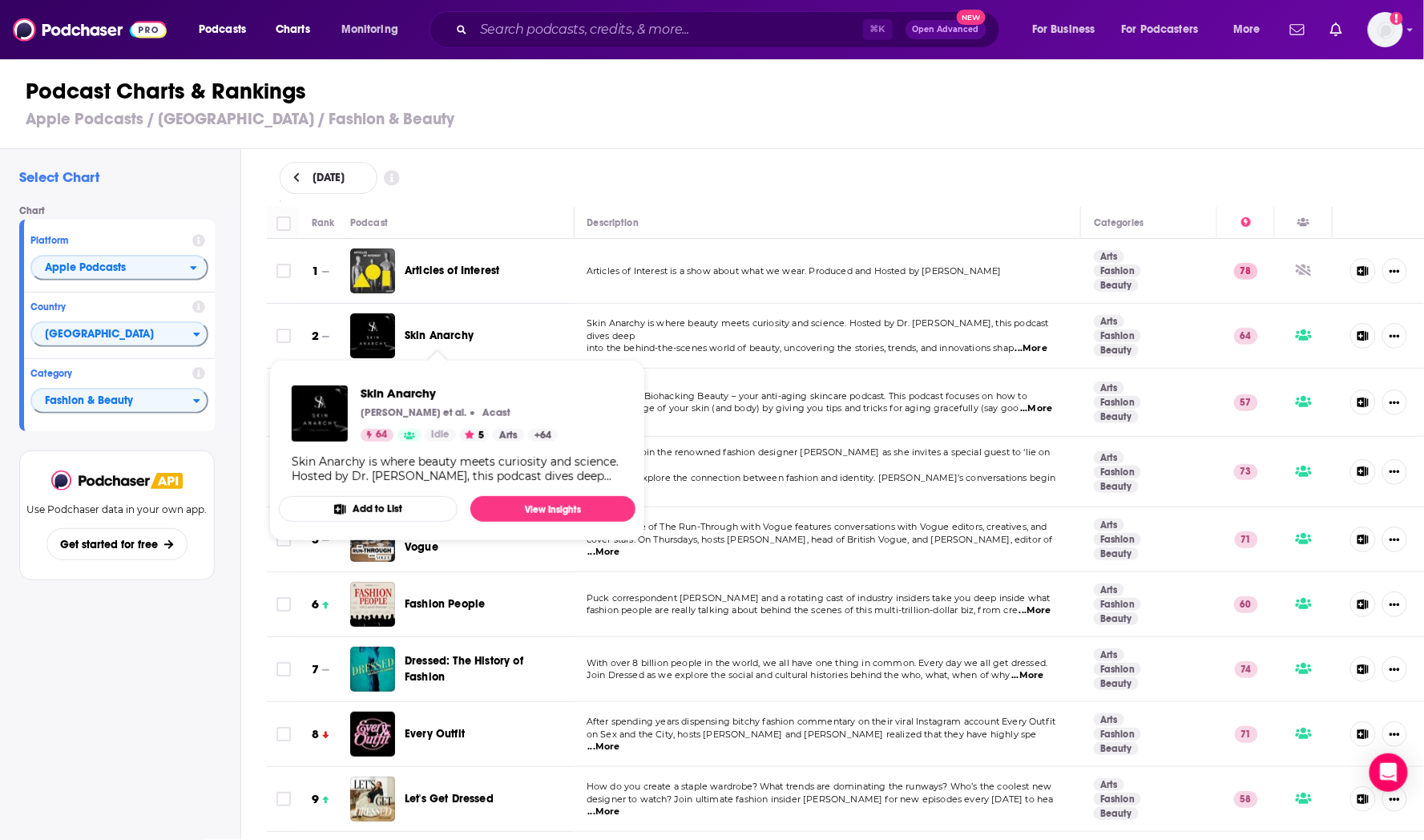
click at [439, 333] on span "Skin Anarchy" at bounding box center [439, 334] width 69 height 13
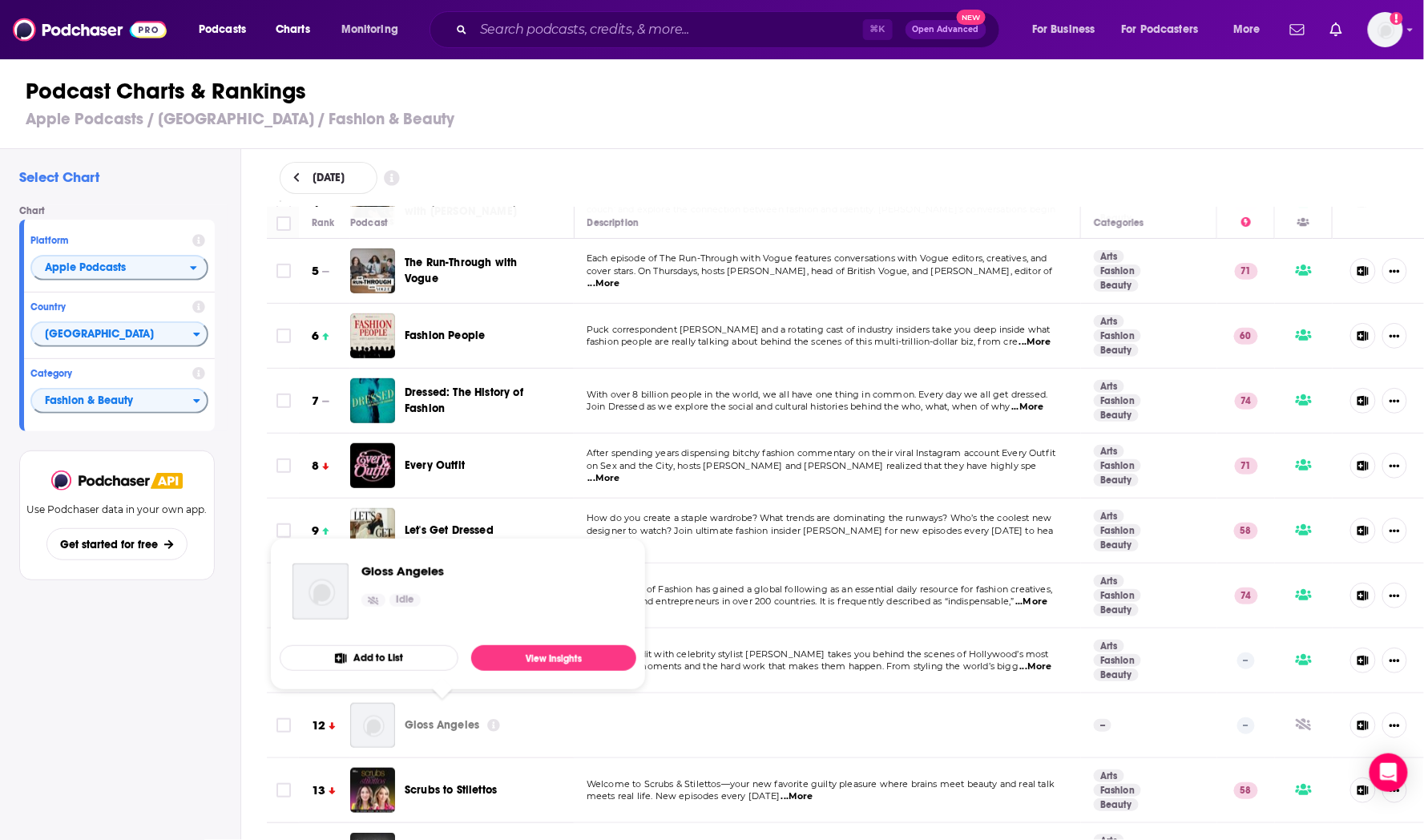
scroll to position [273, 0]
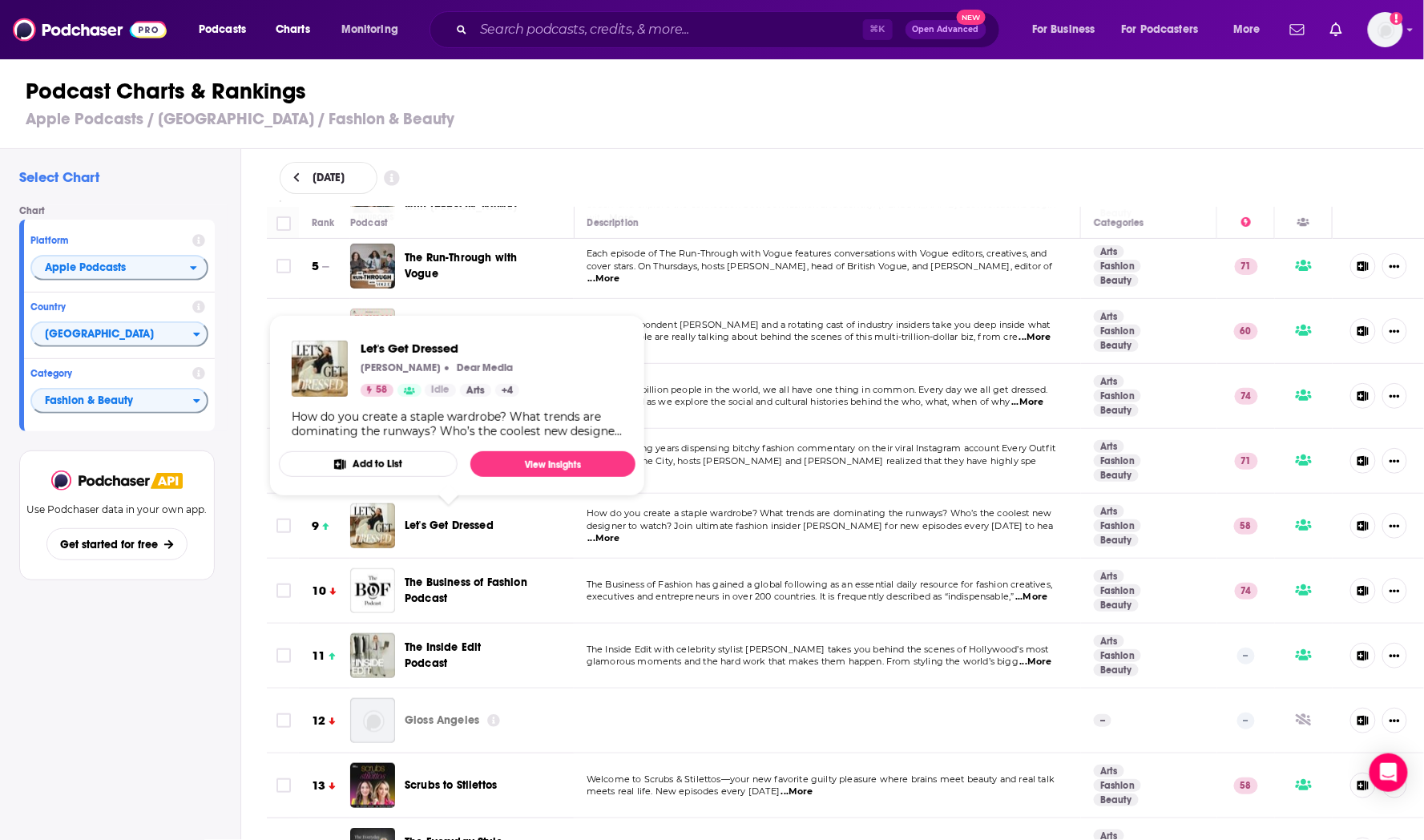
click at [452, 518] on span "Let's Get Dressed" at bounding box center [449, 524] width 89 height 13
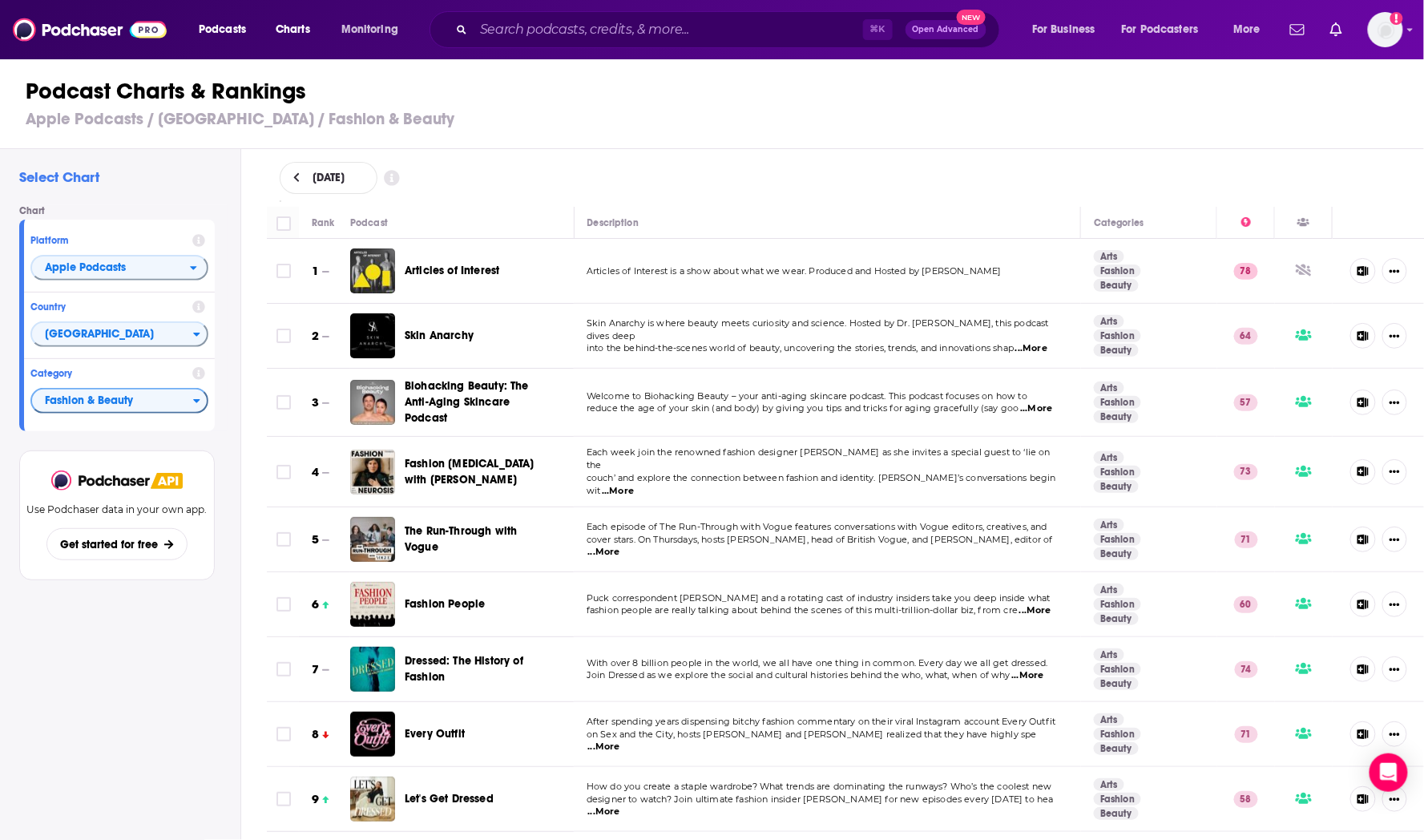
click at [144, 403] on span "Fashion & Beauty" at bounding box center [112, 401] width 161 height 28
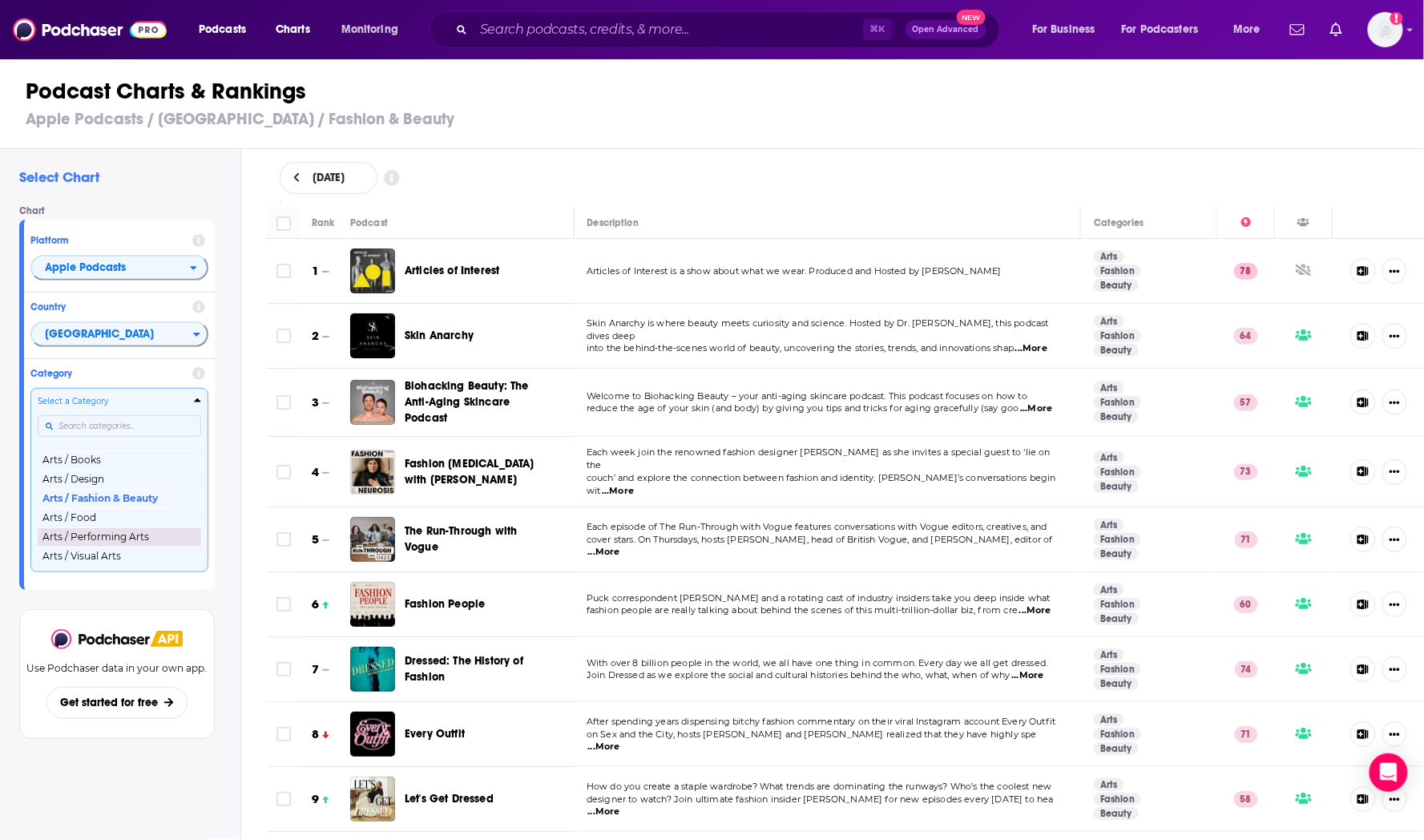
scroll to position [22, 0]
click at [134, 457] on button "Arts" at bounding box center [119, 451] width 163 height 20
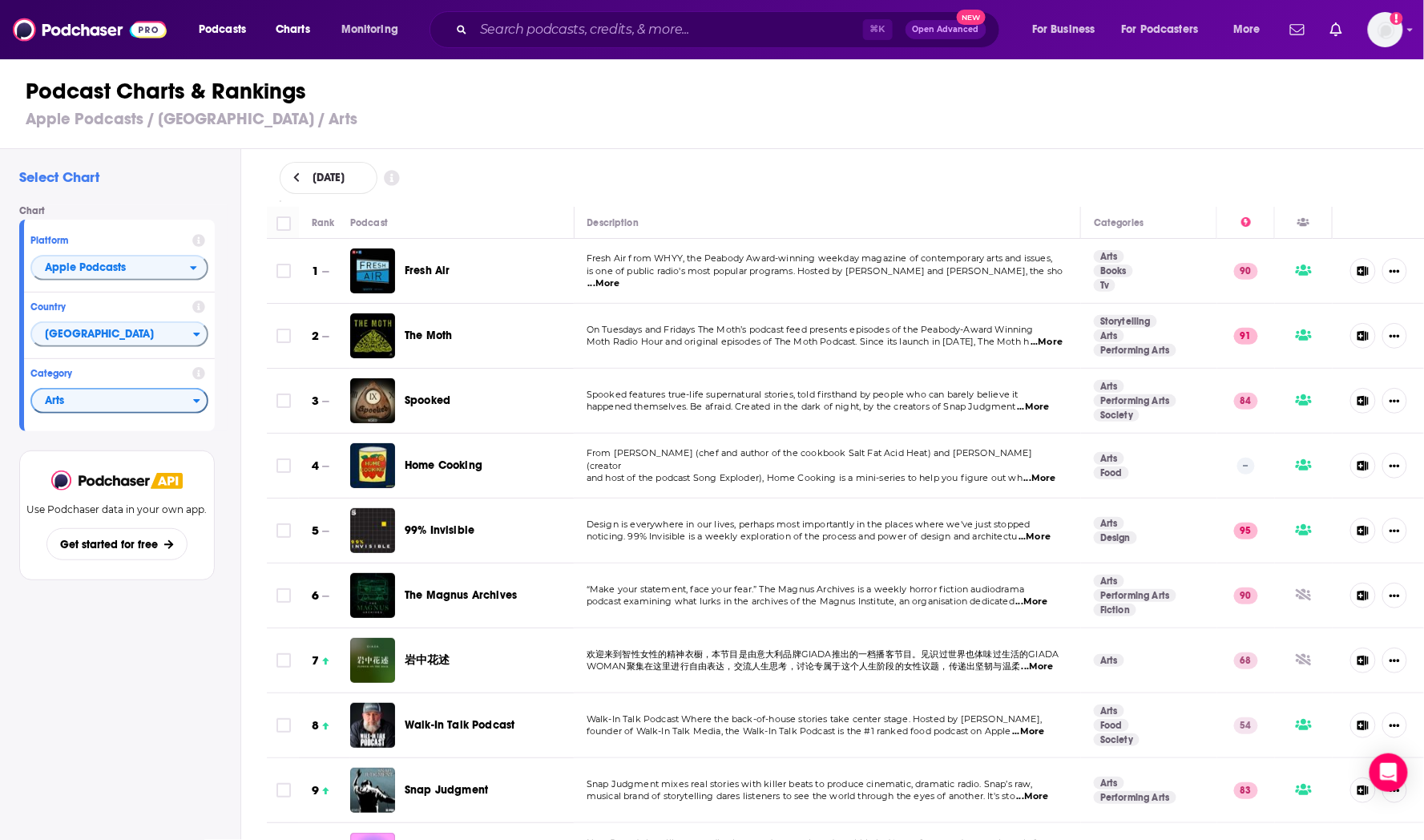
click at [143, 398] on span "Arts" at bounding box center [112, 401] width 161 height 28
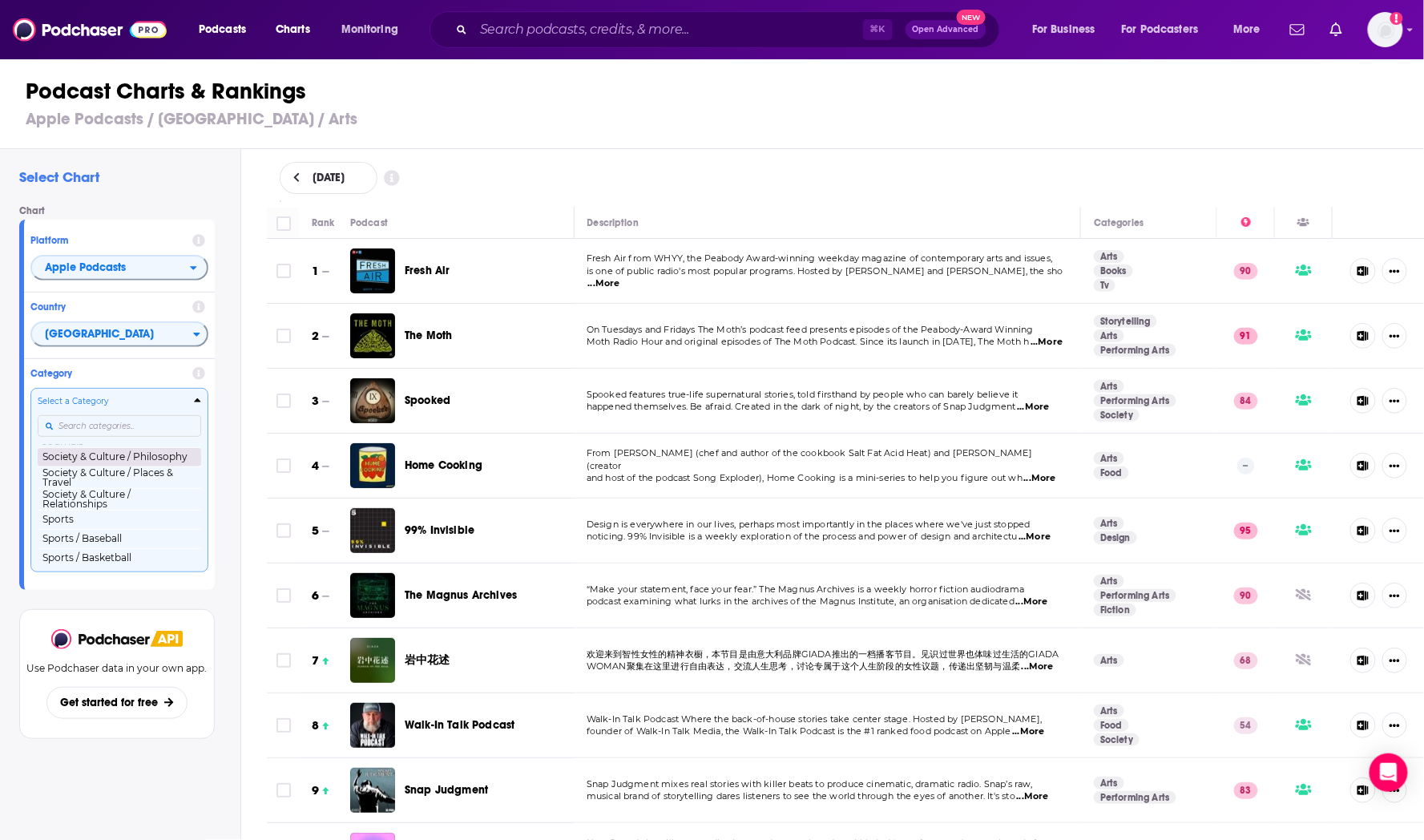
scroll to position [1642, 0]
click at [140, 505] on button "Society & Culture / Relationships" at bounding box center [119, 494] width 163 height 21
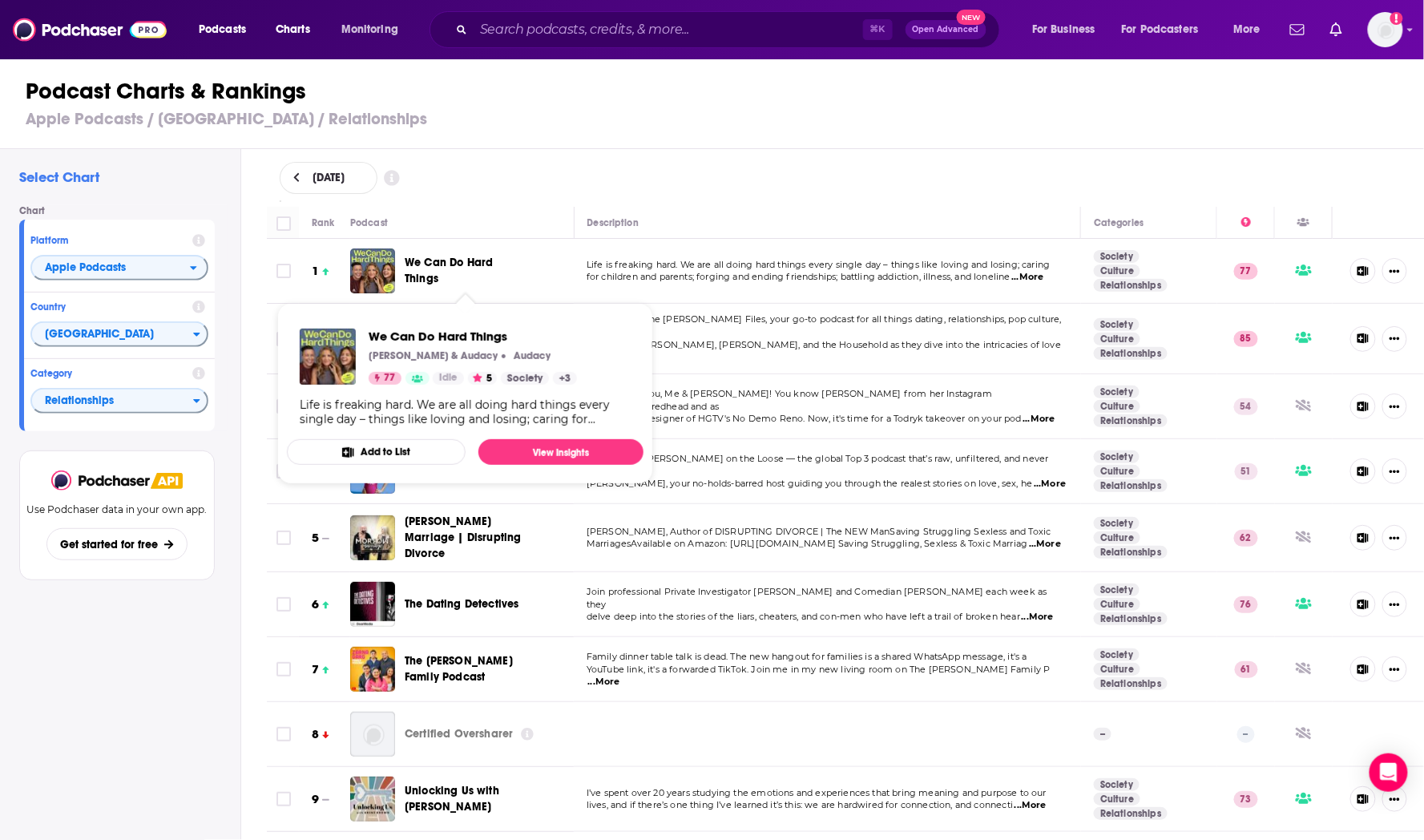
click at [476, 259] on span "We Can Do Hard Things" at bounding box center [449, 270] width 88 height 29
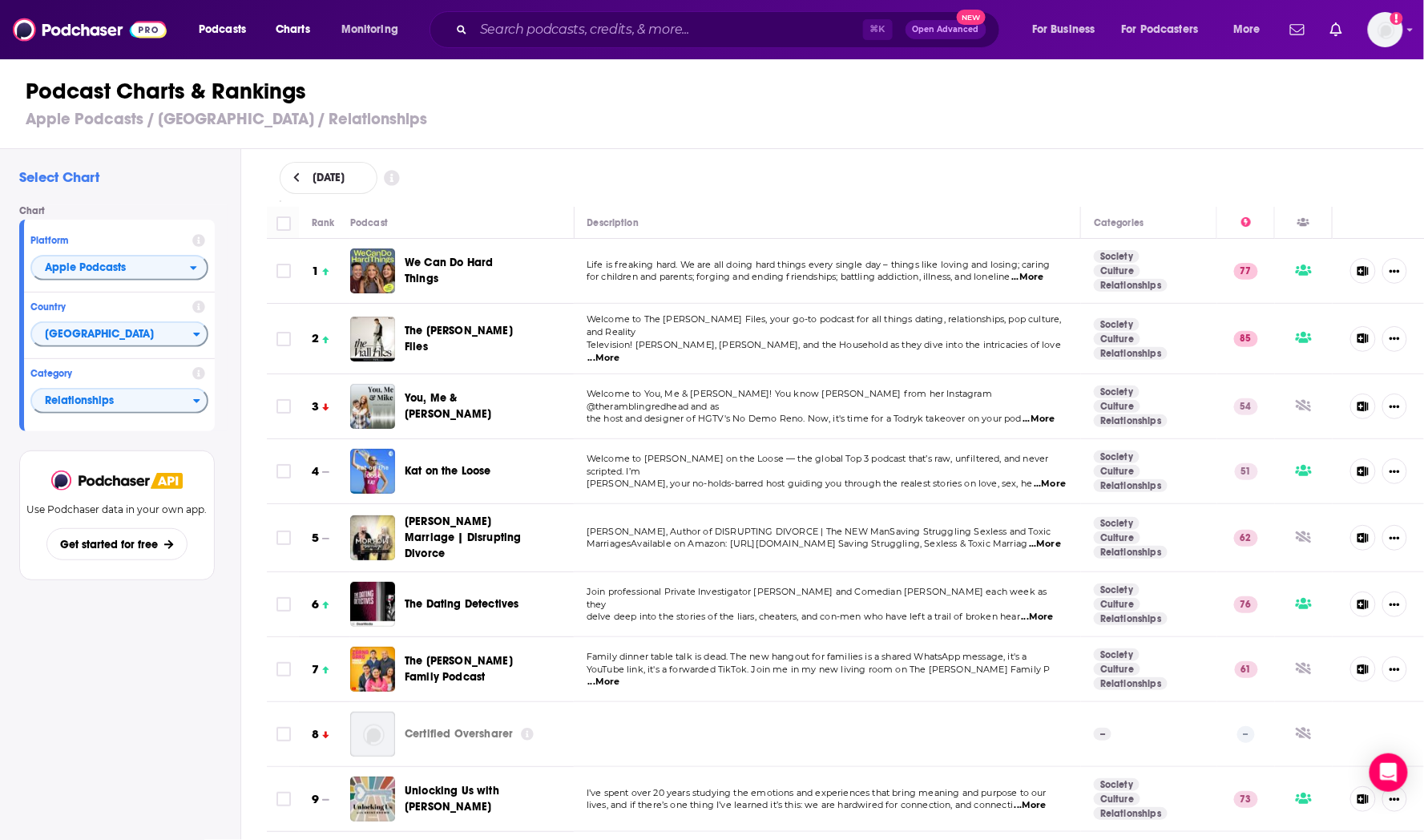
click at [559, 152] on div "[DATE]" at bounding box center [845, 177] width 1183 height 58
click at [167, 273] on span "Apple Podcasts" at bounding box center [111, 268] width 158 height 28
click at [157, 317] on span "Spotify" at bounding box center [119, 317] width 157 height 10
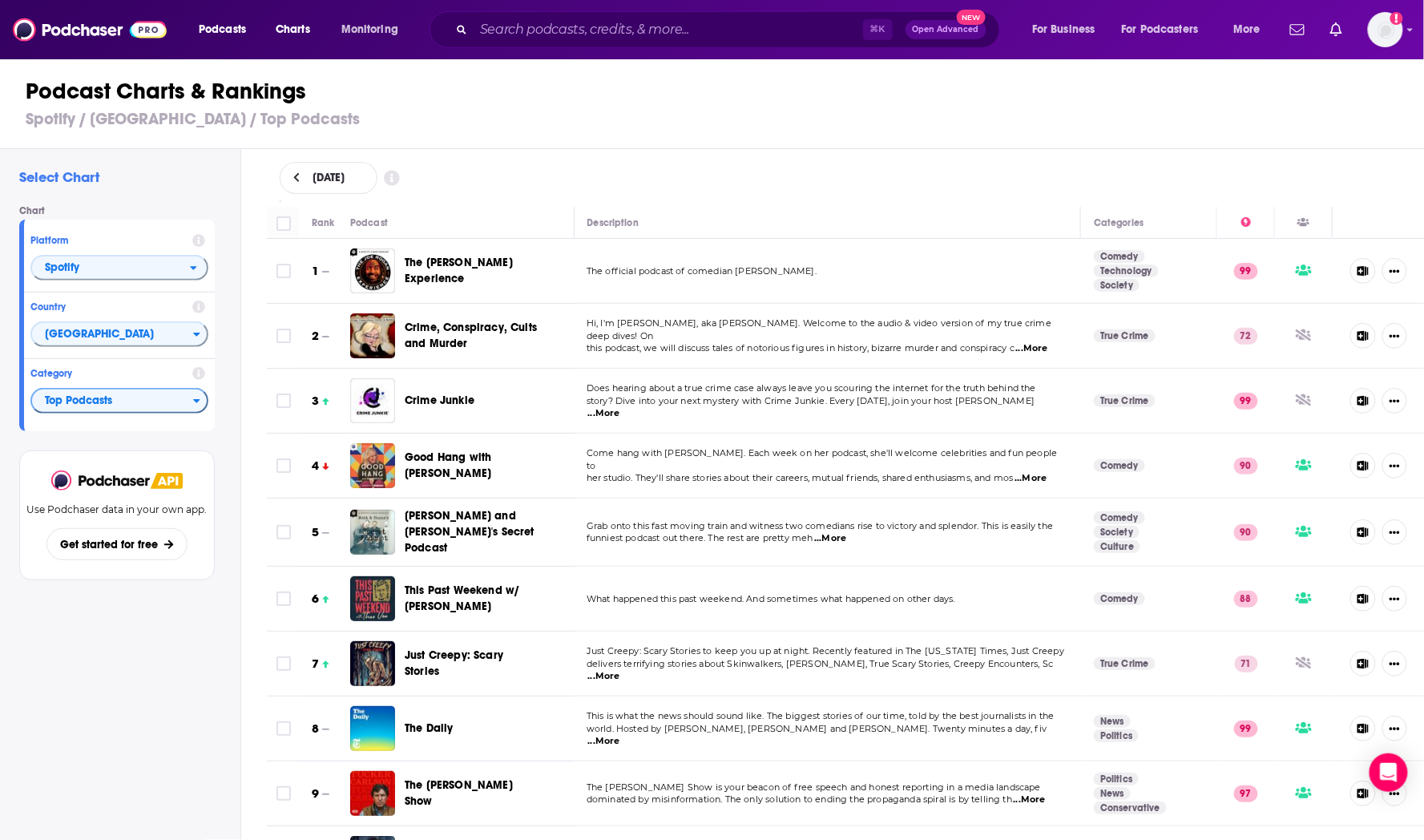
click at [142, 399] on span "Top Podcasts" at bounding box center [112, 401] width 161 height 28
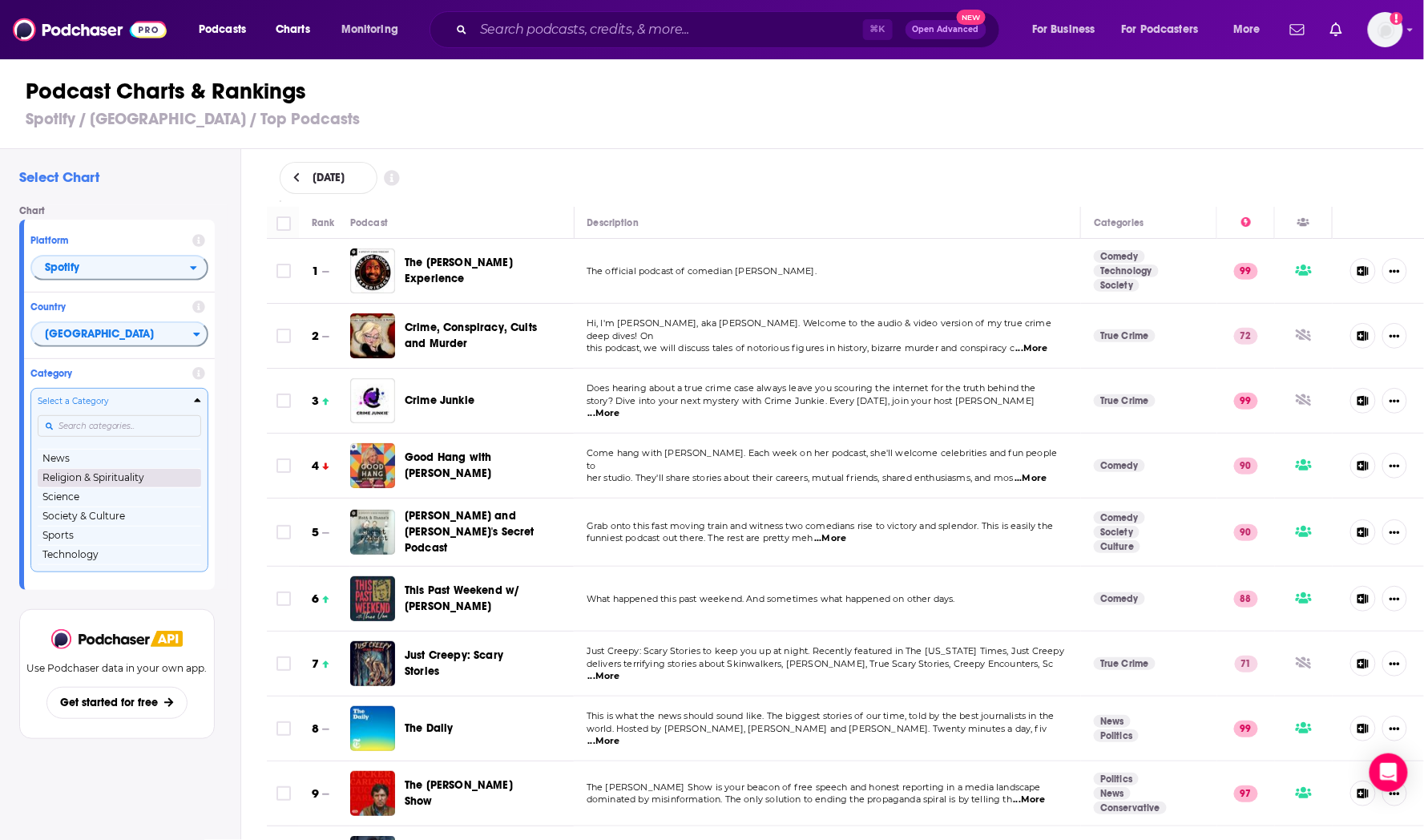
scroll to position [189, 0]
click at [120, 510] on button "Society & Culture" at bounding box center [119, 515] width 163 height 20
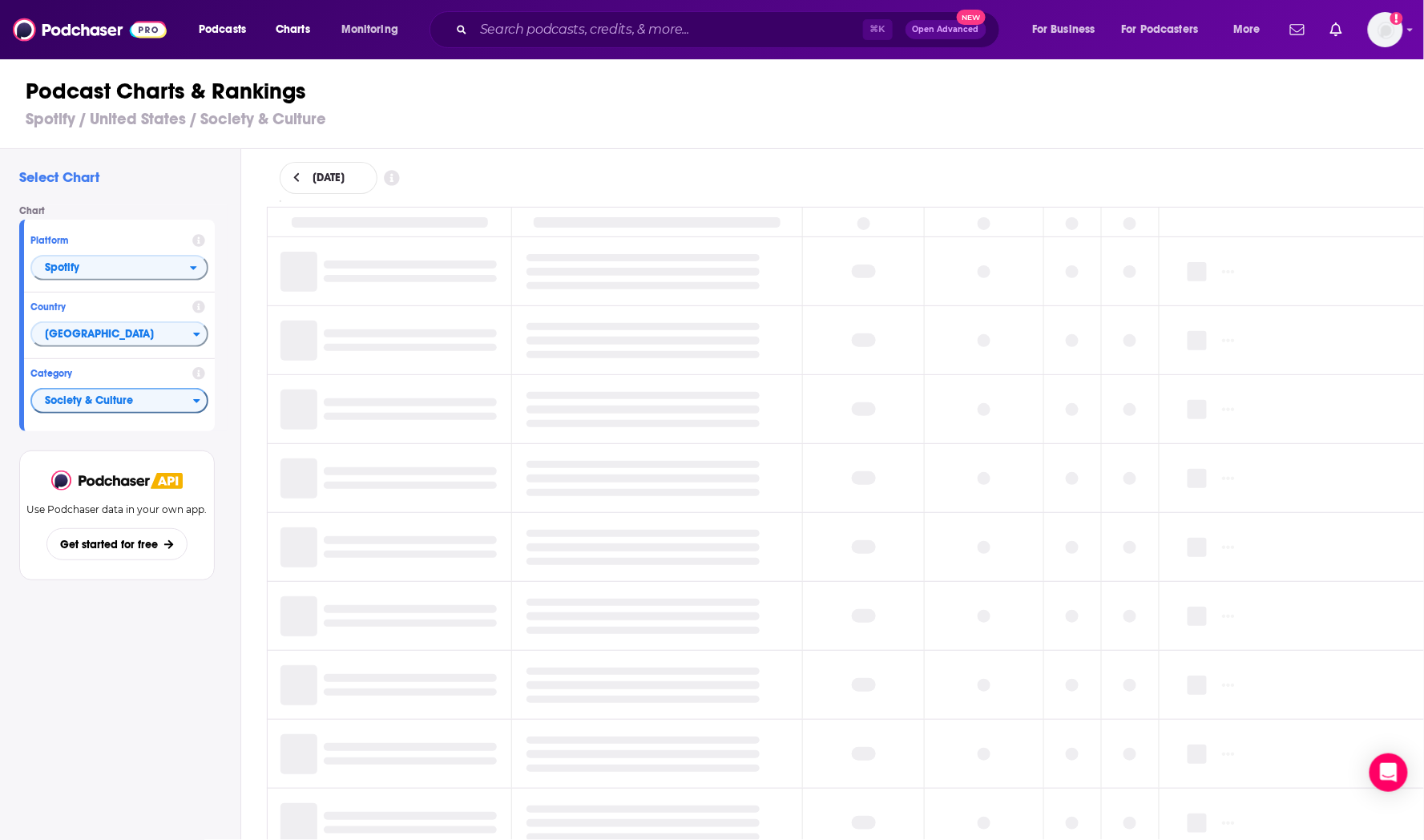
click at [173, 407] on span "Society & Culture" at bounding box center [112, 401] width 161 height 28
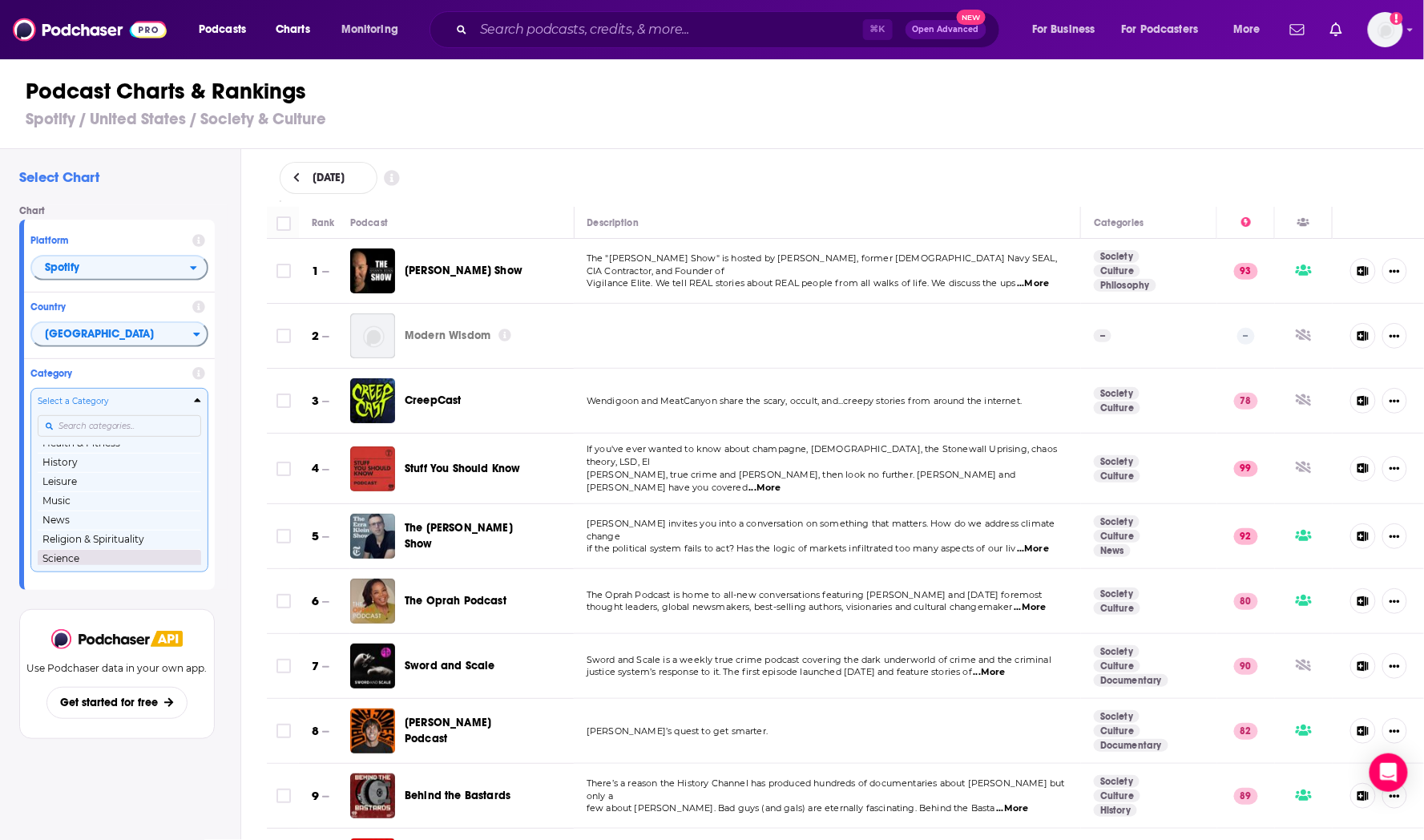
scroll to position [122, 0]
click at [156, 508] on button "Music" at bounding box center [119, 506] width 163 height 20
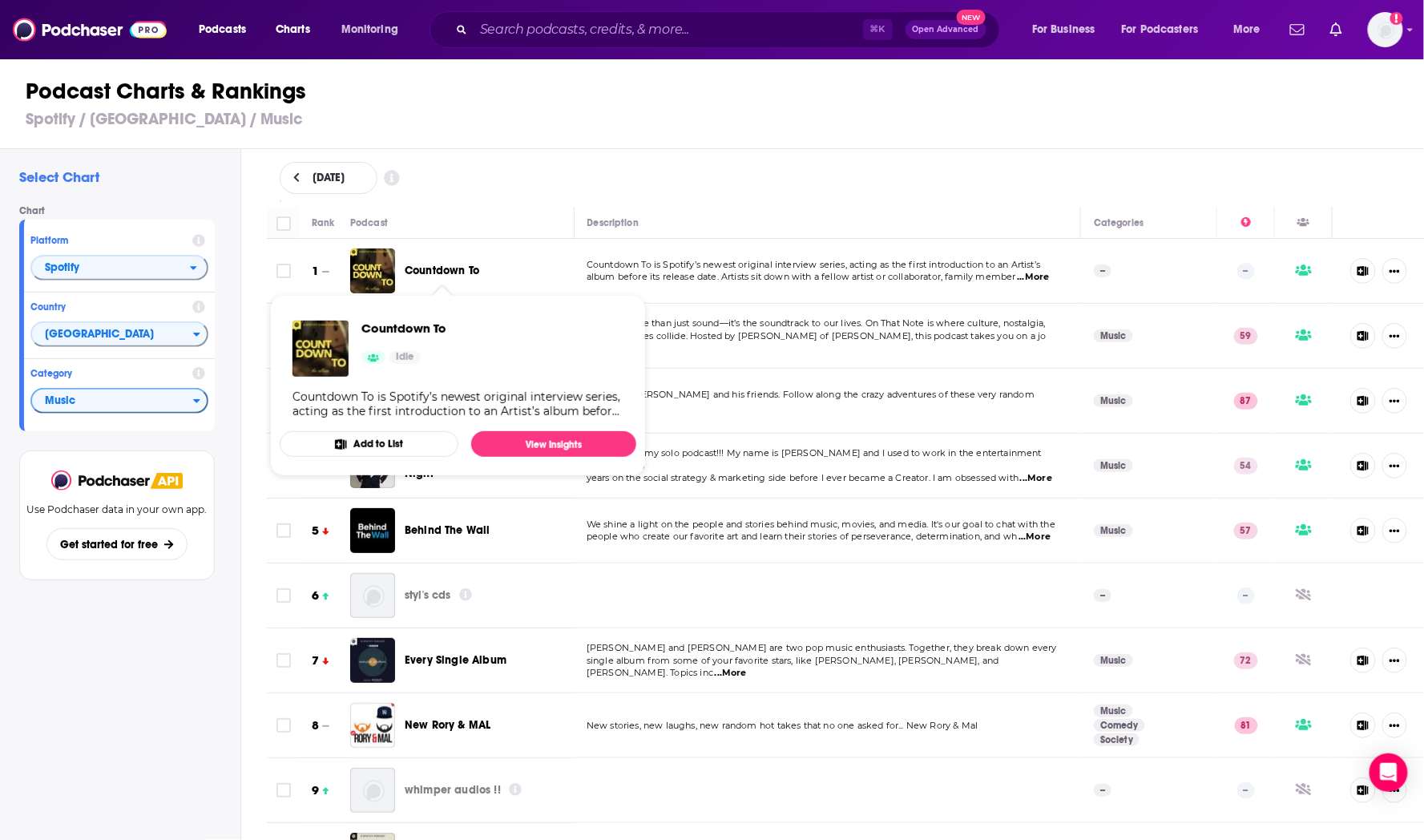
click at [445, 268] on span "Countdown To" at bounding box center [442, 270] width 75 height 13
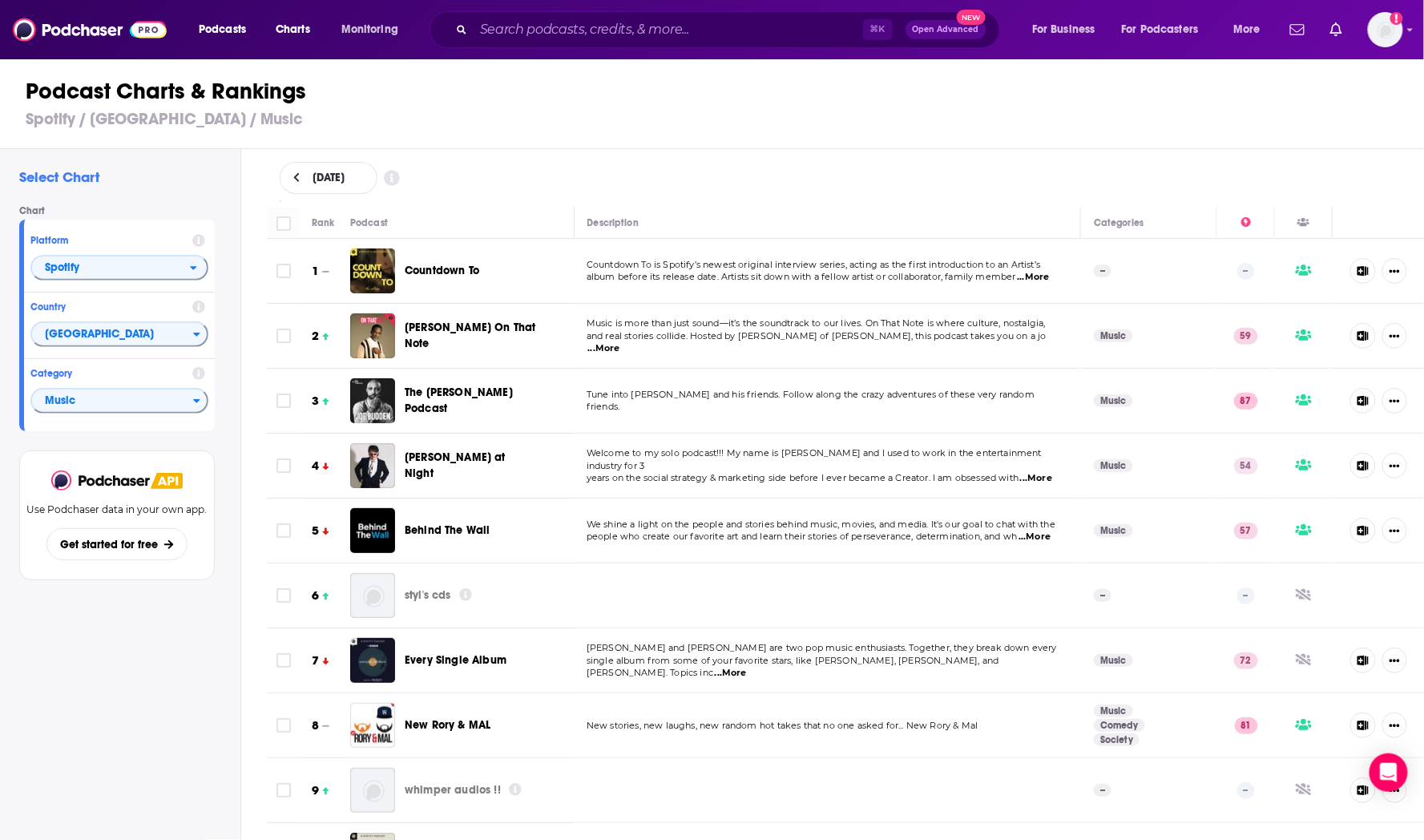
click at [417, 528] on span "Behind The Wall" at bounding box center [448, 530] width 86 height 13
click at [173, 402] on span "Music" at bounding box center [112, 401] width 161 height 28
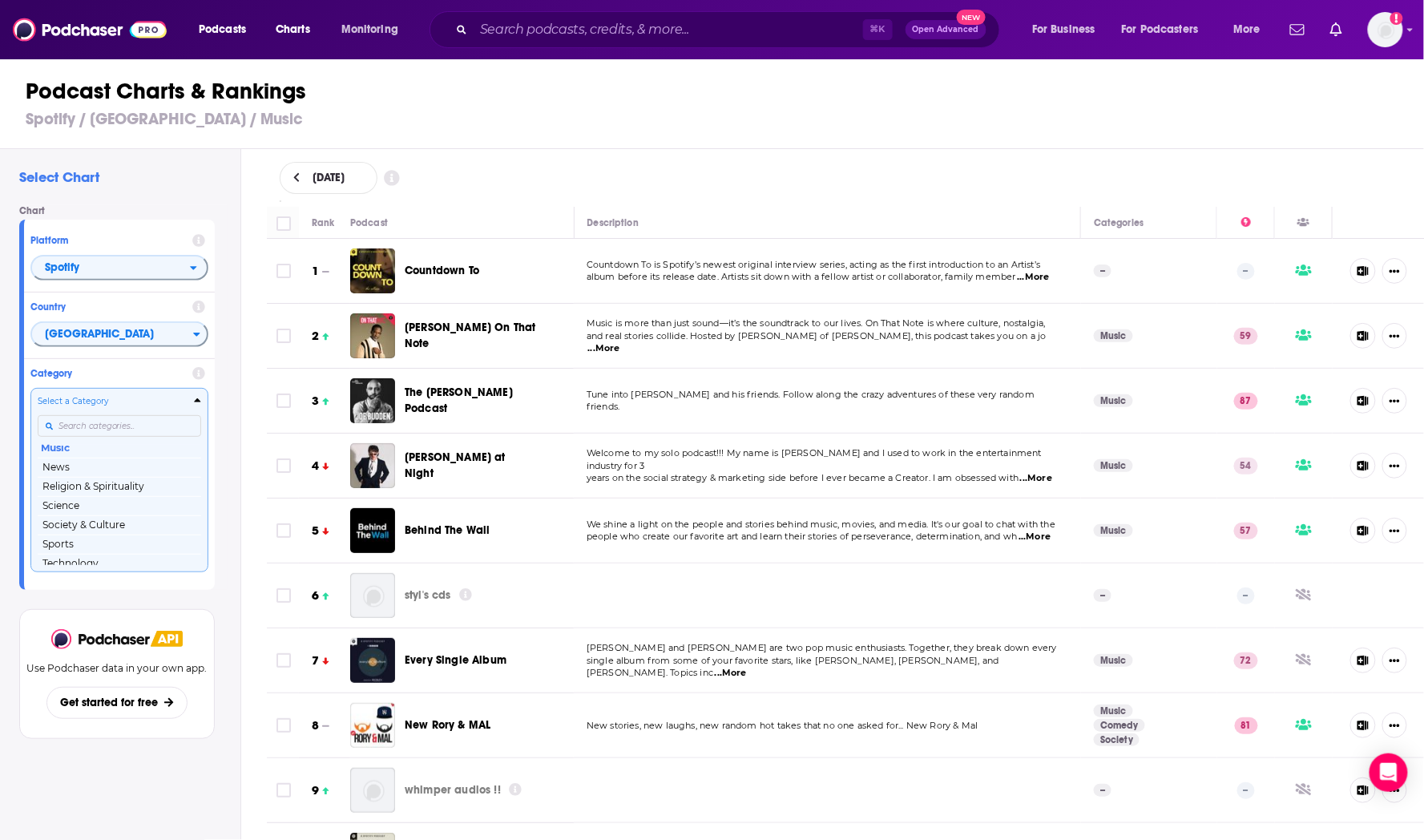
scroll to position [194, 0]
click at [138, 512] on button "Society & Culture" at bounding box center [119, 511] width 163 height 20
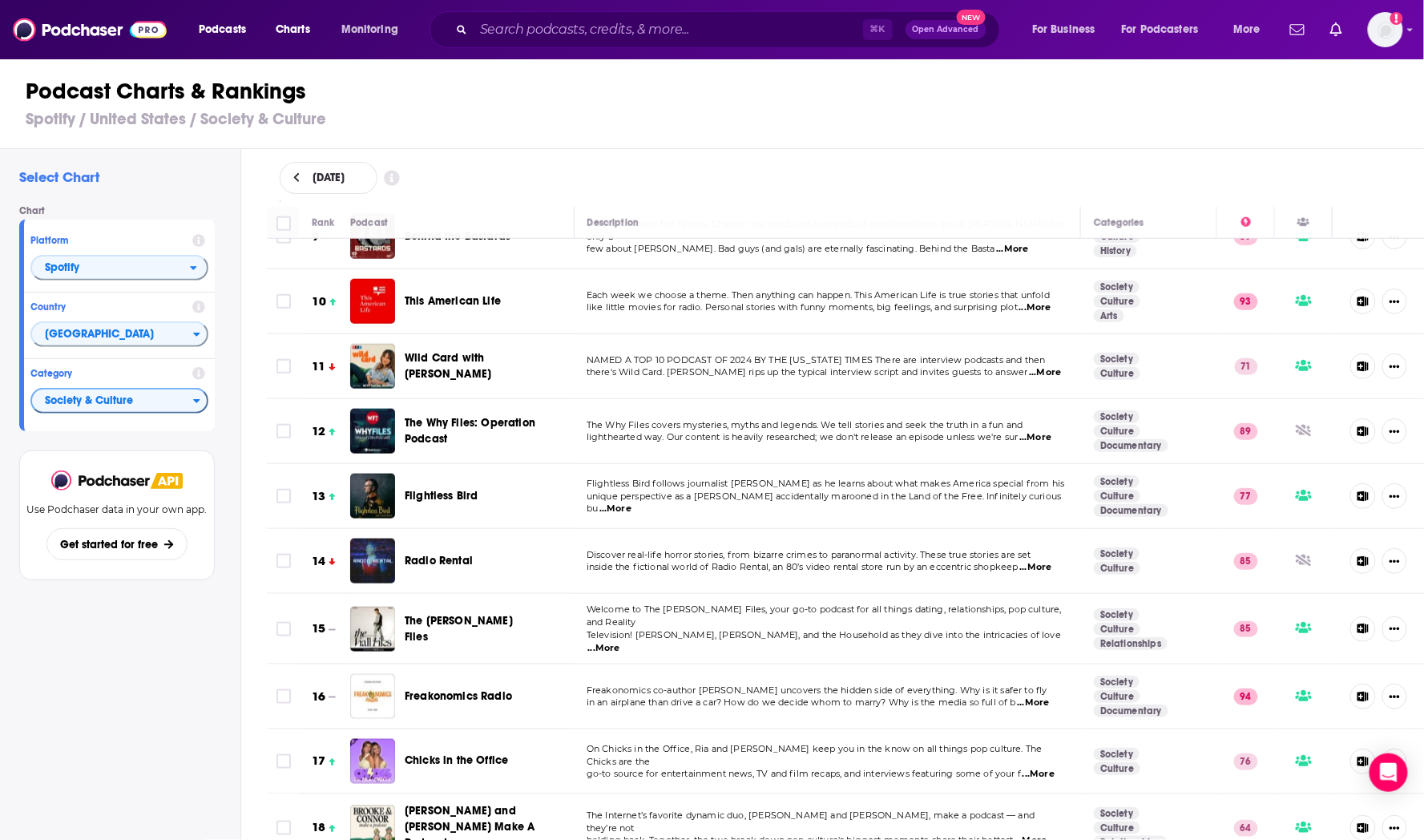
scroll to position [572, 0]
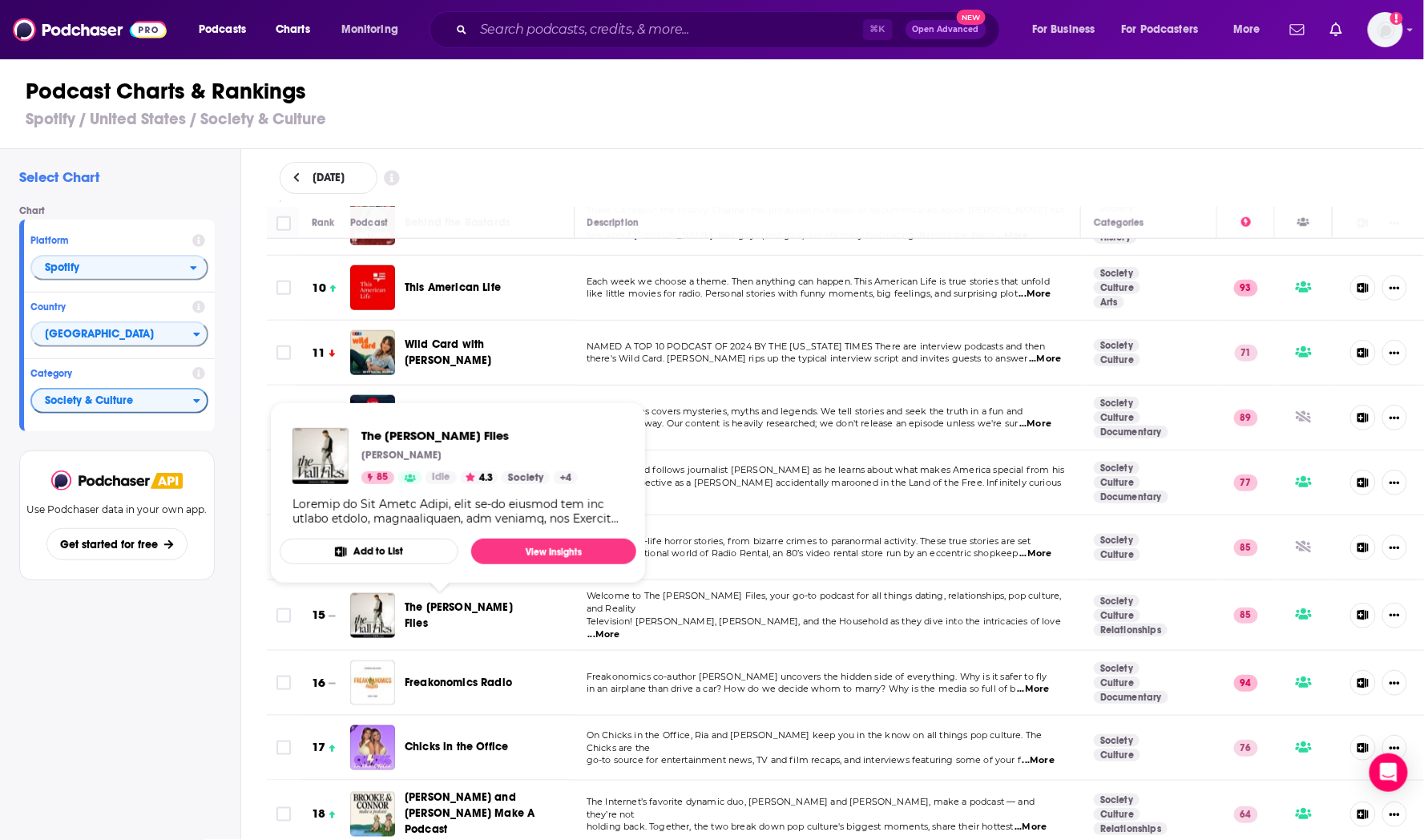
click at [421, 603] on span "The [PERSON_NAME] Files" at bounding box center [458, 614] width 108 height 29
